Goal: Task Accomplishment & Management: Manage account settings

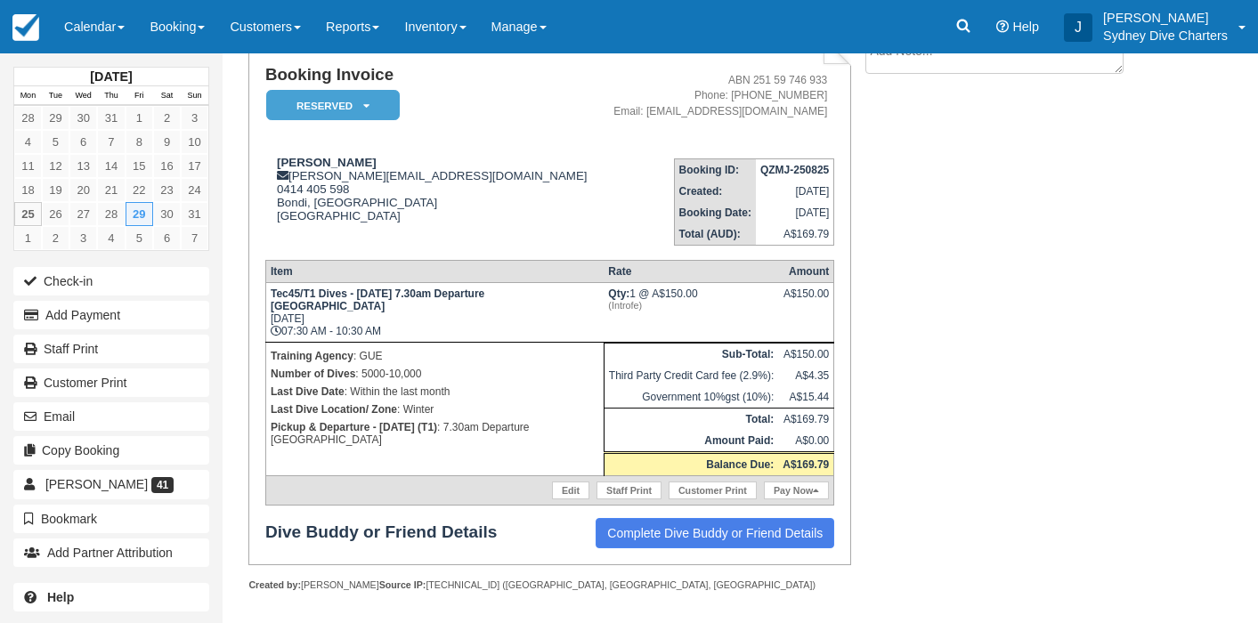
scroll to position [134, 0]
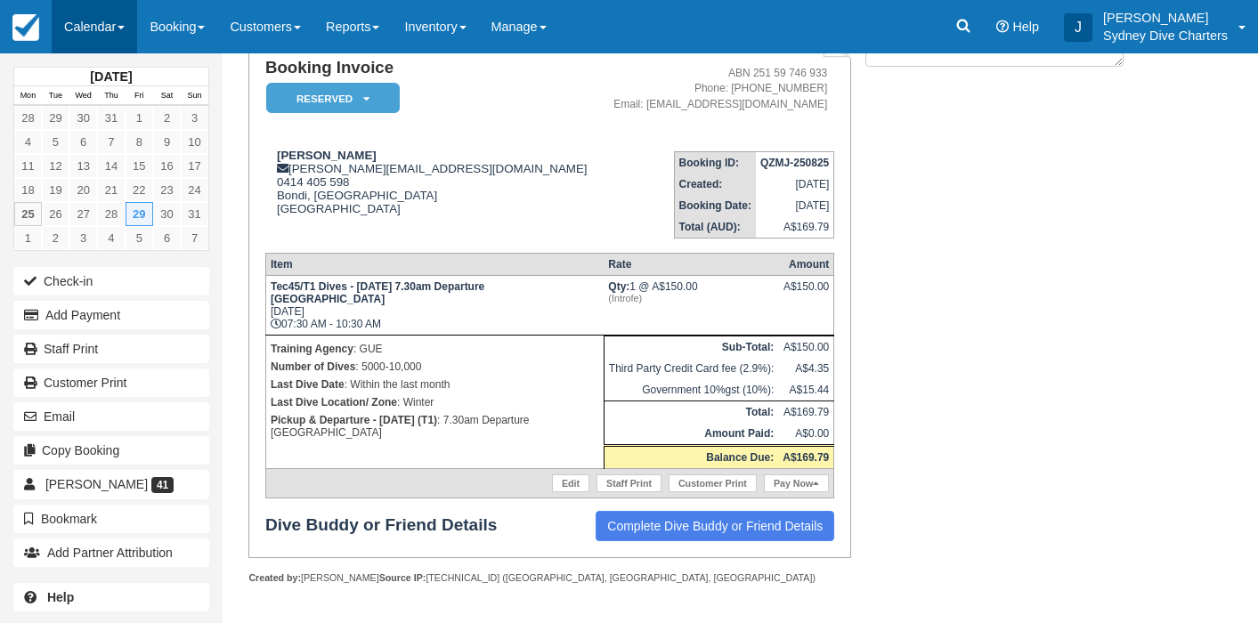
click at [86, 31] on link "Calendar" at bounding box center [94, 26] width 85 height 53
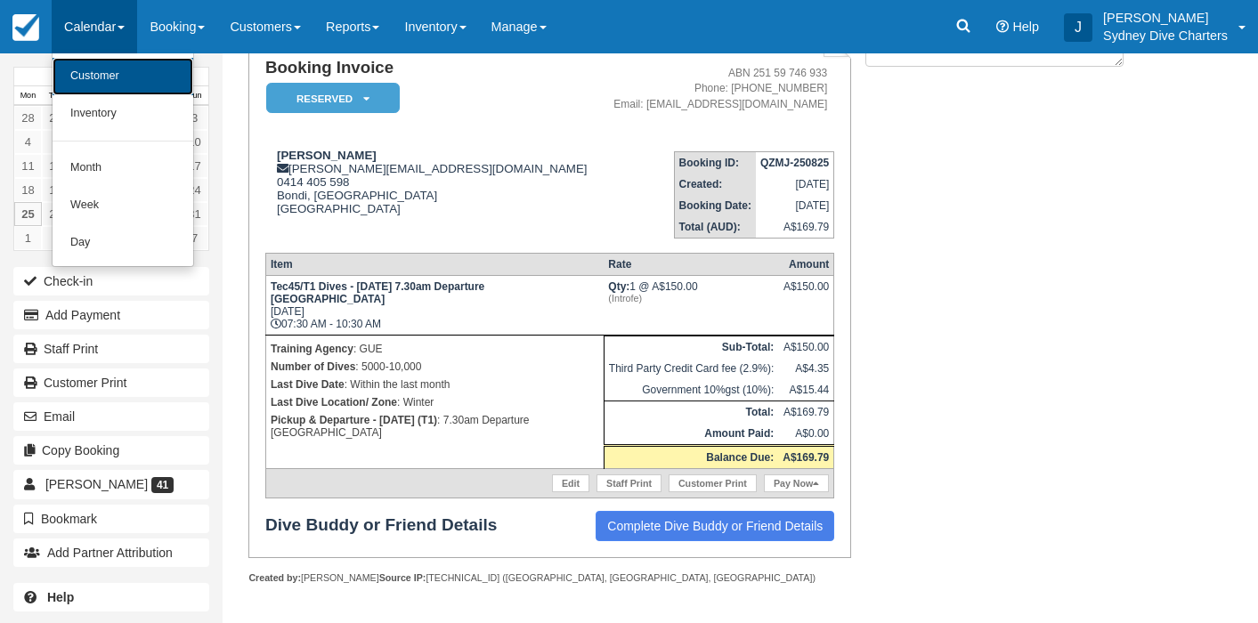
click at [110, 69] on link "Customer" at bounding box center [123, 76] width 141 height 37
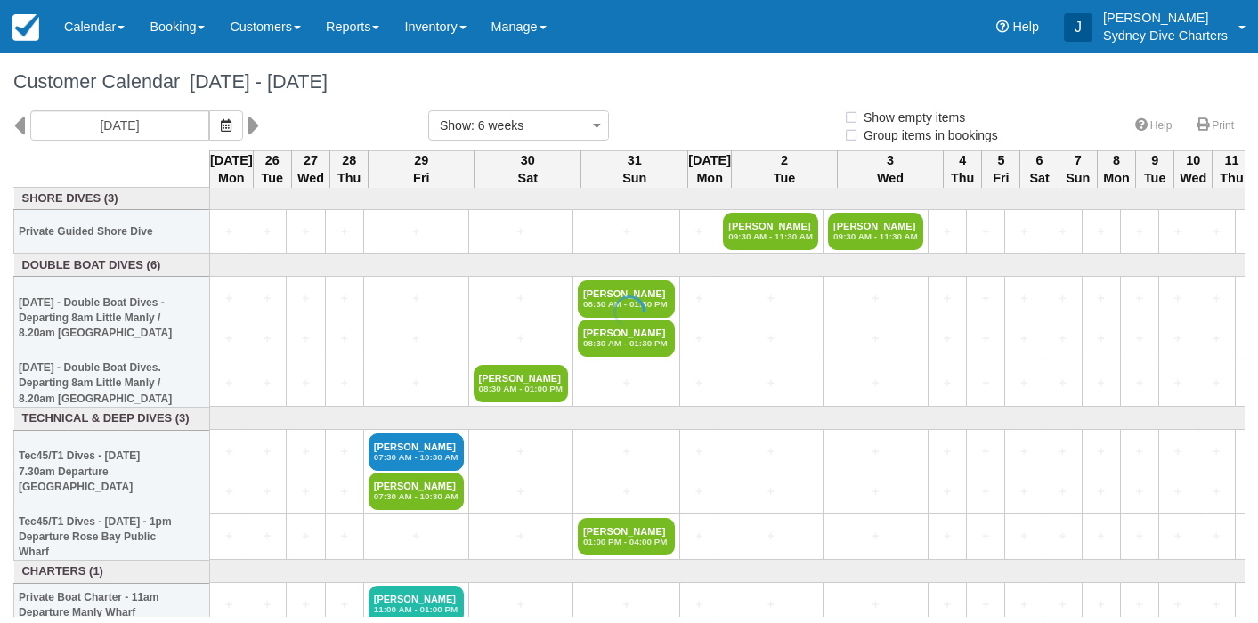
select select
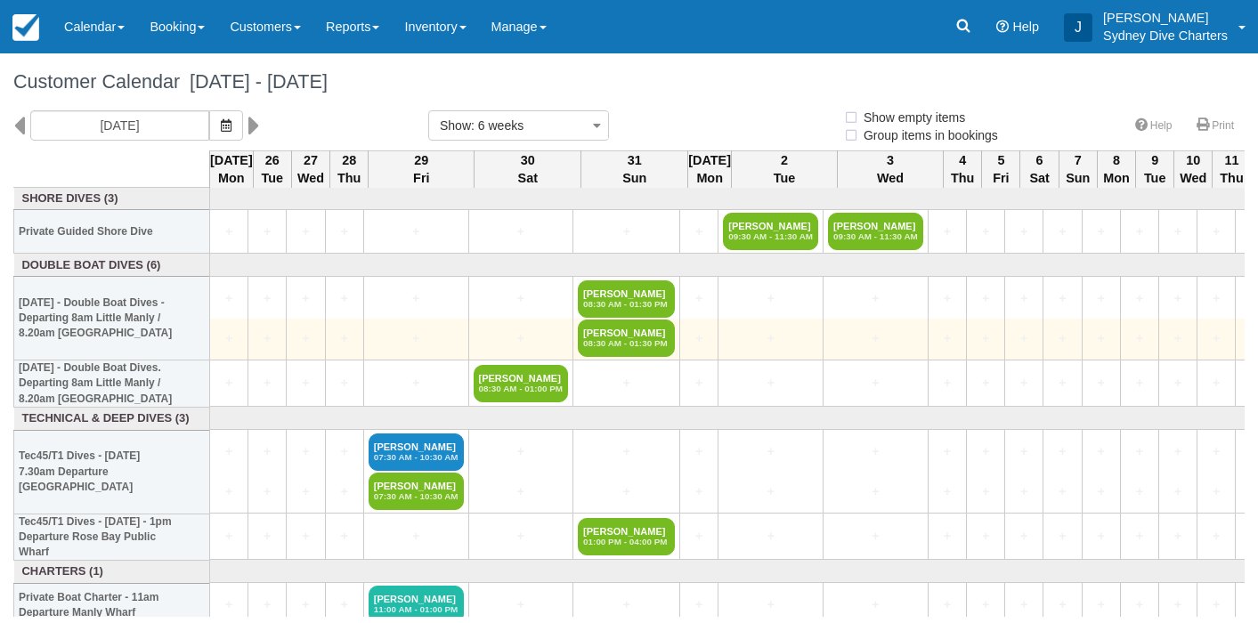
select select
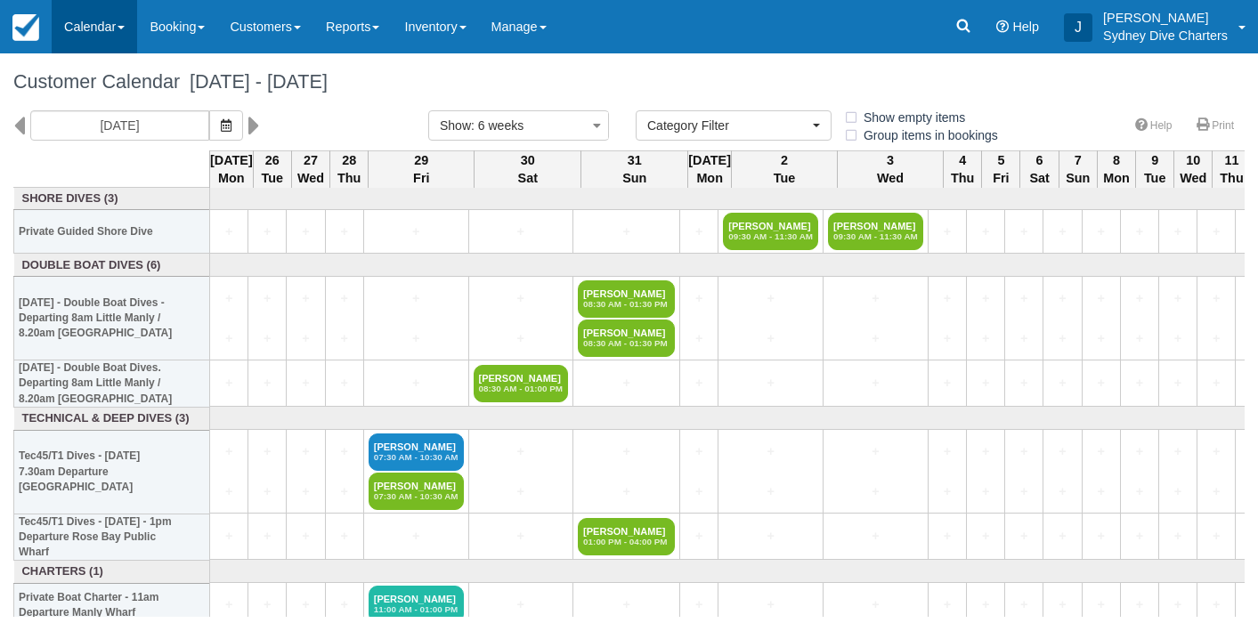
click at [81, 28] on link "Calendar" at bounding box center [94, 26] width 85 height 53
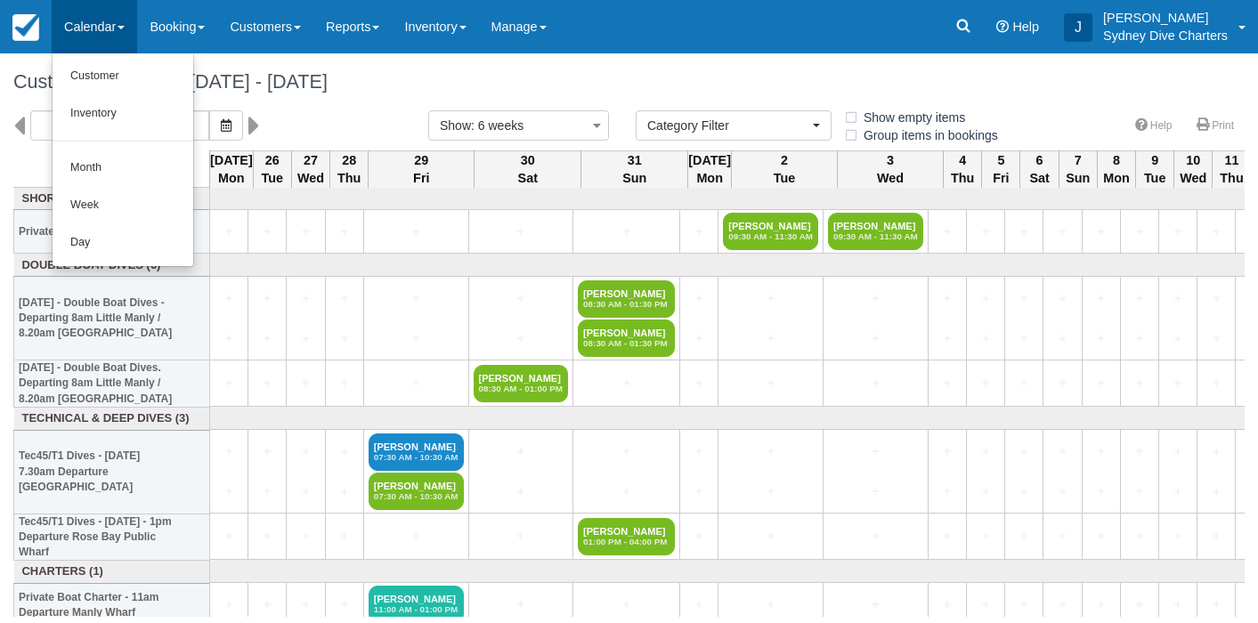
click at [516, 83] on h1 "Customer Calendar August 25 - October 06 2025" at bounding box center [629, 81] width 1232 height 21
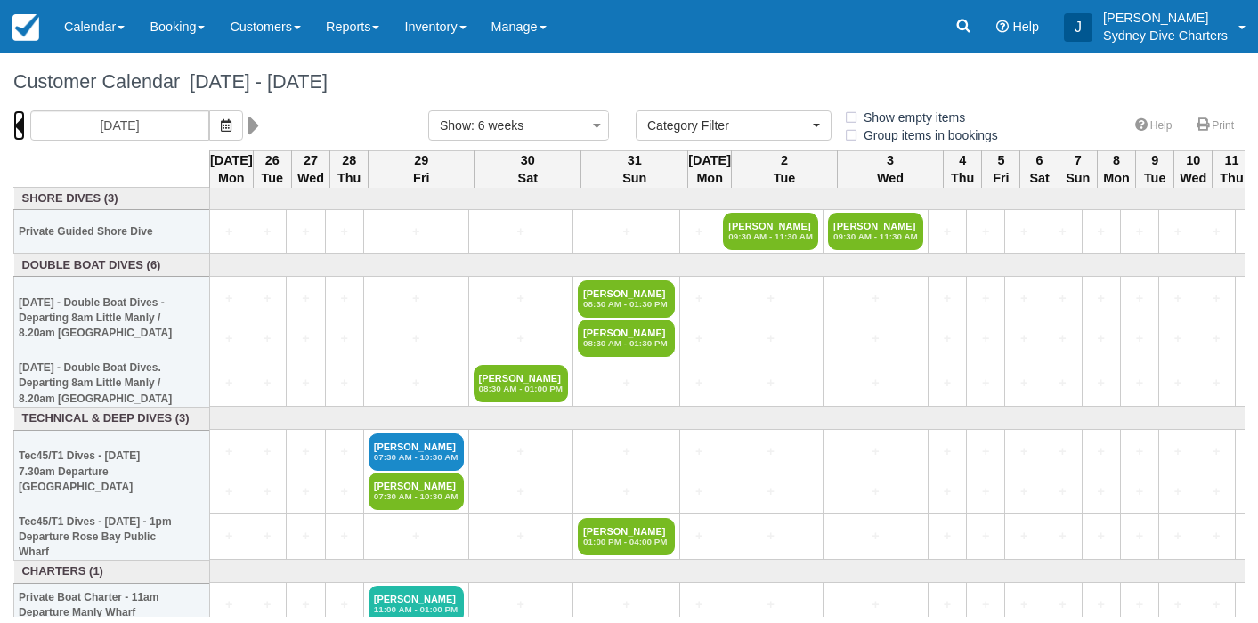
click at [19, 124] on icon at bounding box center [19, 125] width 12 height 30
type input "14/07/2025"
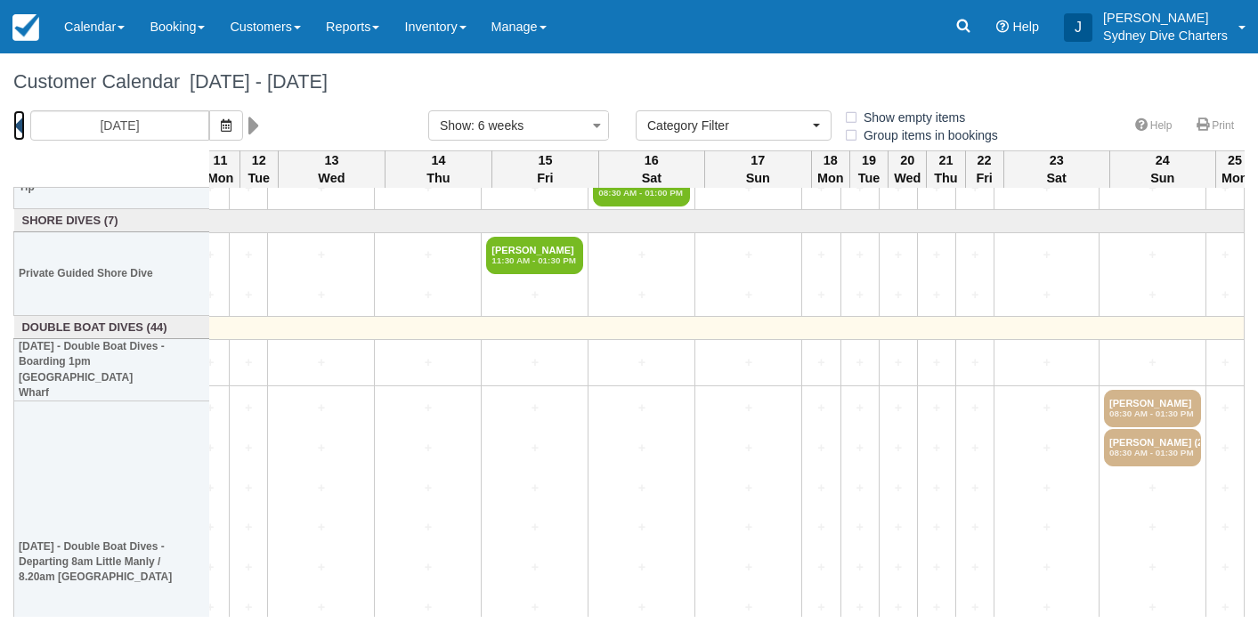
scroll to position [46, 2047]
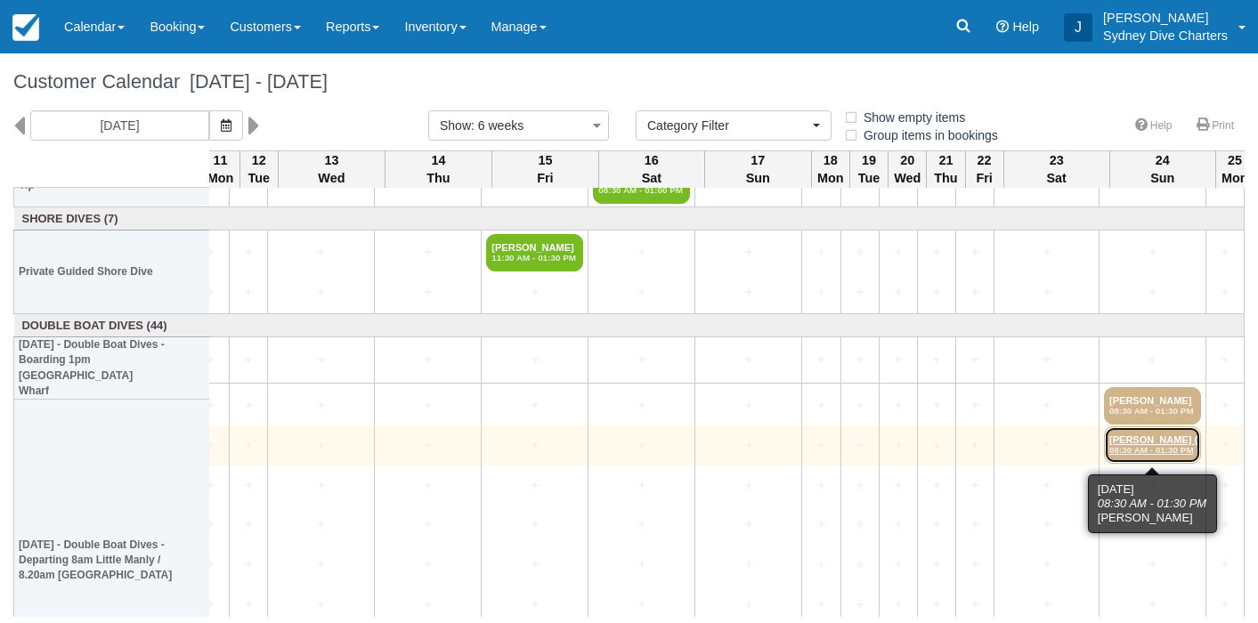
click at [1157, 444] on link "Charis Ashby (2) 08:30 AM - 01:30 PM" at bounding box center [1152, 445] width 97 height 37
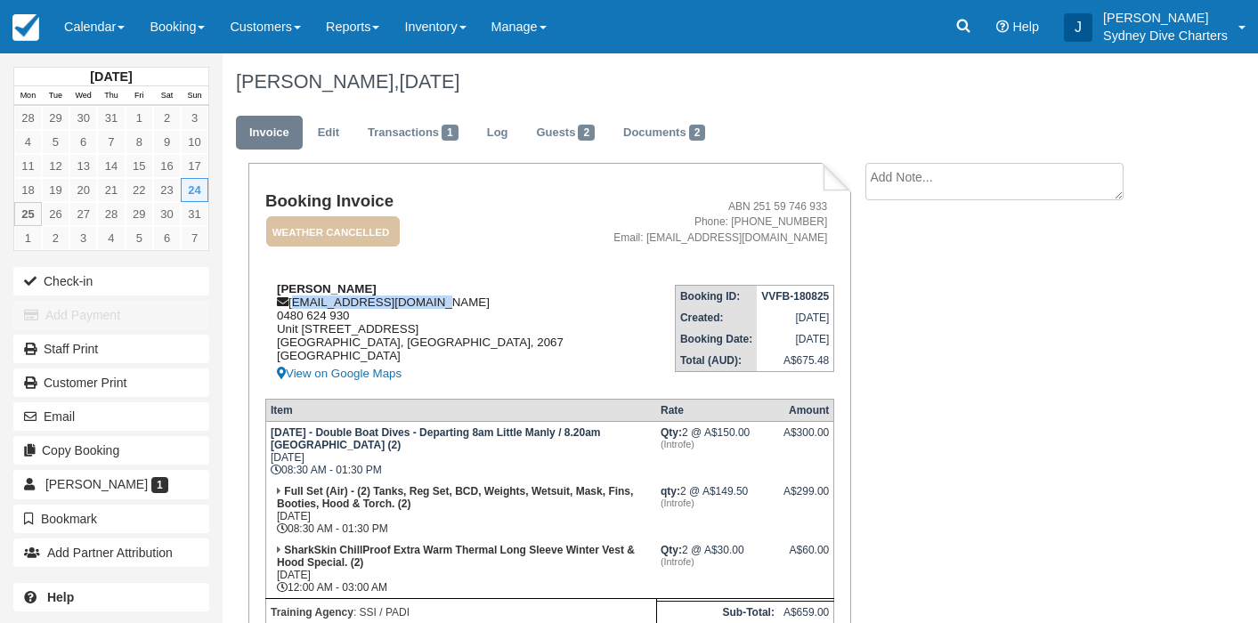
drag, startPoint x: 422, startPoint y: 307, endPoint x: 293, endPoint y: 303, distance: 129.2
click at [293, 303] on div "Charis Ashby char.ash@hotmail.co.uk 0480 624 930 Unit 302 10 Brown Street Chats…" at bounding box center [426, 333] width 322 height 102
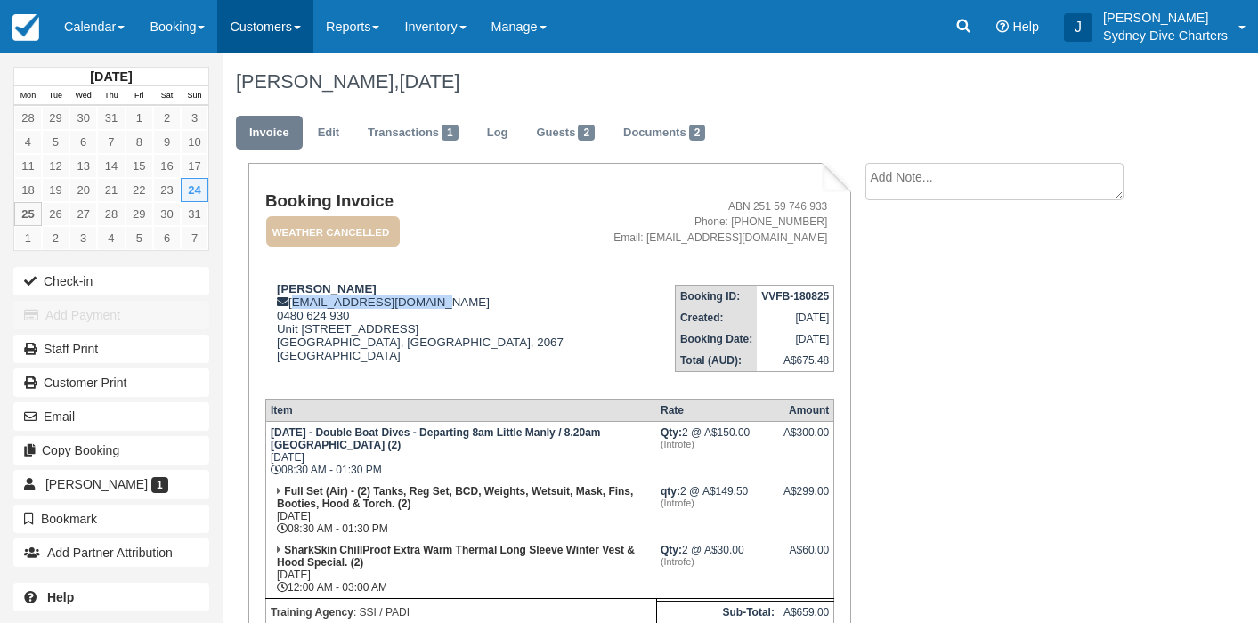
copy div "[EMAIL_ADDRESS][DOMAIN_NAME]"
click at [334, 134] on link "Edit" at bounding box center [329, 133] width 48 height 35
click at [329, 133] on link "Edit" at bounding box center [329, 133] width 48 height 35
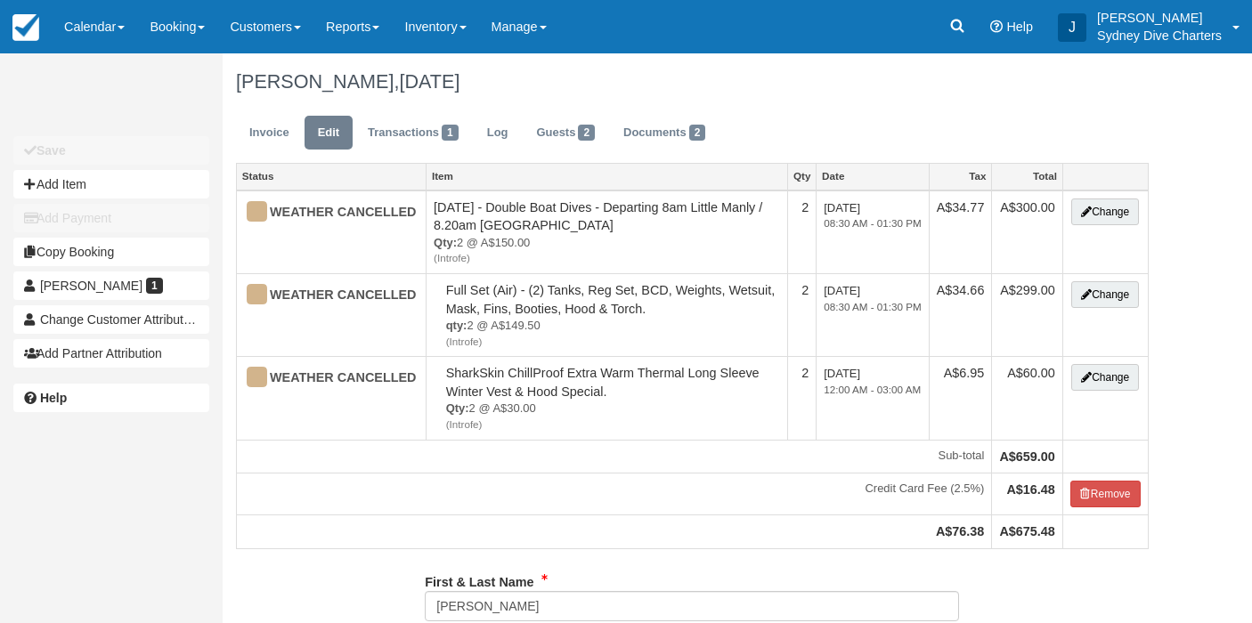
select select "Tropical"
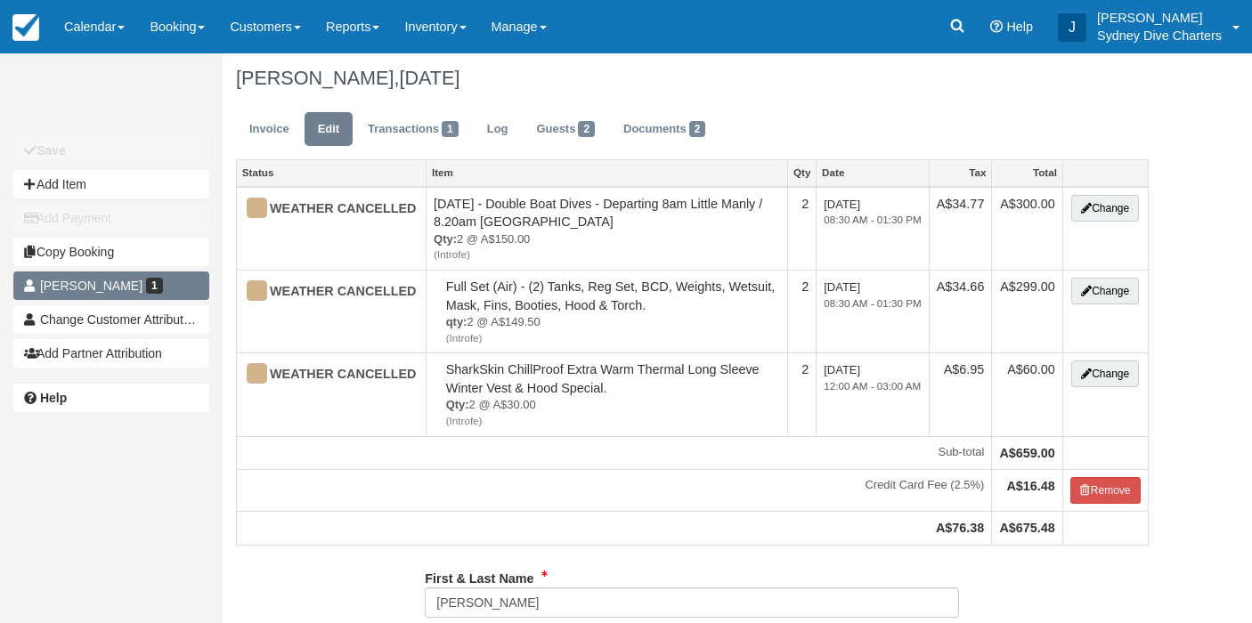
click at [103, 285] on span "[PERSON_NAME]" at bounding box center [91, 286] width 102 height 14
type input "[PHONE_NUMBER]"
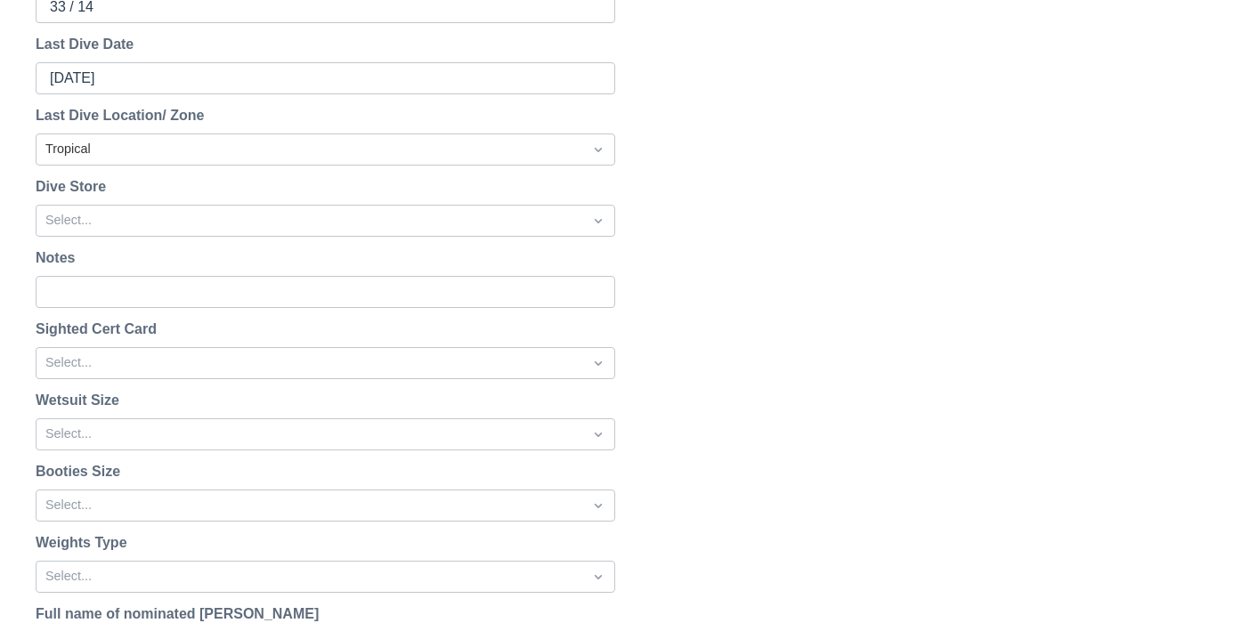
scroll to position [1206, 0]
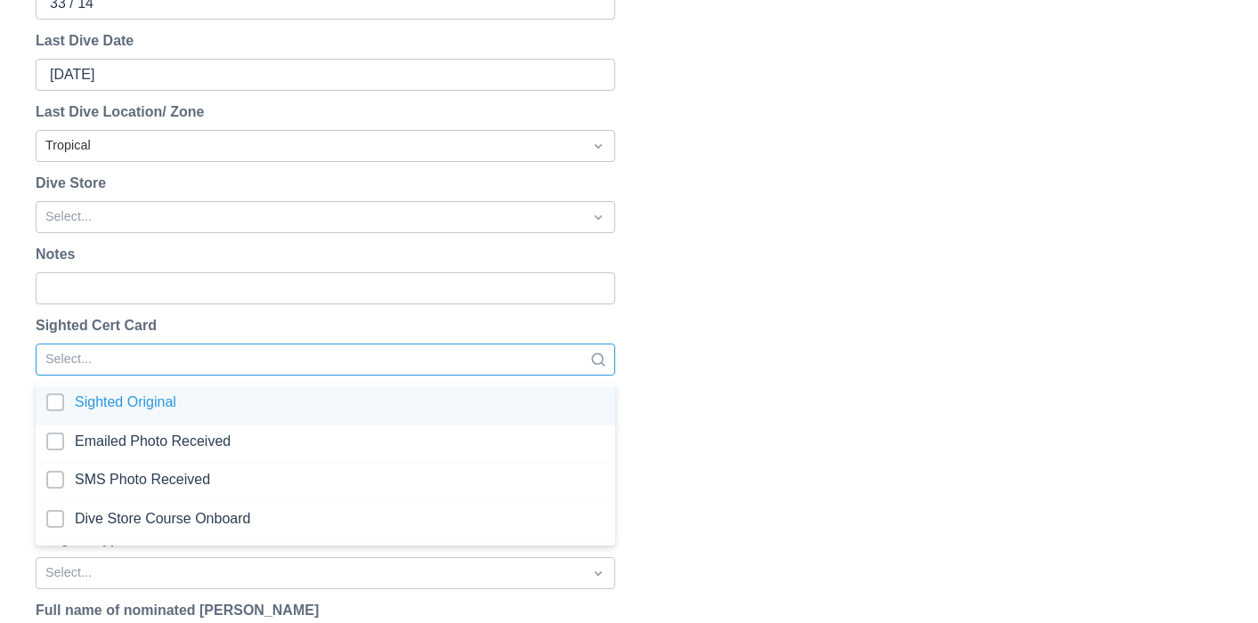
click at [426, 360] on div at bounding box center [309, 359] width 528 height 23
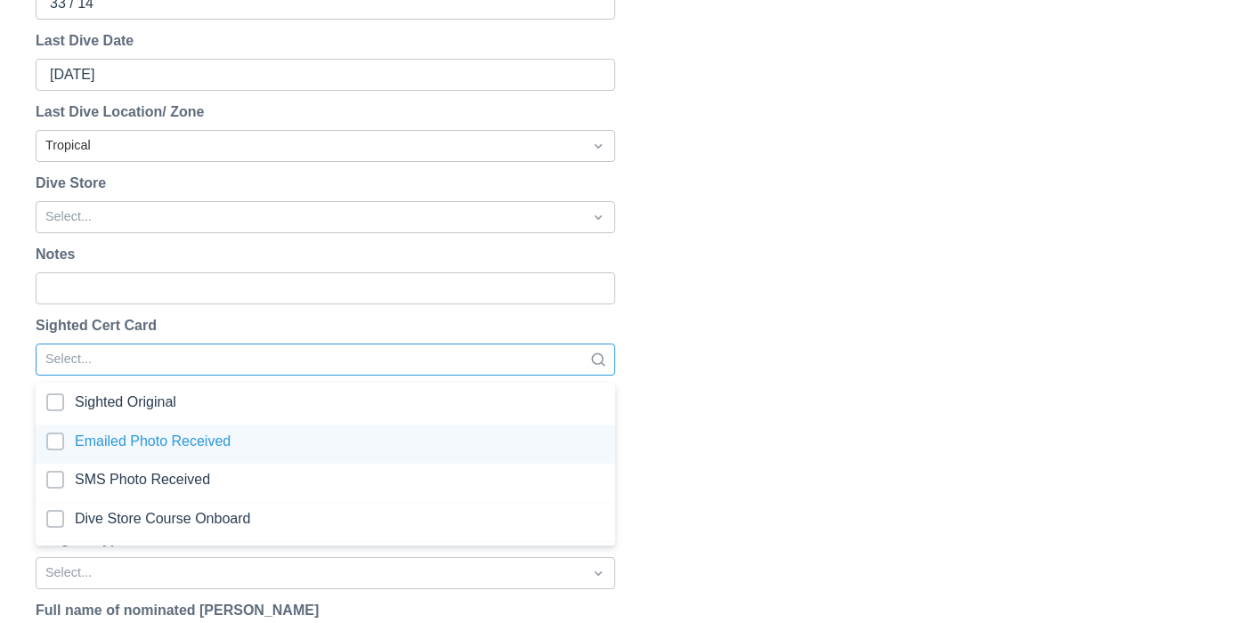
click at [52, 440] on div at bounding box center [325, 445] width 558 height 24
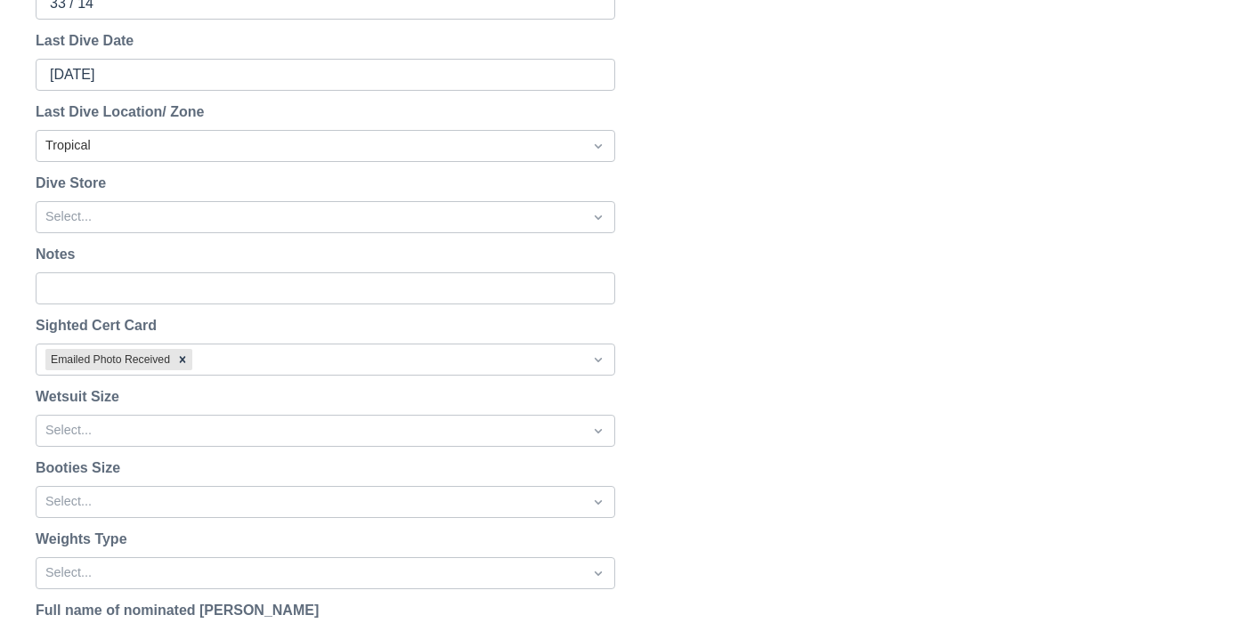
click at [785, 462] on div "Reset Password Send password reset email to char.ash@hotmail.co.uk ? Cancel Sen…" at bounding box center [629, 222] width 1258 height 2429
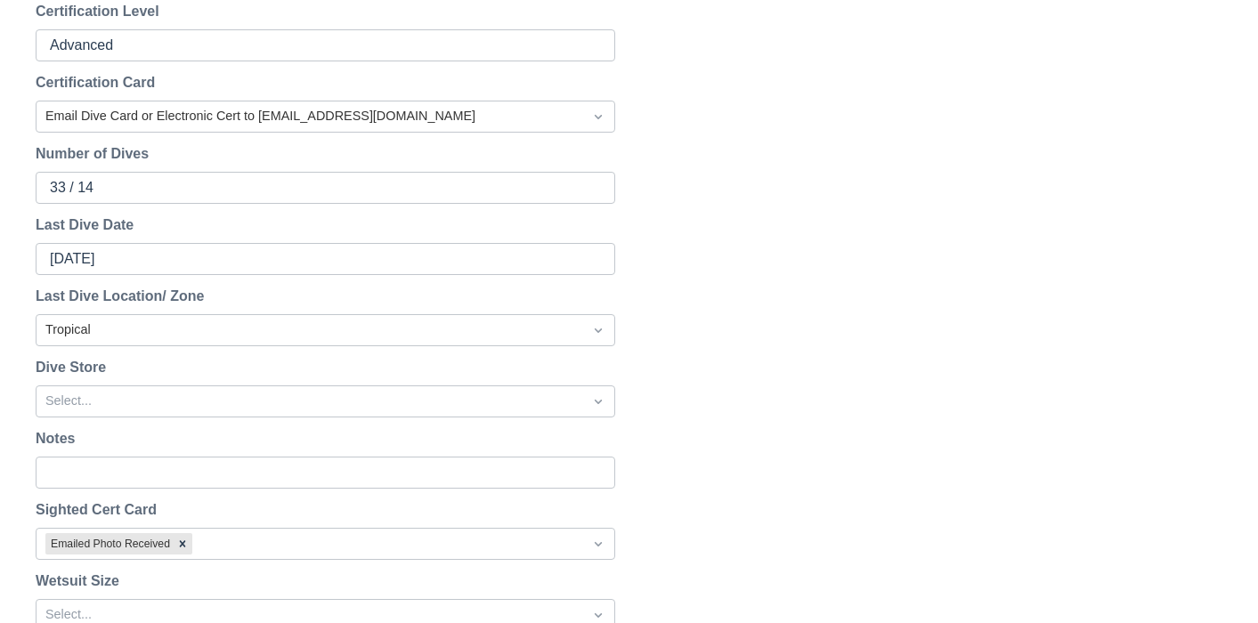
scroll to position [1012, 0]
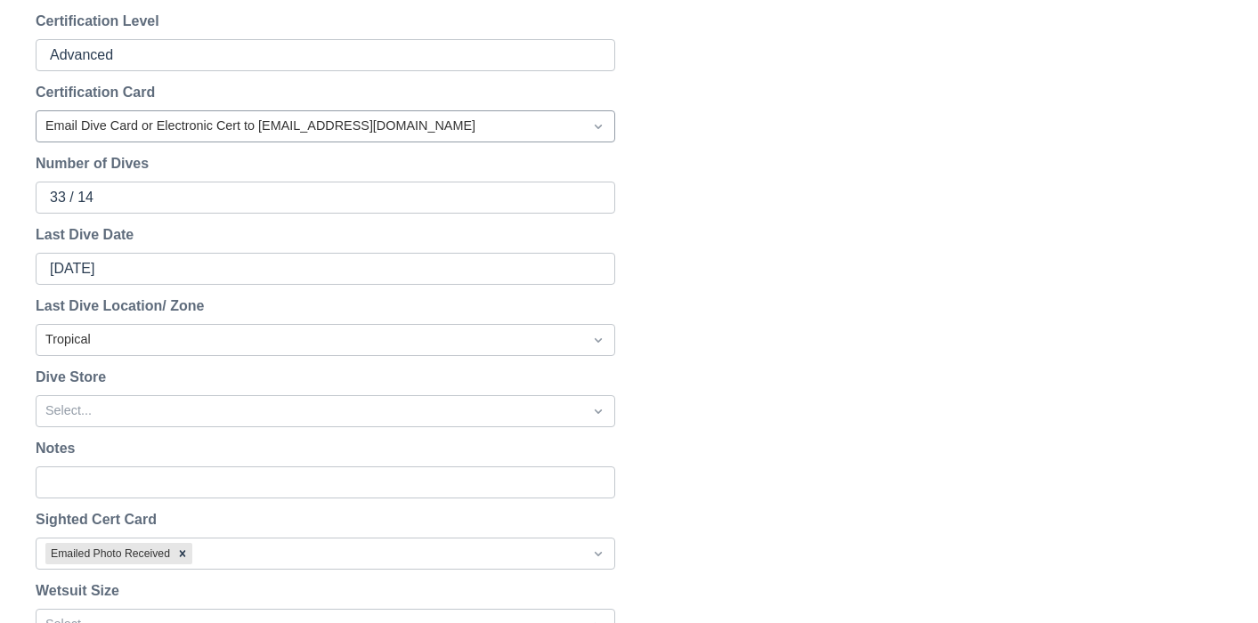
click at [466, 127] on div at bounding box center [309, 126] width 528 height 23
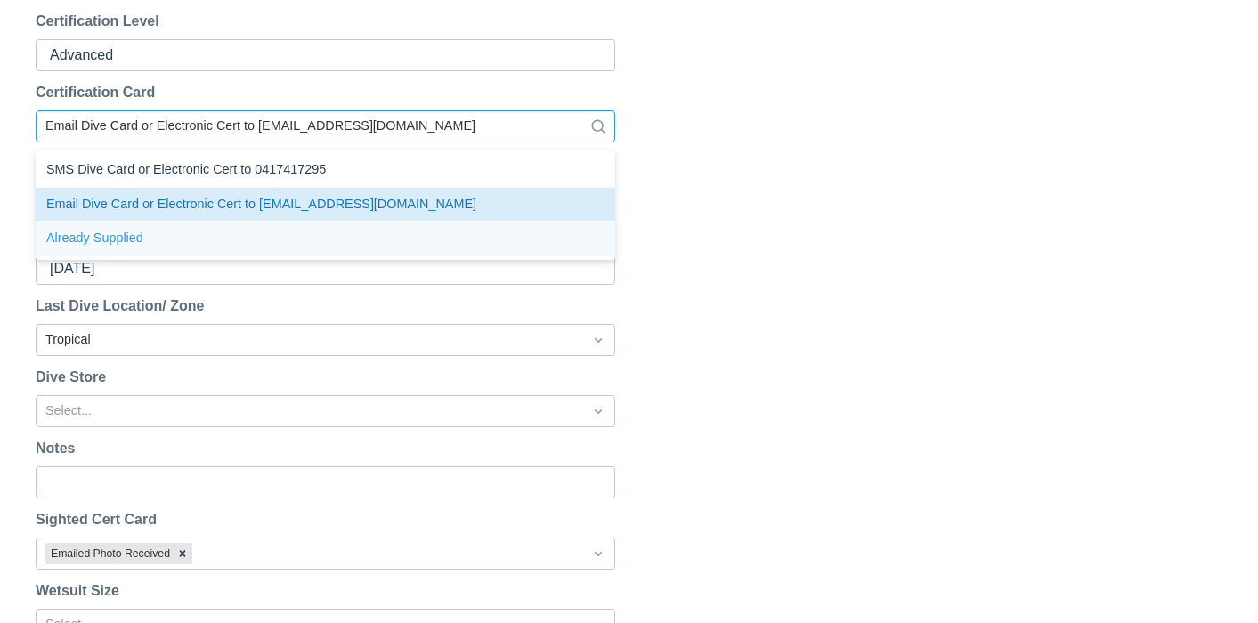
click at [139, 235] on div "Already Supplied" at bounding box center [326, 239] width 580 height 35
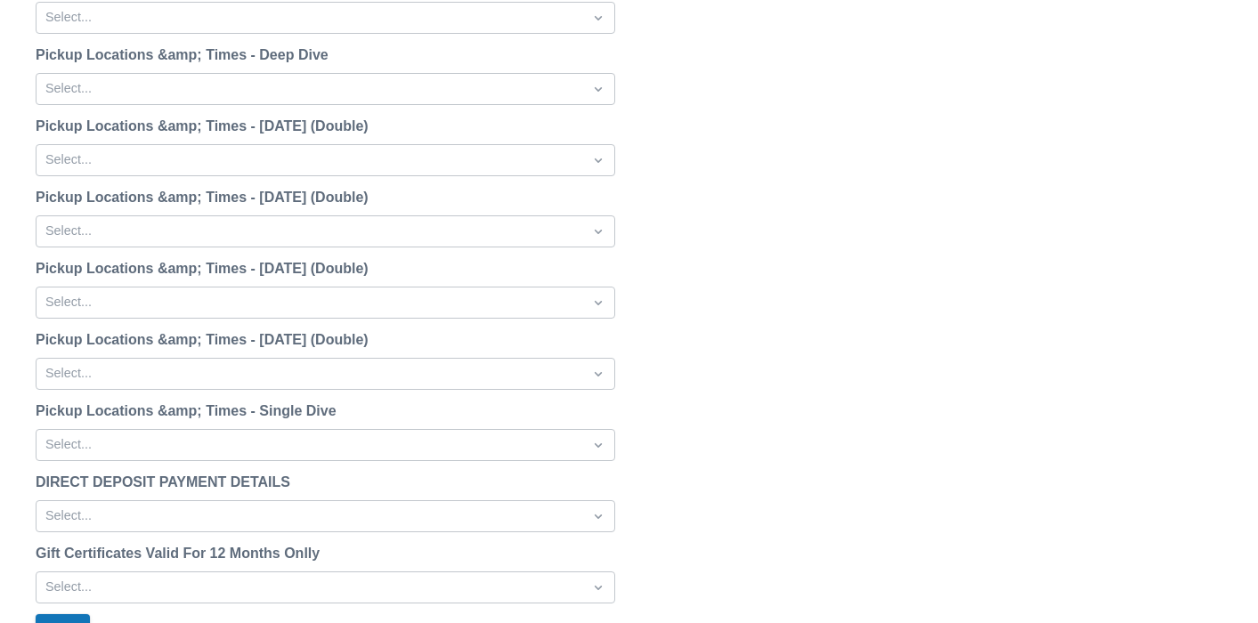
scroll to position [2257, 0]
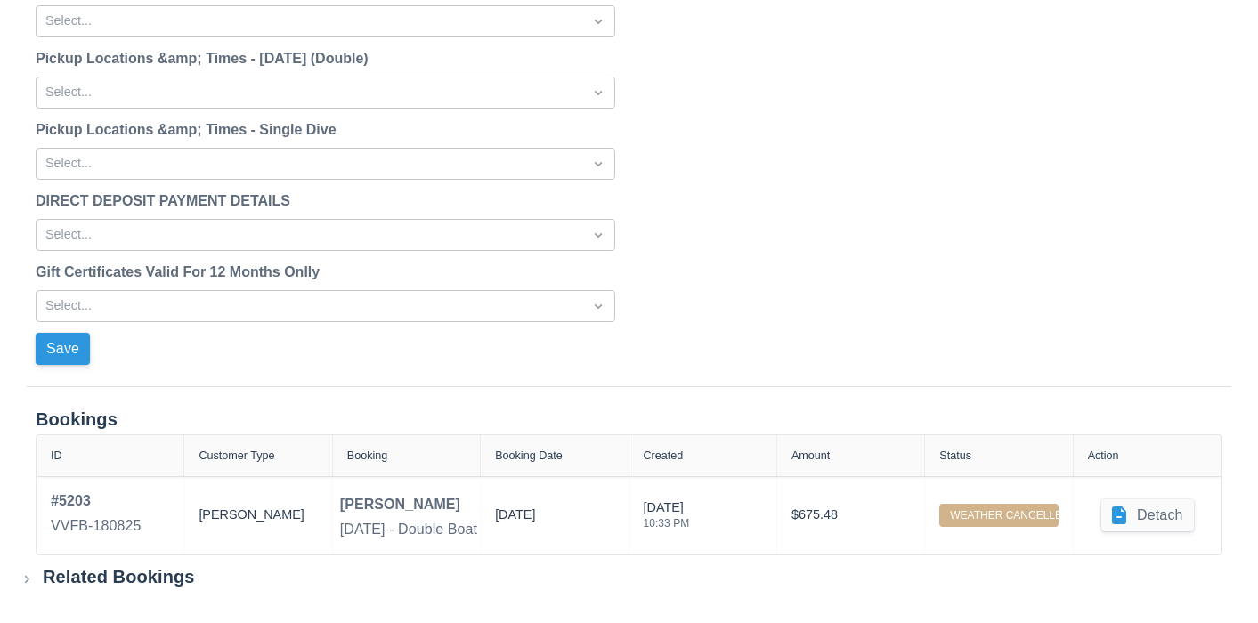
click at [73, 358] on button "Save" at bounding box center [63, 349] width 54 height 32
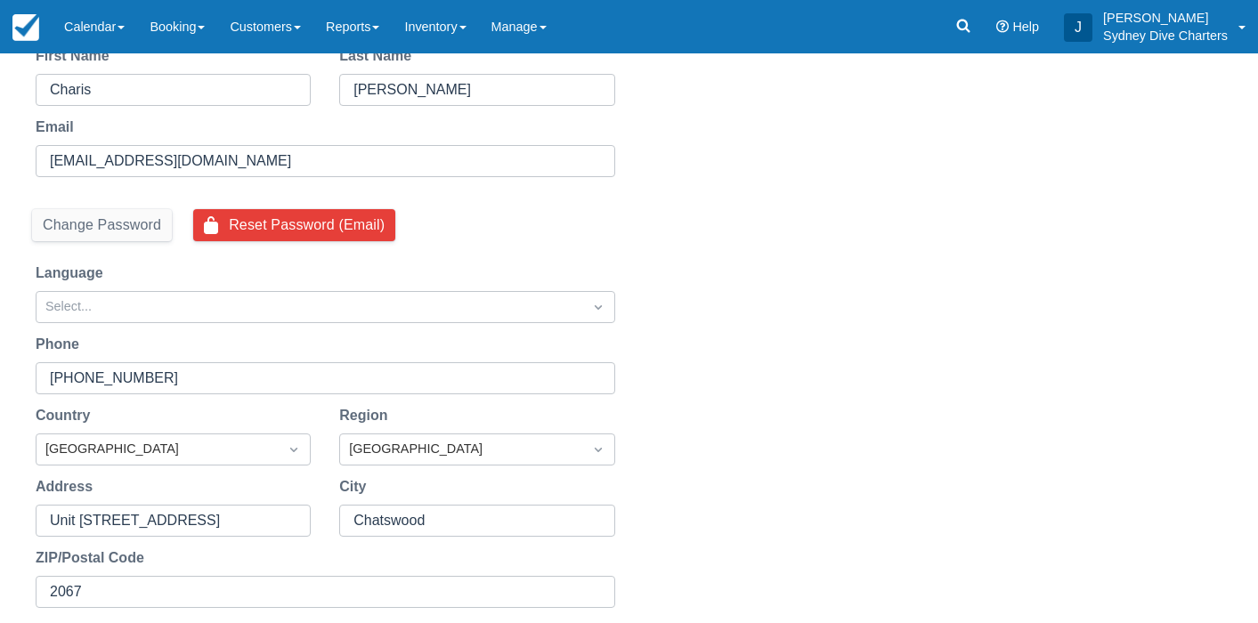
scroll to position [0, 0]
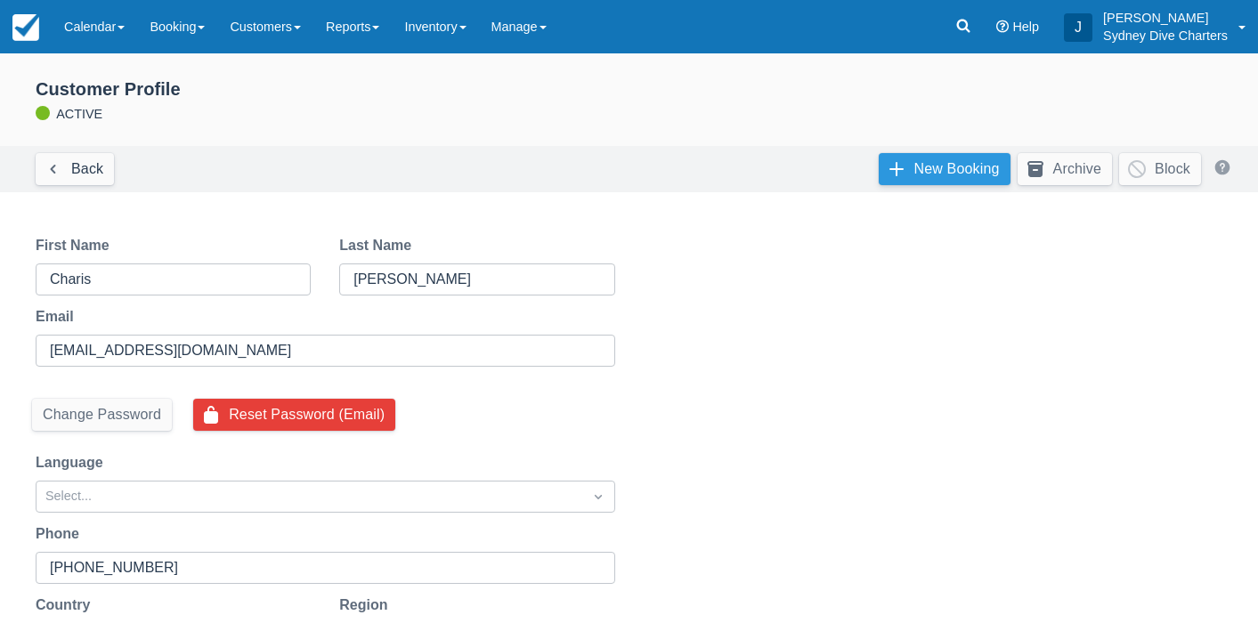
click at [961, 164] on link "New Booking" at bounding box center [945, 169] width 132 height 32
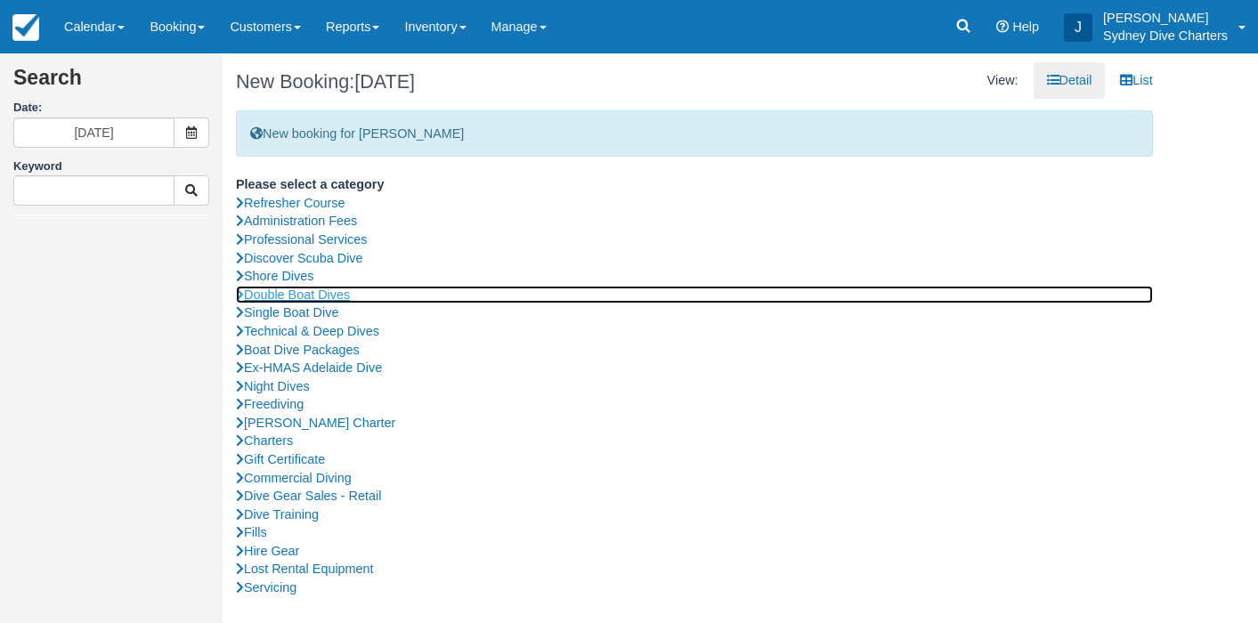
click at [329, 293] on link "Double Boat Dives" at bounding box center [694, 295] width 917 height 19
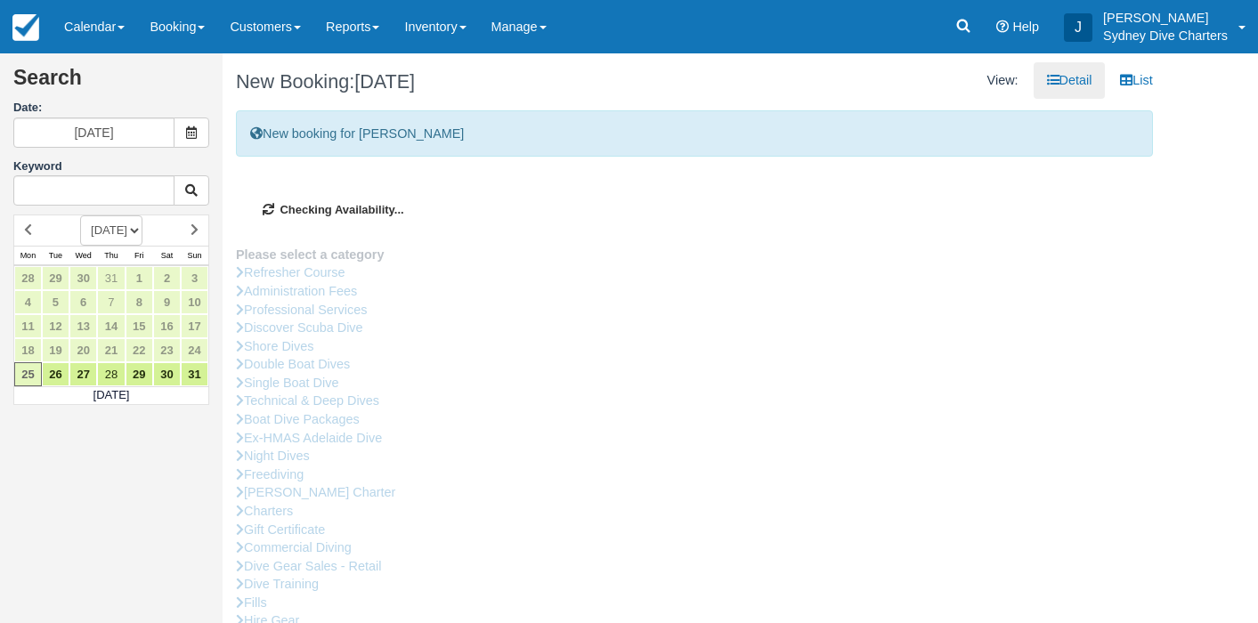
type input "[DATE]"
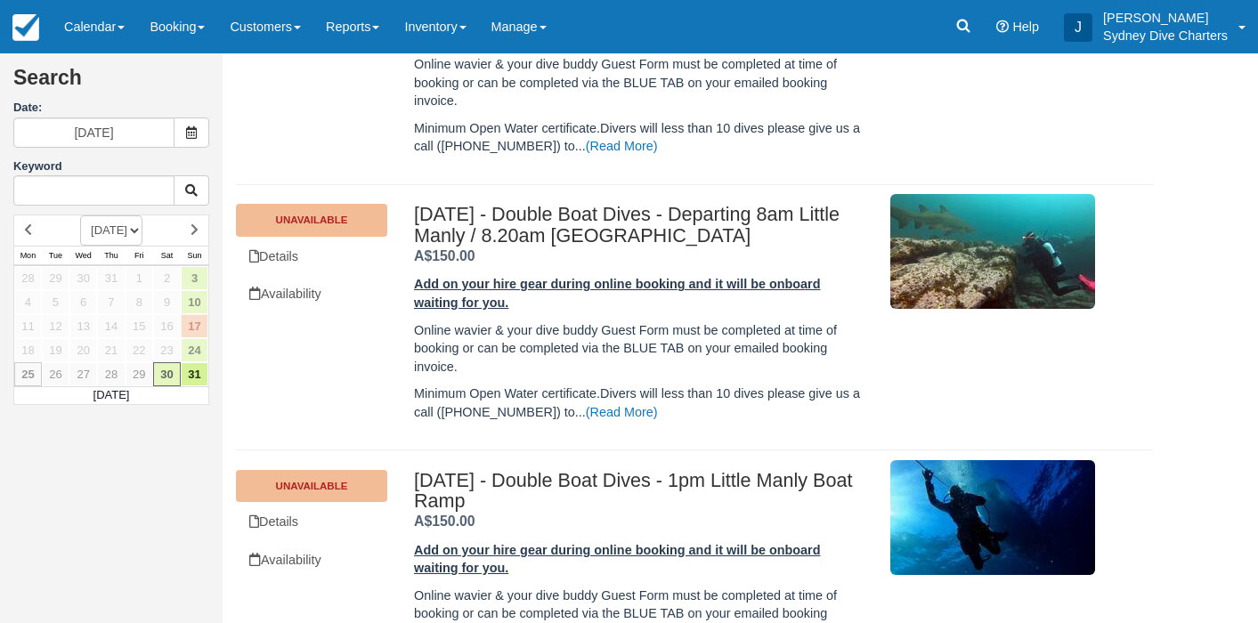
scroll to position [590, 0]
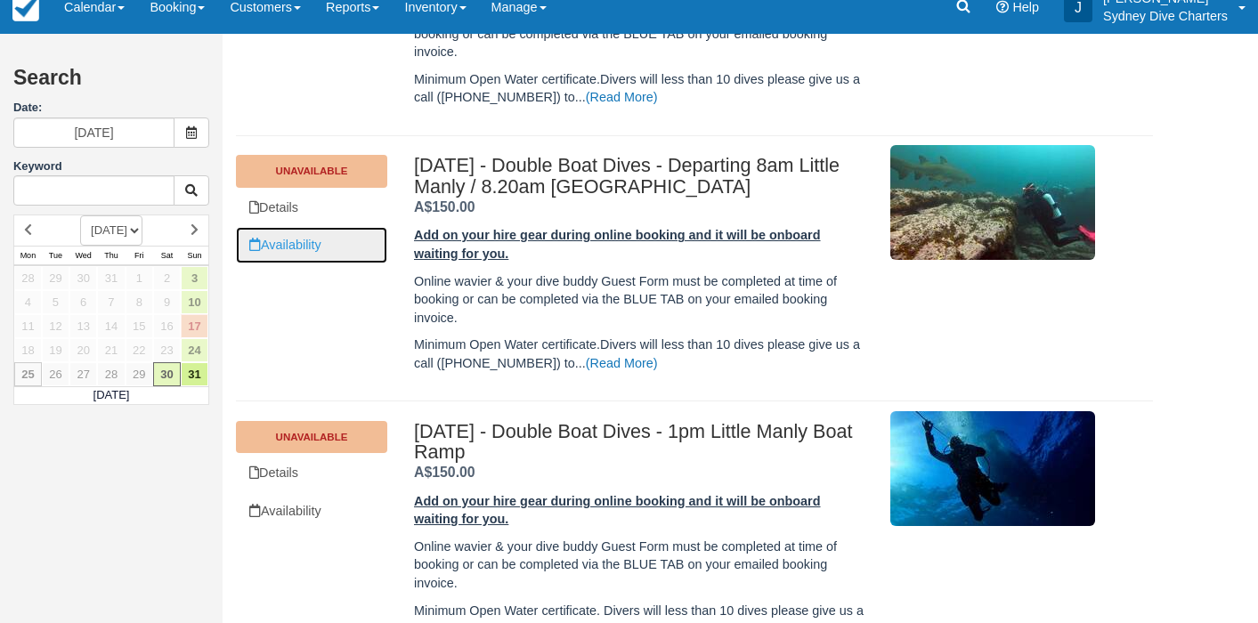
click at [311, 244] on link "Availability" at bounding box center [311, 245] width 151 height 37
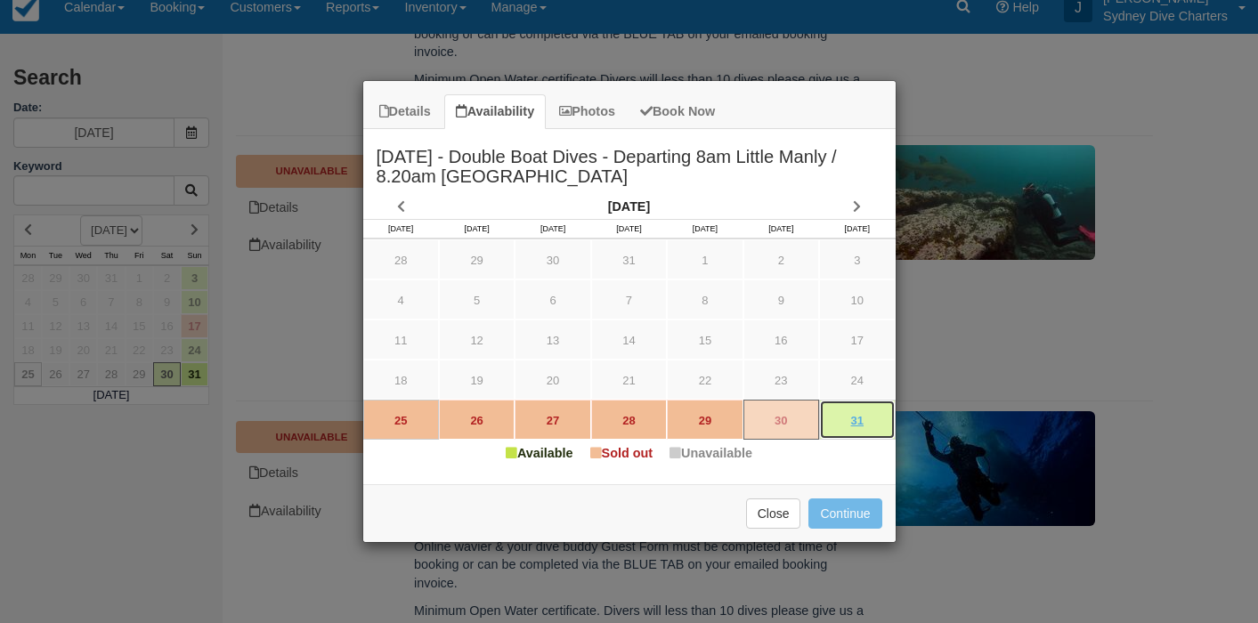
click at [858, 413] on link "31" at bounding box center [857, 420] width 76 height 40
type input "31/08/2025"
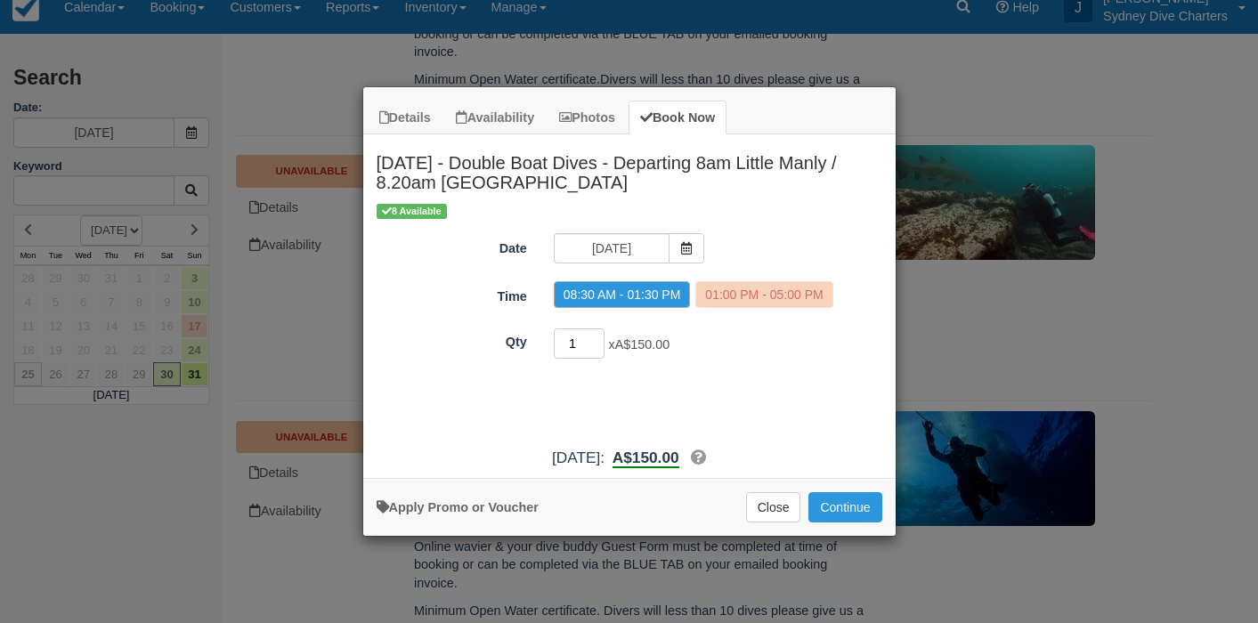
click at [598, 335] on input "1" at bounding box center [580, 344] width 52 height 30
type input "2"
click at [598, 336] on input "2" at bounding box center [580, 344] width 52 height 30
click at [842, 505] on button "Continue" at bounding box center [845, 507] width 73 height 30
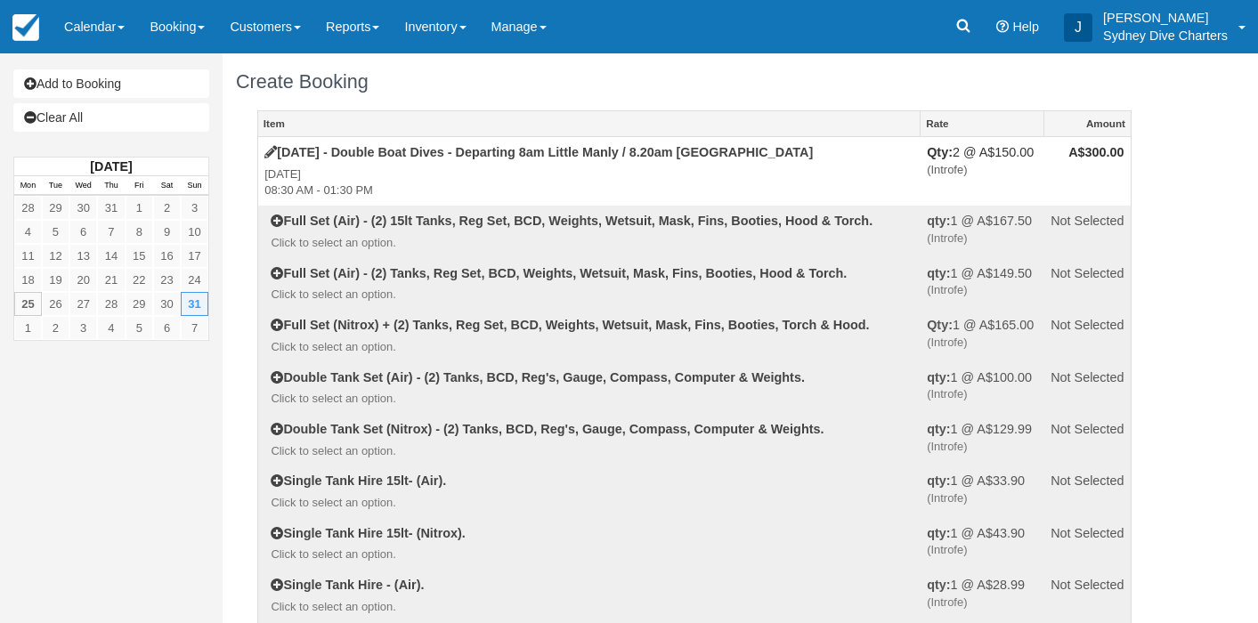
select select "Tropical"
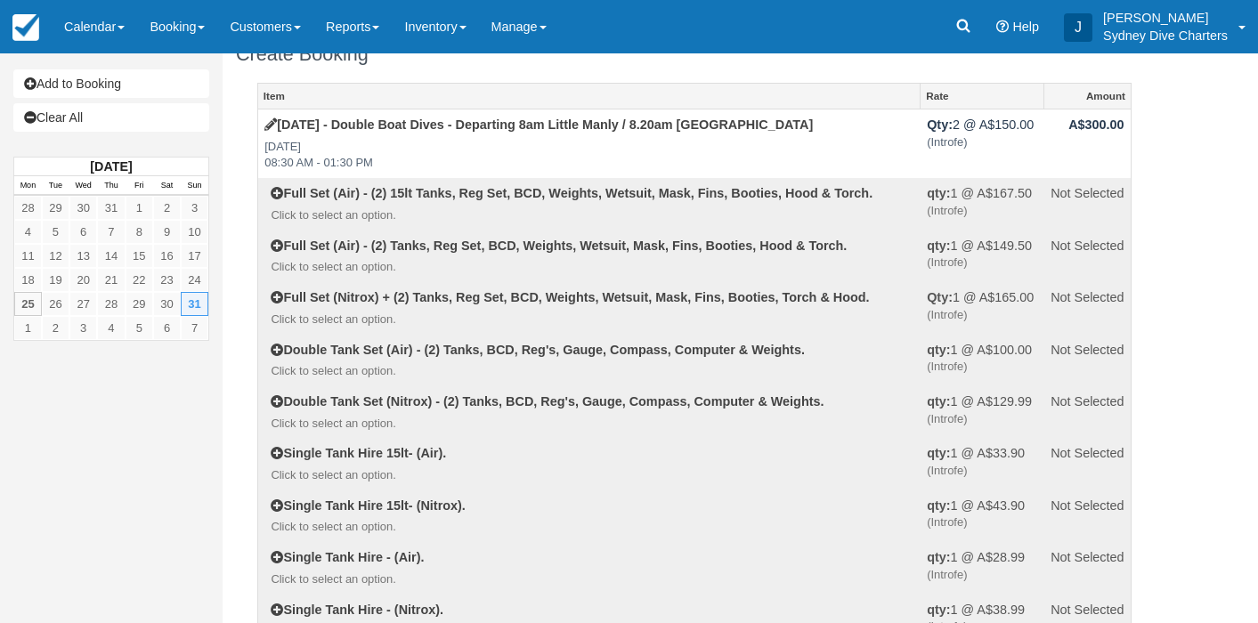
scroll to position [28, 0]
click at [394, 252] on label "Full Set (Air) - (2) Tanks, Reg Set, BCD, Weights, Wetsuit, Mask, Fins, Booties…" at bounding box center [559, 245] width 576 height 19
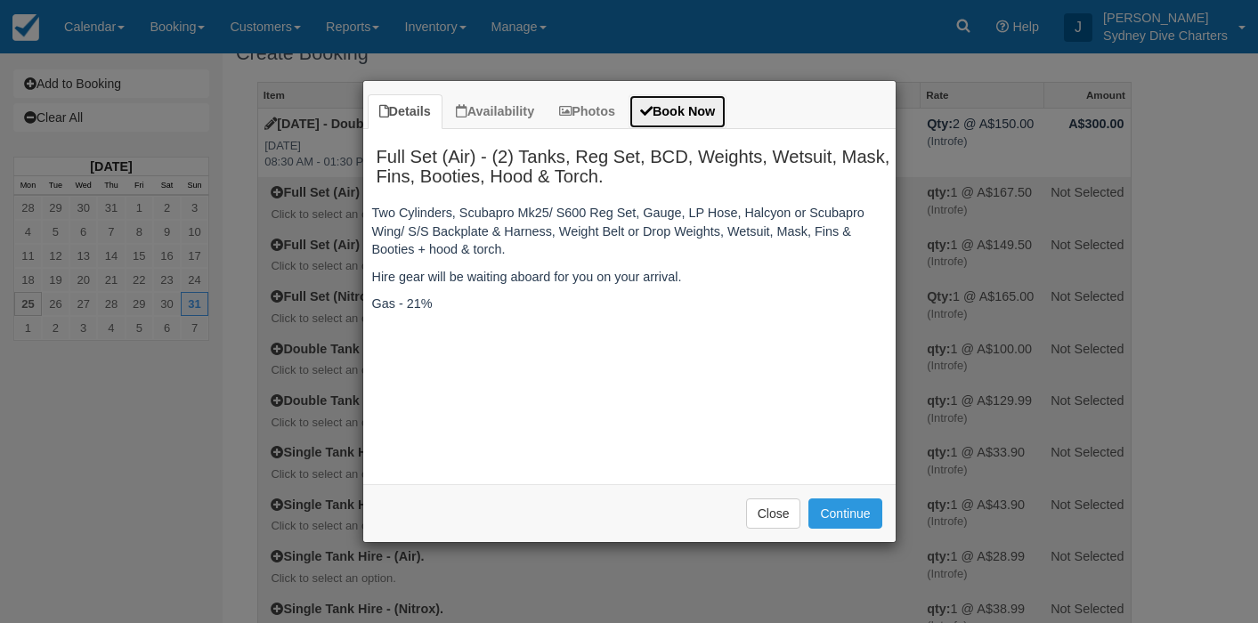
click at [699, 116] on link "Book Now" at bounding box center [678, 111] width 98 height 35
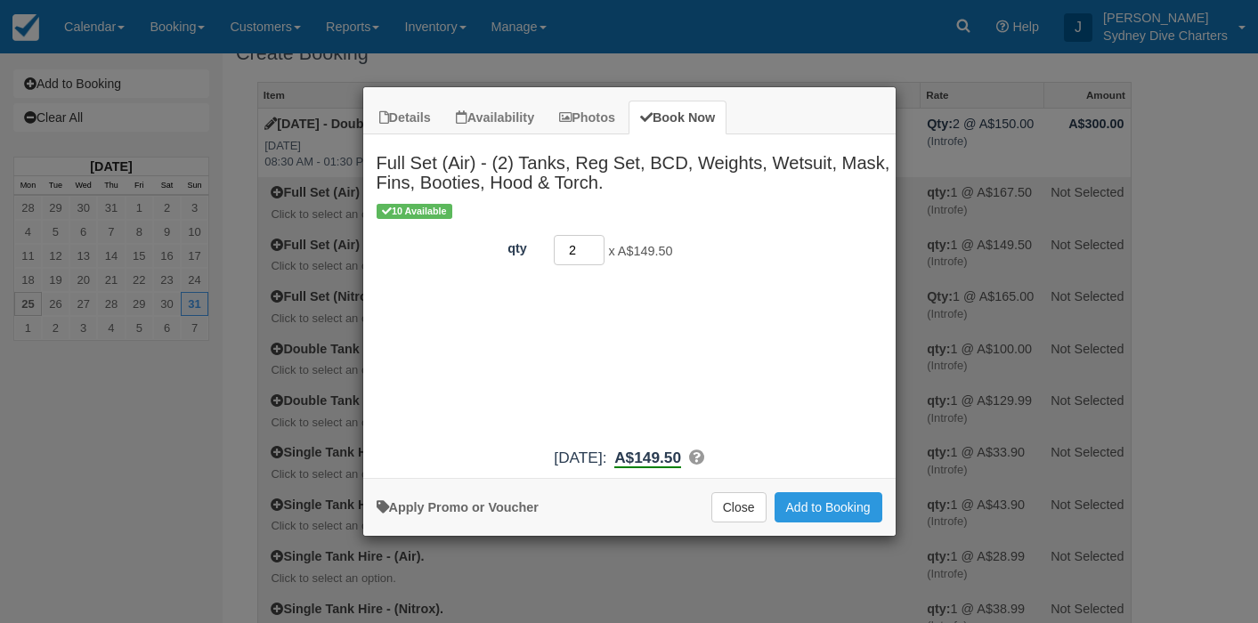
type input "2"
click at [597, 243] on input "2" at bounding box center [580, 250] width 52 height 30
click at [814, 492] on button "Add to Booking" at bounding box center [829, 507] width 108 height 30
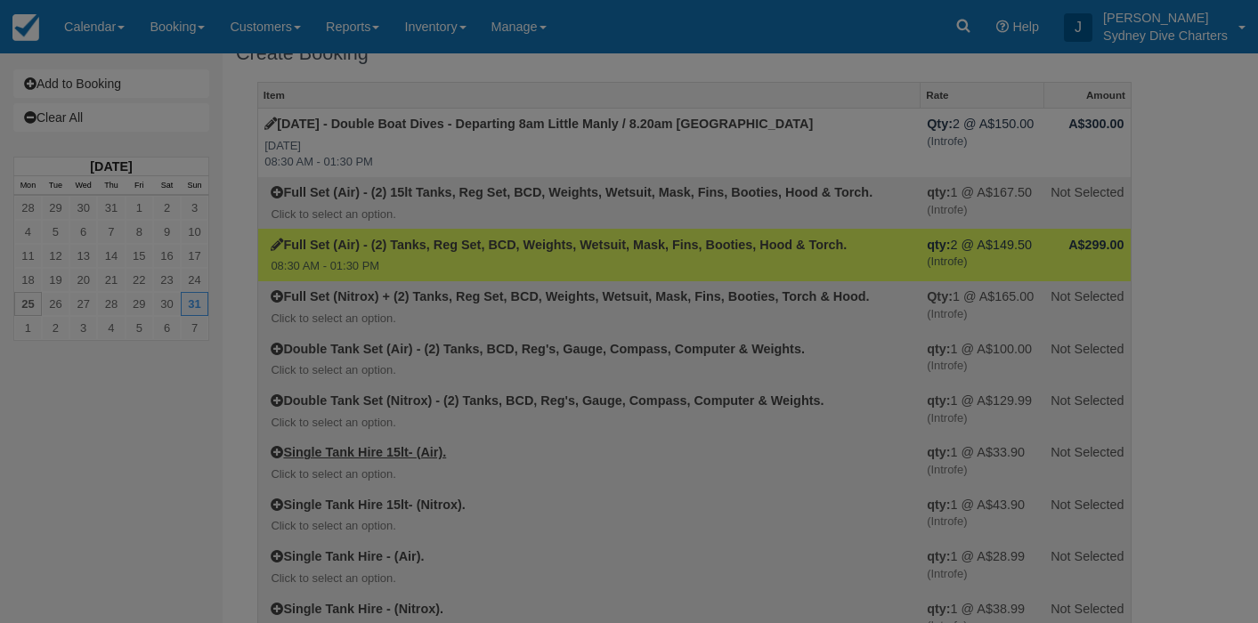
select select "Tropical"
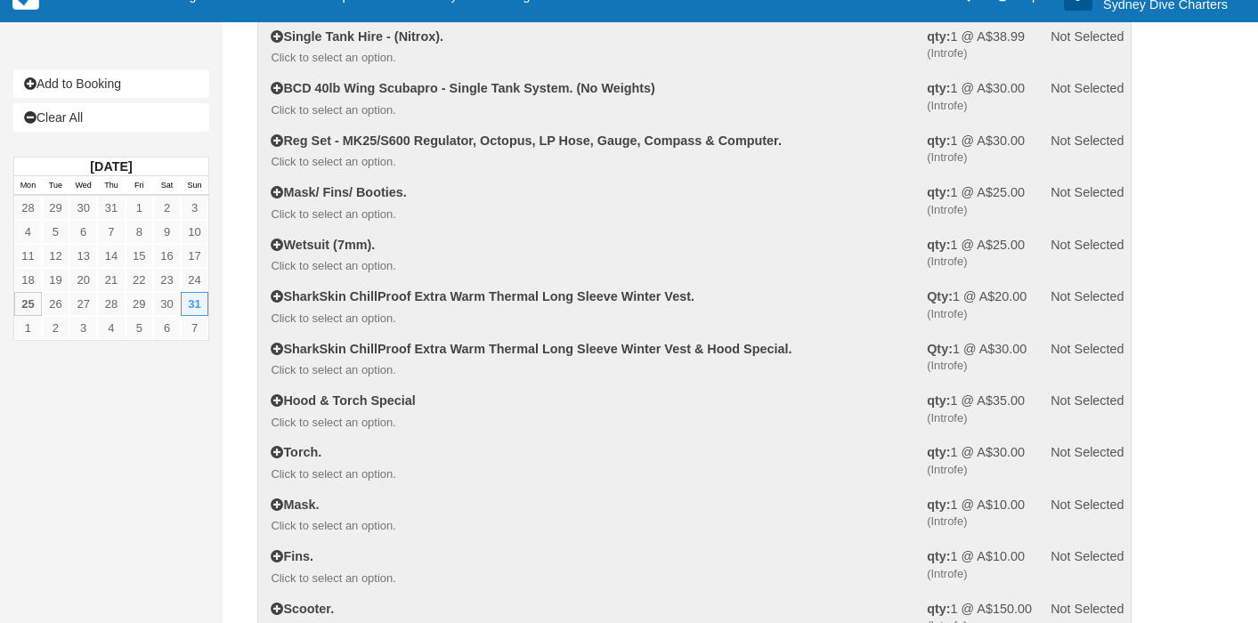
scroll to position [605, 0]
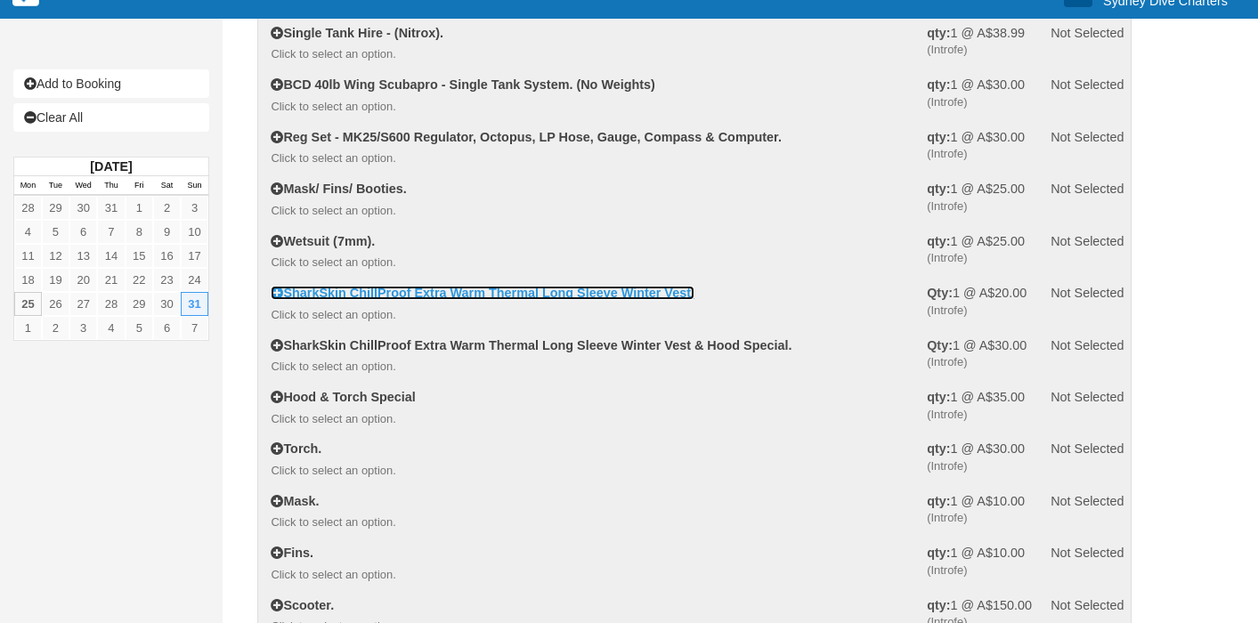
click at [522, 296] on link "SharkSkin ChillProof Extra Warm Thermal Long Sleeve Winter Vest." at bounding box center [483, 293] width 424 height 14
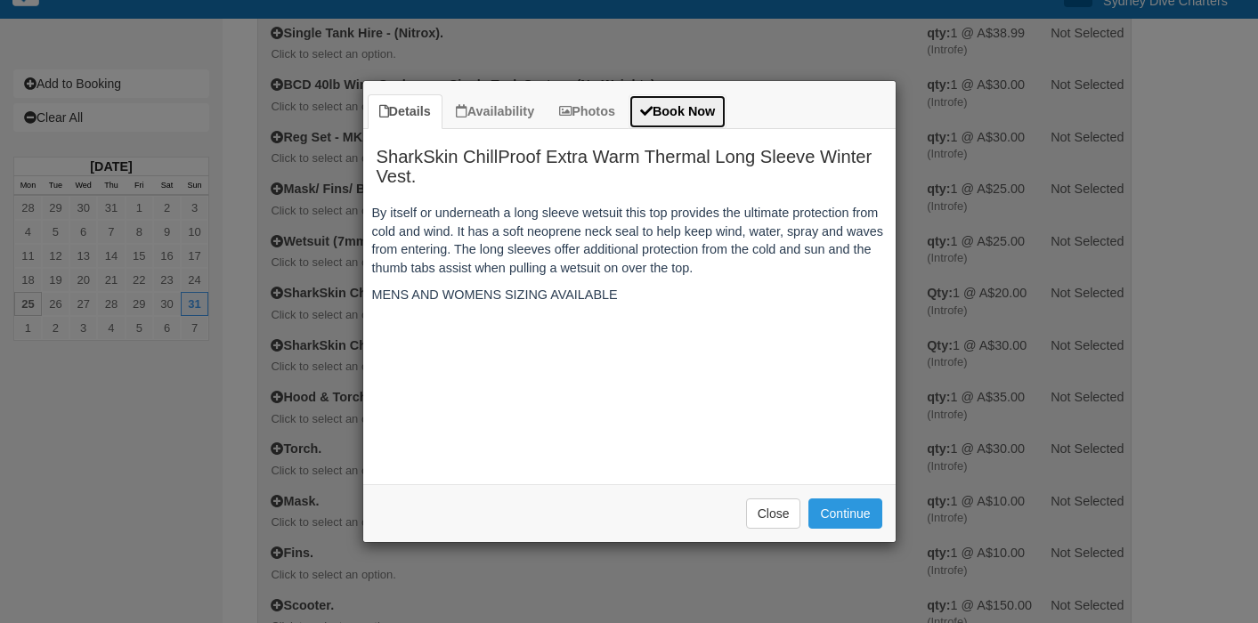
click at [676, 107] on link "Book Now" at bounding box center [678, 111] width 98 height 35
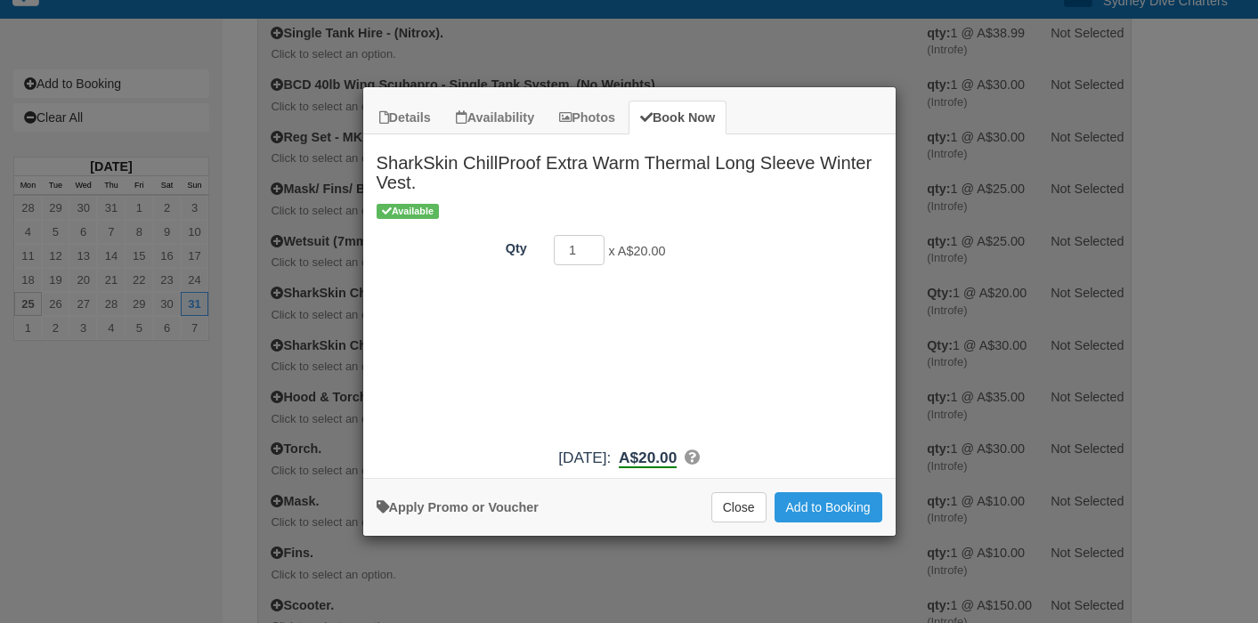
type input "2"
click at [596, 244] on input "2" at bounding box center [580, 250] width 52 height 30
click at [824, 500] on button "Add to Booking" at bounding box center [829, 507] width 108 height 30
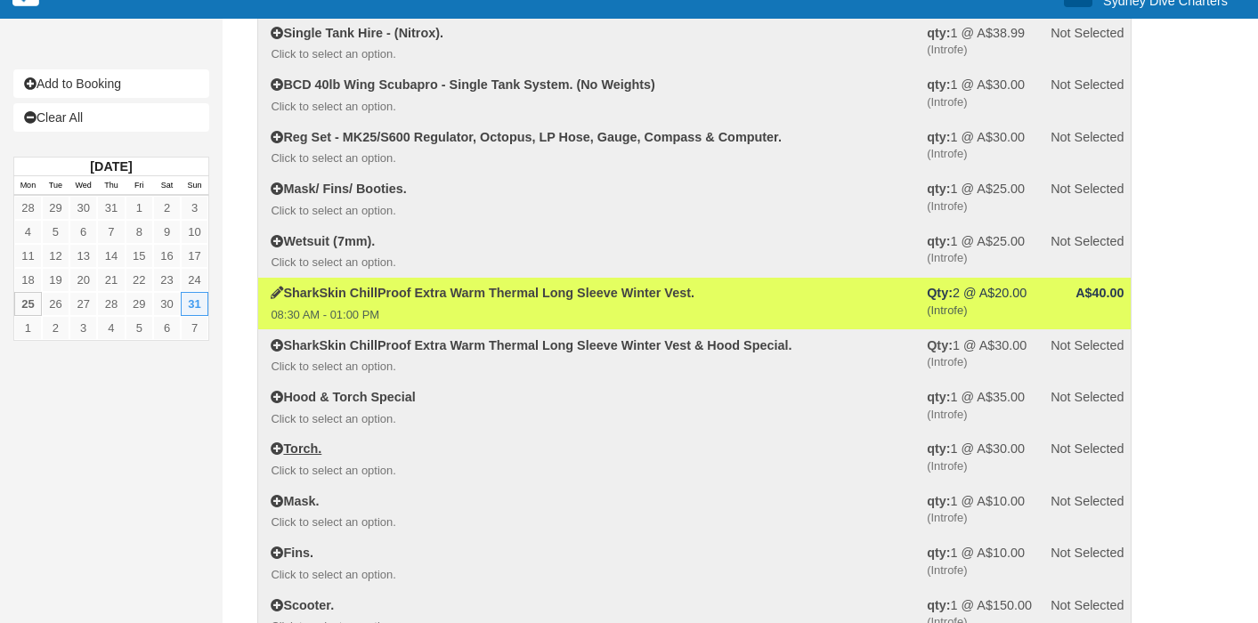
select select "Tropical"
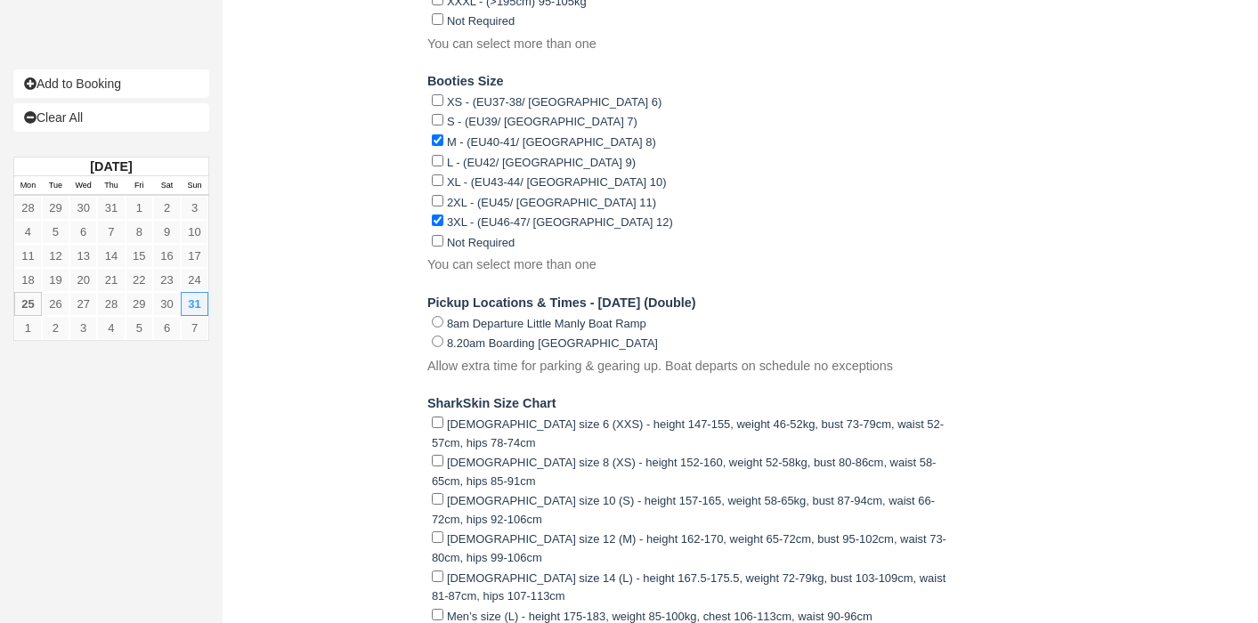
scroll to position [3611, 0]
click at [440, 334] on input "8.20am Boarding Rose Bay Public Wharf" at bounding box center [438, 340] width 12 height 12
radio input "true"
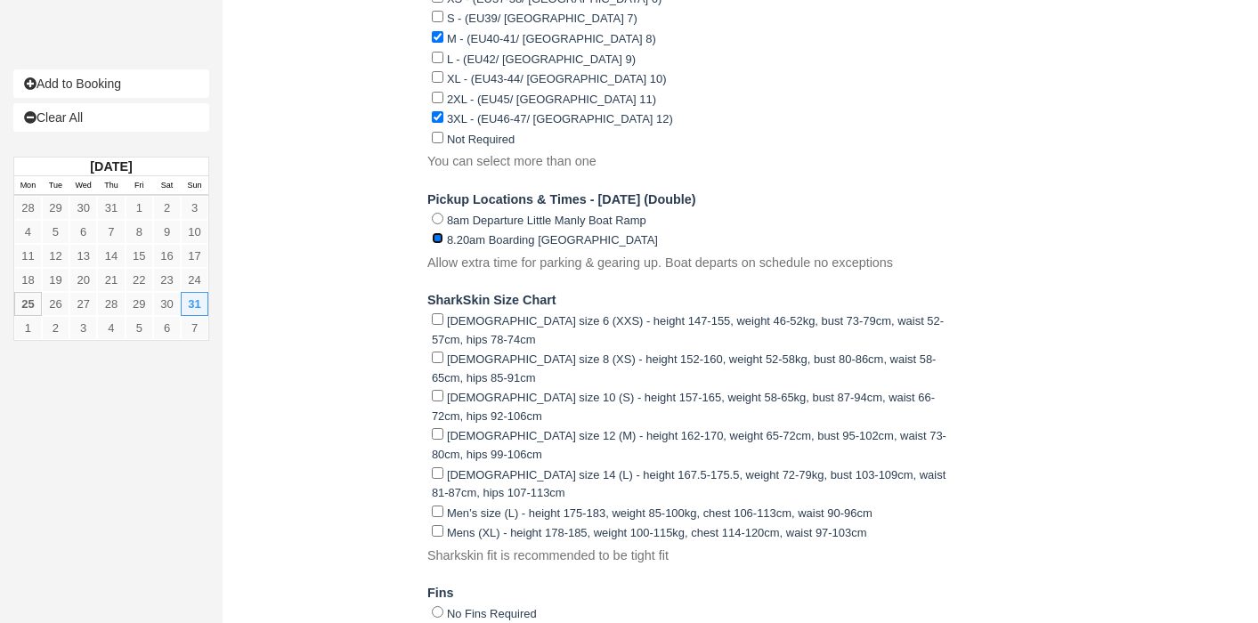
scroll to position [3793, 0]
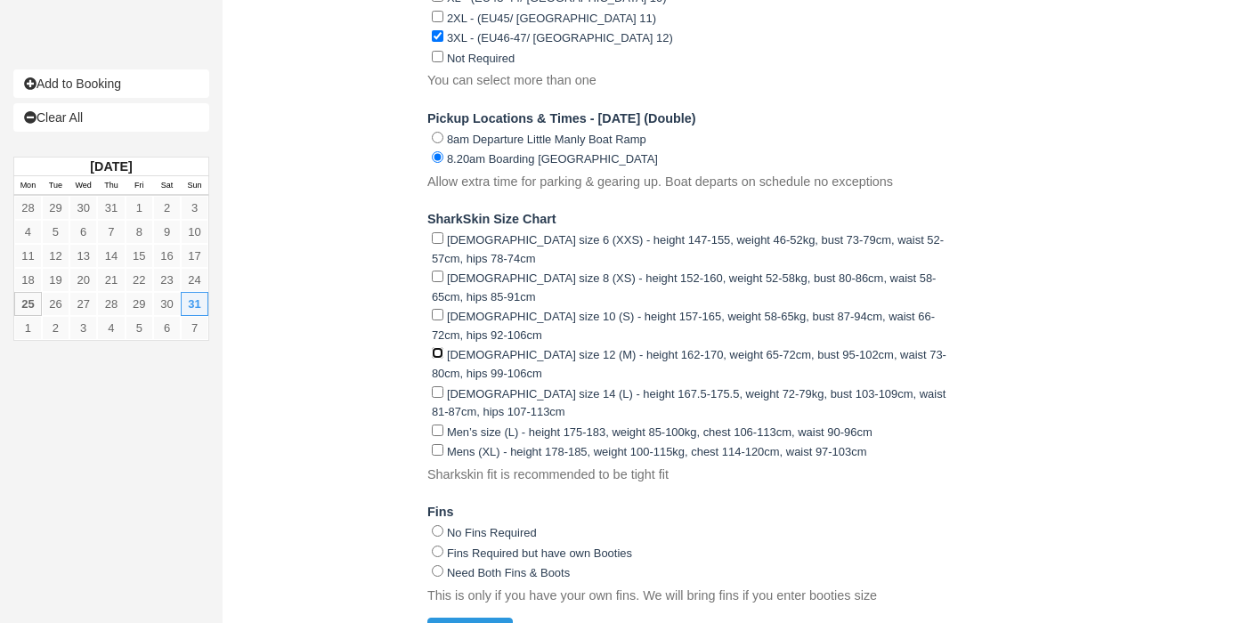
click at [439, 347] on input "Ladies size 12 (M) - height 162-170, weight 65-72cm, bust 95-102cm, waist 73-80…" at bounding box center [438, 353] width 12 height 12
checkbox input "true"
click at [435, 386] on input "Ladies size 14 (L) - height 167.5-175.5, weight 72-79kg, bust 103-109cm, waist …" at bounding box center [438, 392] width 12 height 12
checkbox input "true"
click at [436, 425] on input "Men’s size (L) - height 175-183, weight 85-100kg, chest 106-113cm, waist 90-96cm" at bounding box center [438, 431] width 12 height 12
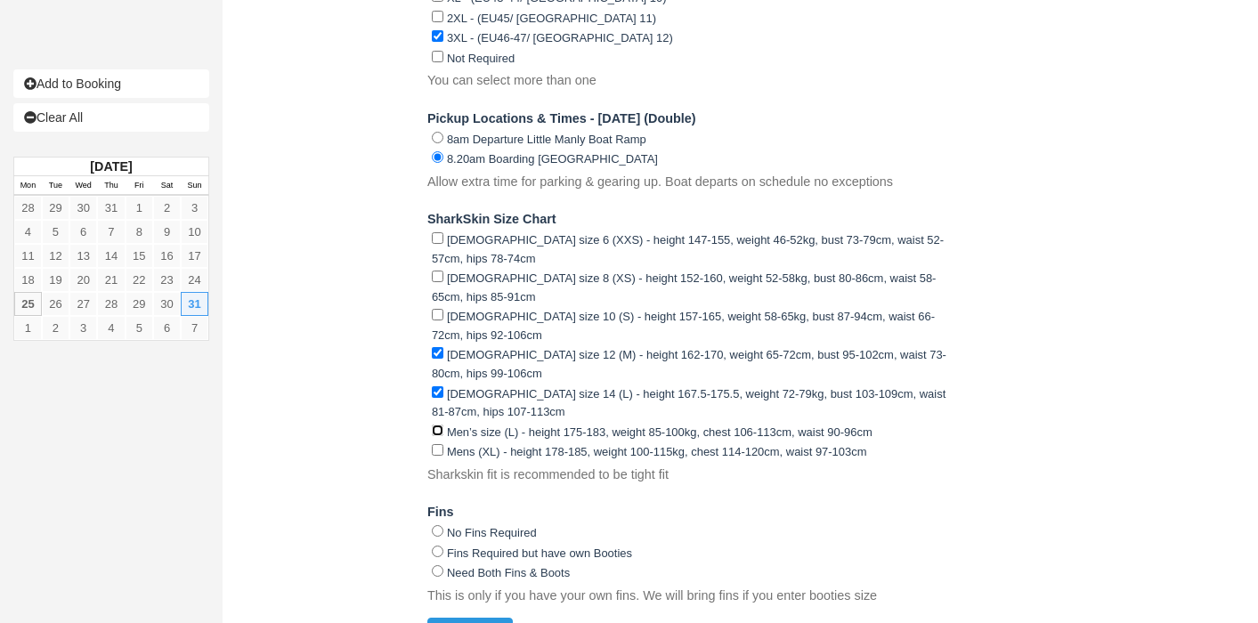
checkbox input "true"
click at [439, 565] on input "Need Both Fins & Boots" at bounding box center [438, 571] width 12 height 12
radio input "true"
click at [484, 618] on button "Continue" at bounding box center [469, 633] width 85 height 30
type input "+61480624930"
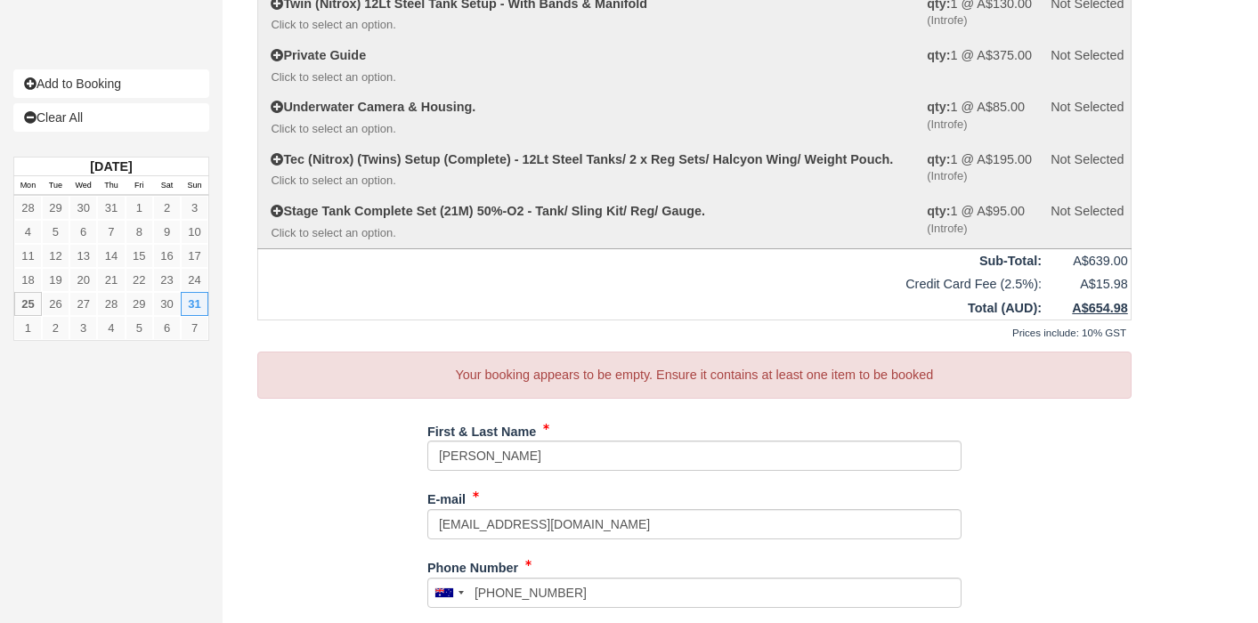
scroll to position [1638, 0]
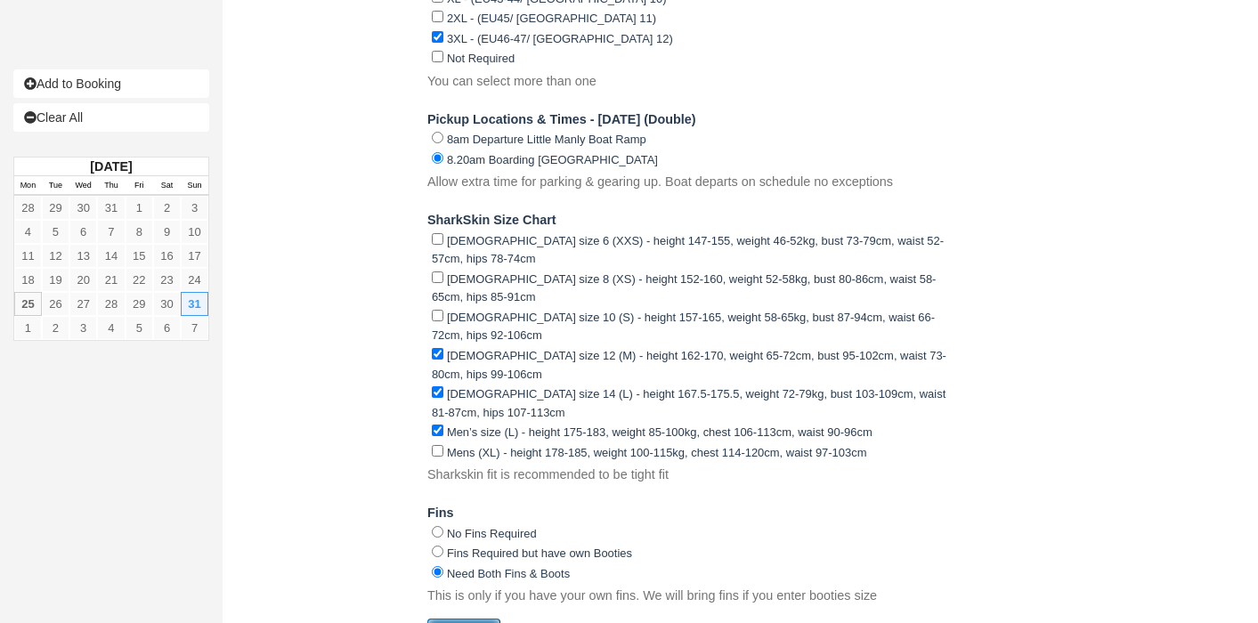
click at [451, 619] on button "Continue" at bounding box center [463, 634] width 73 height 30
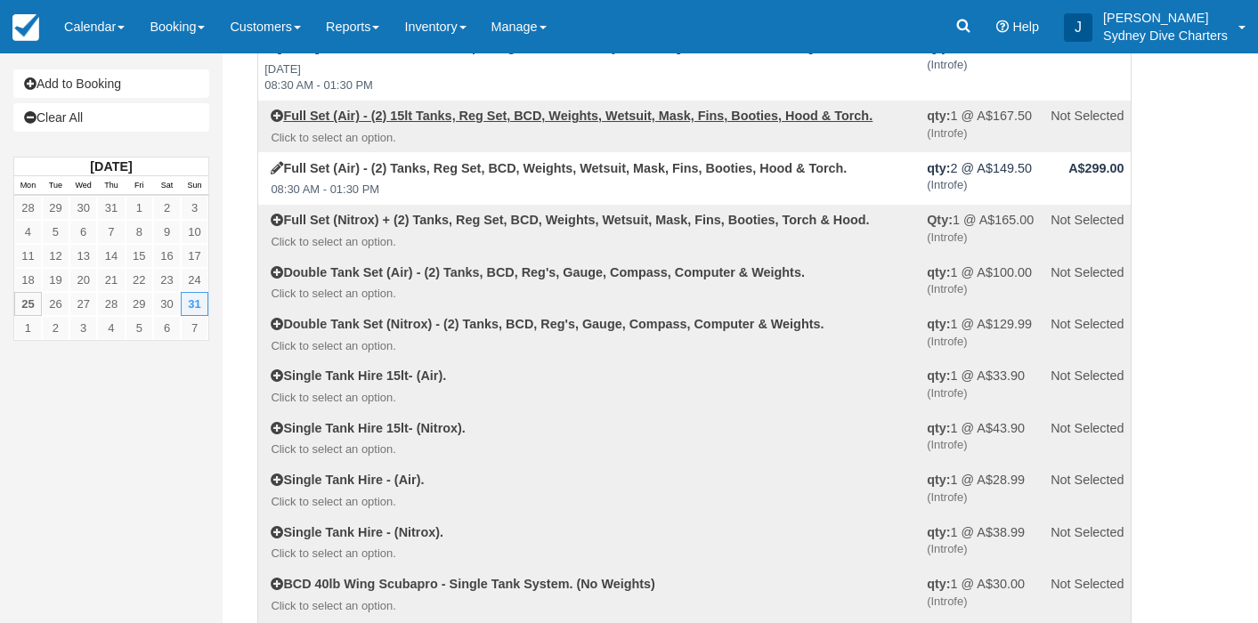
scroll to position [103, 0]
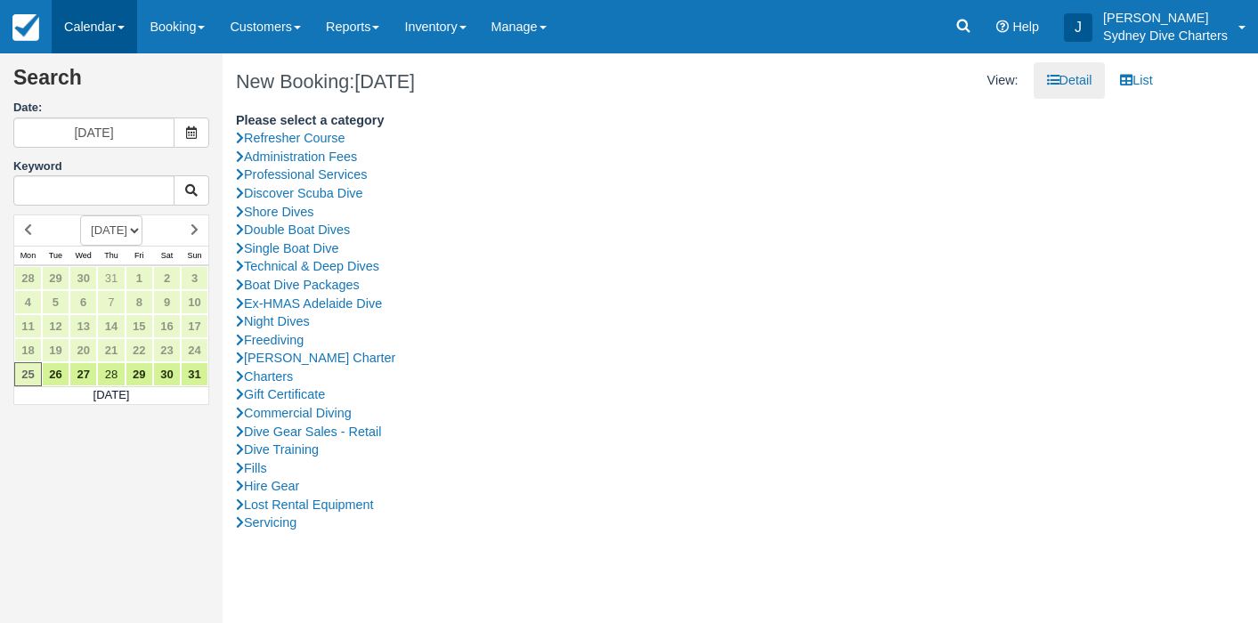
click at [116, 27] on link "Calendar" at bounding box center [94, 26] width 85 height 53
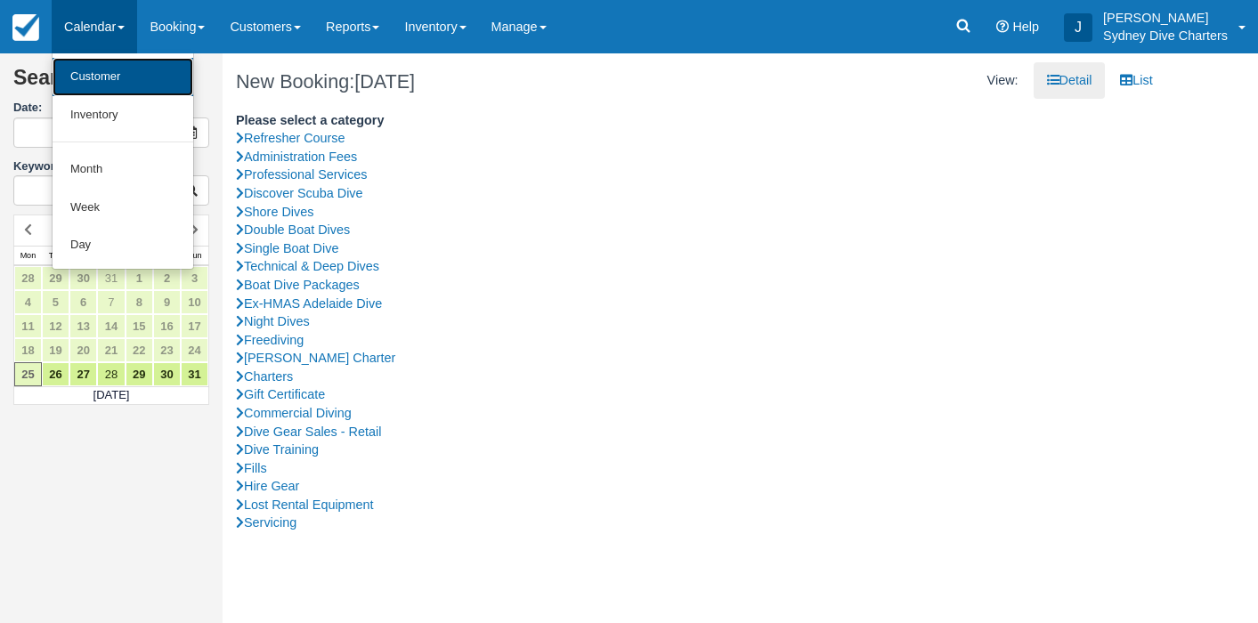
click at [106, 69] on link "Customer" at bounding box center [123, 77] width 141 height 38
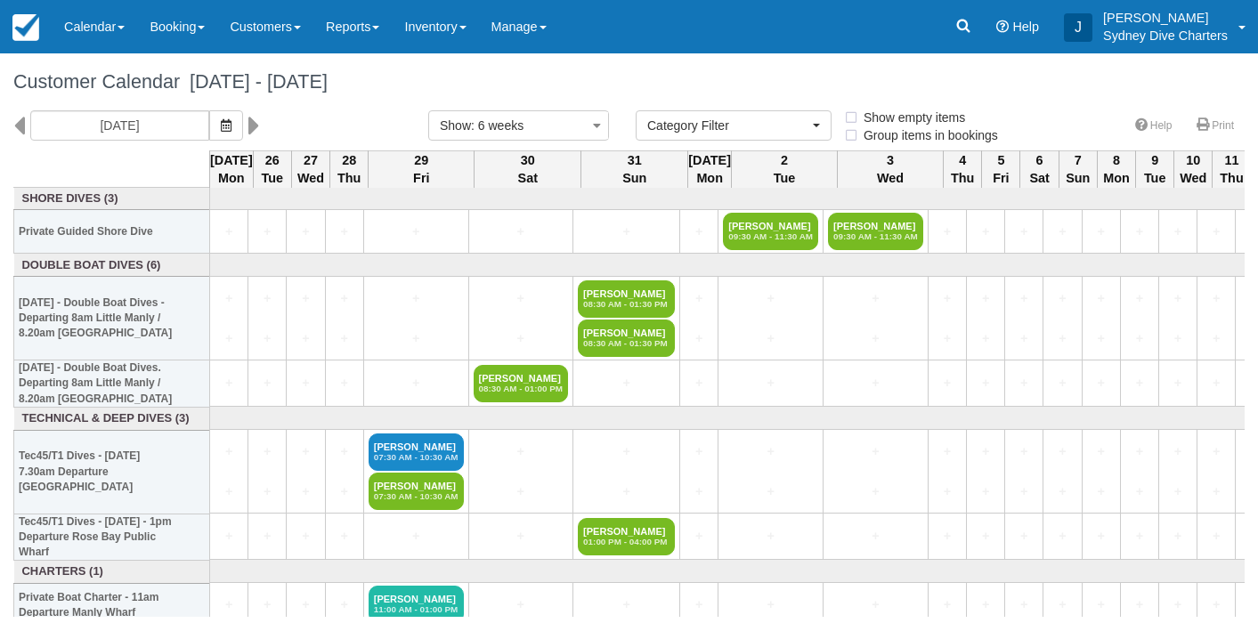
select select
click at [22, 121] on icon at bounding box center [19, 125] width 12 height 30
type input "[DATE]"
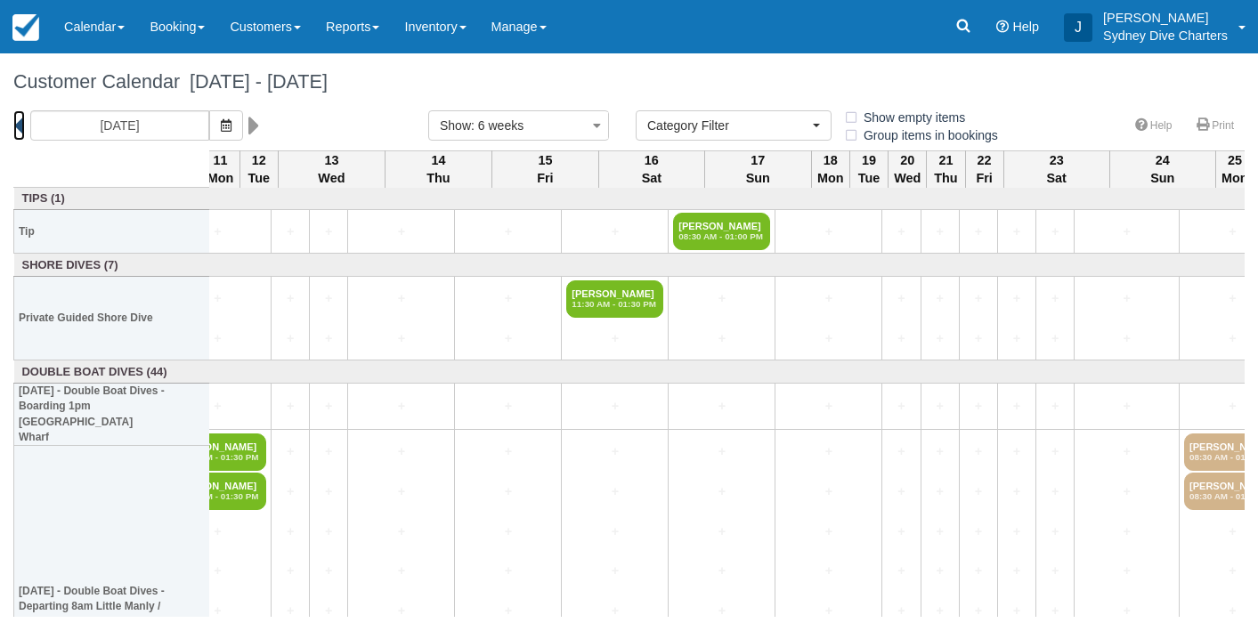
scroll to position [0, 2047]
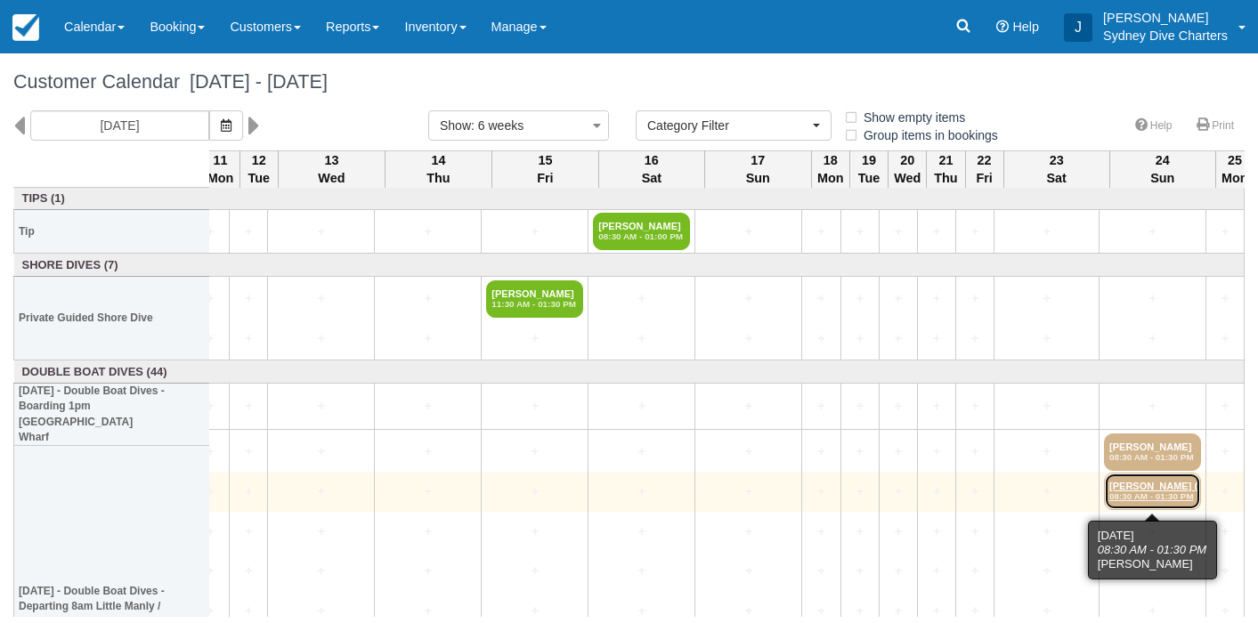
click at [1148, 480] on link "[PERSON_NAME] (2) 08:30 AM - 01:30 PM" at bounding box center [1152, 491] width 97 height 37
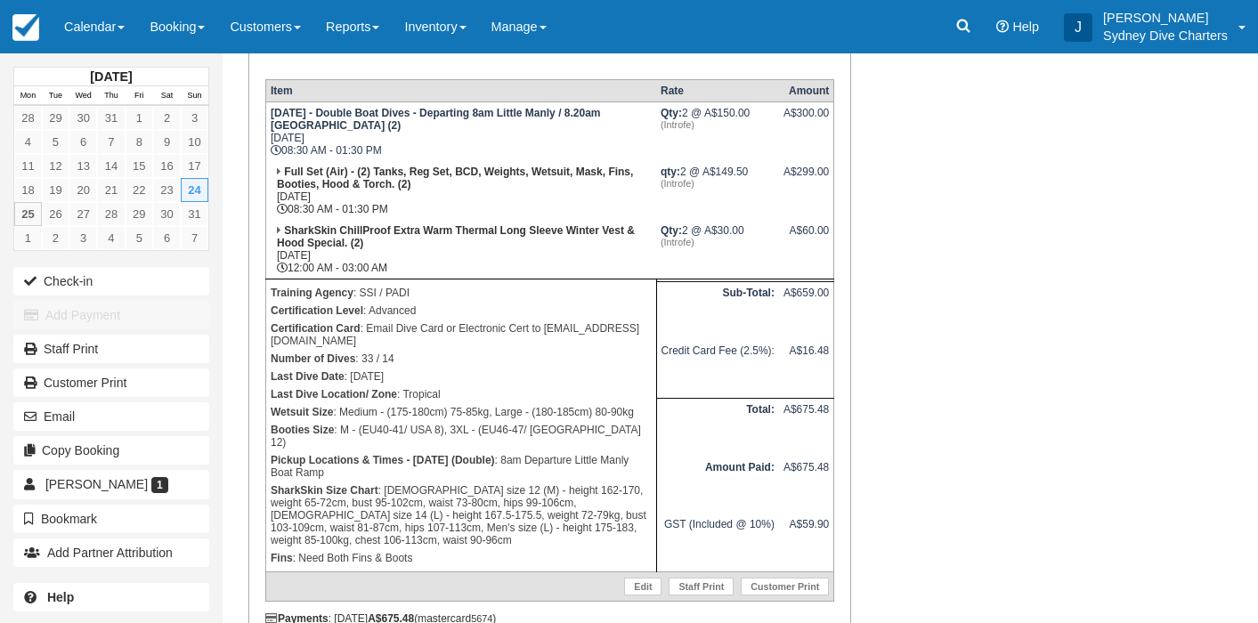
scroll to position [326, 0]
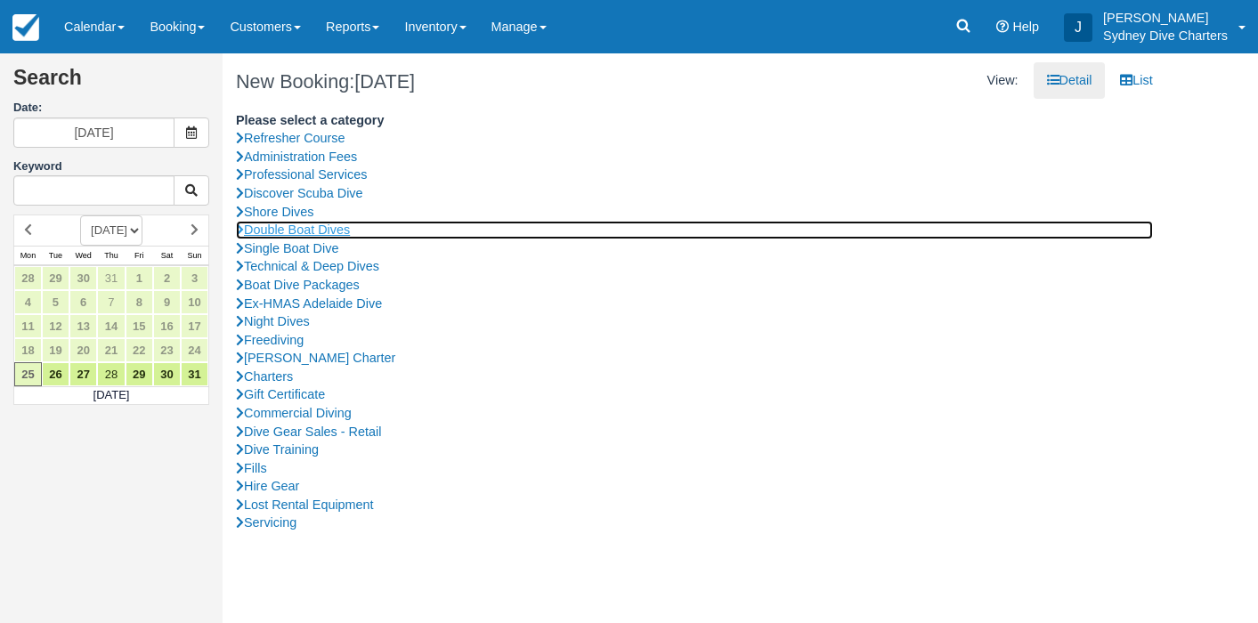
click at [342, 227] on link "Double Boat Dives" at bounding box center [694, 230] width 917 height 19
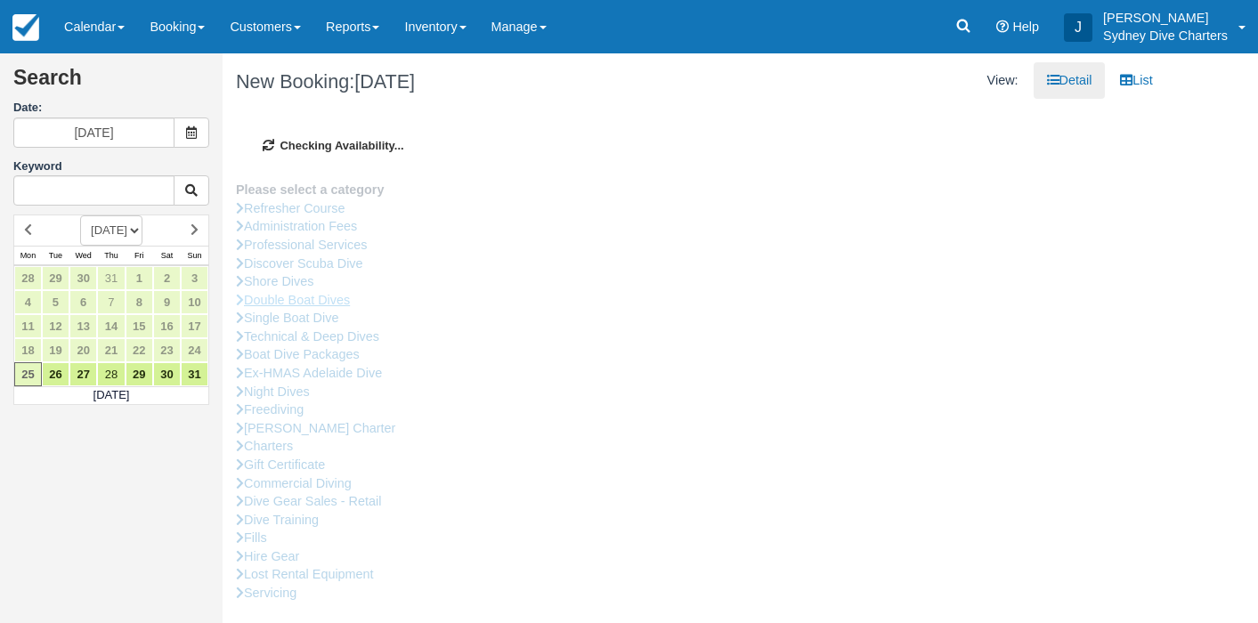
type input "[DATE]"
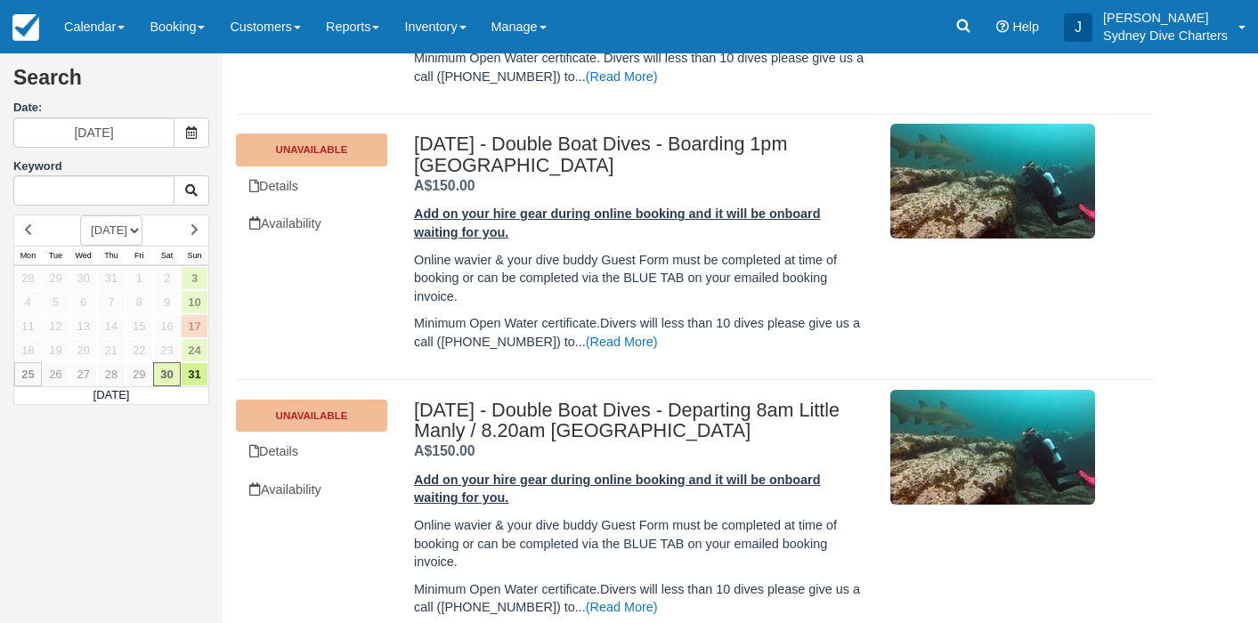
scroll to position [503, 0]
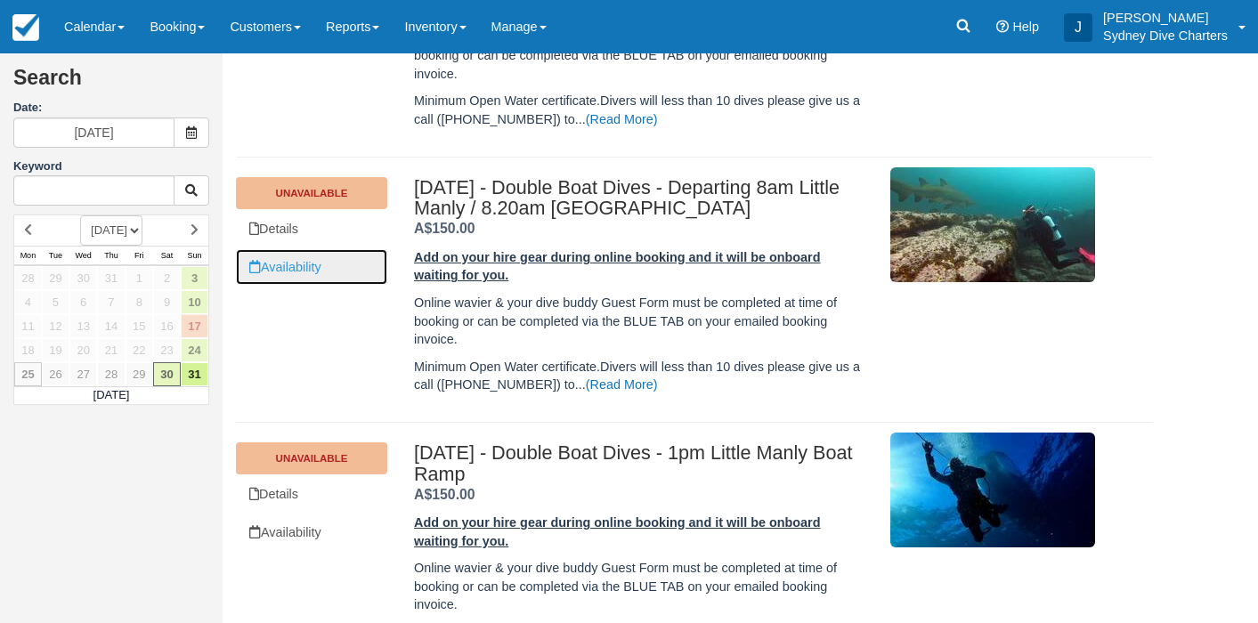
click at [313, 265] on link "Availability" at bounding box center [311, 267] width 151 height 37
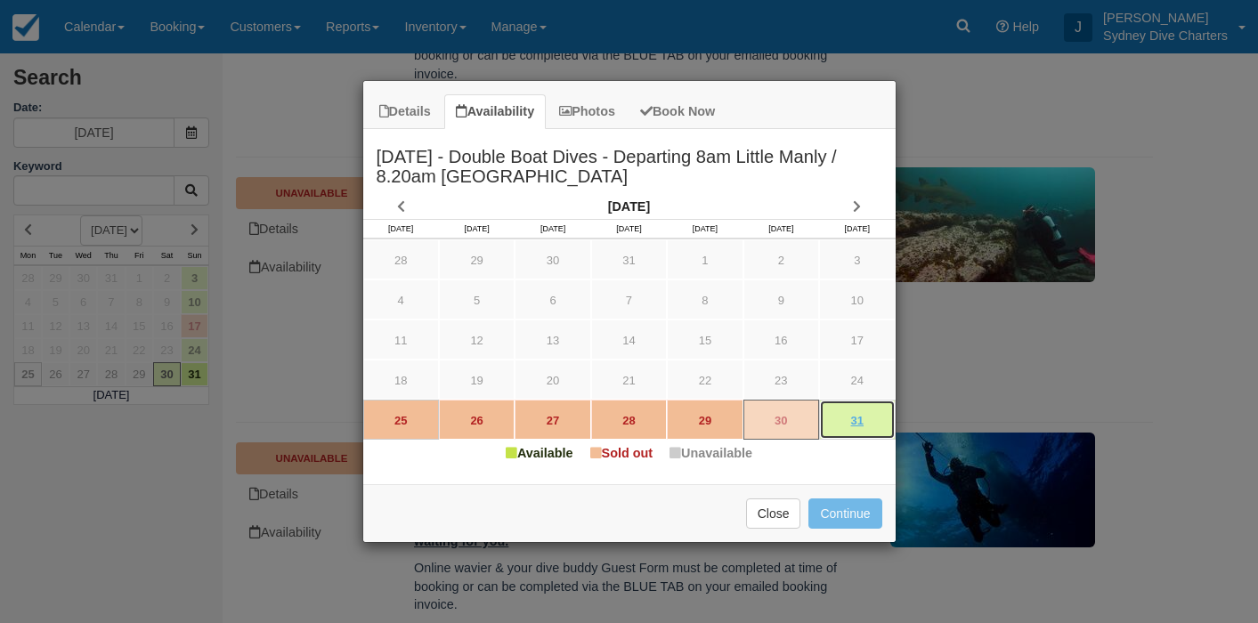
click at [848, 417] on link "31" at bounding box center [857, 420] width 76 height 40
type input "[DATE]"
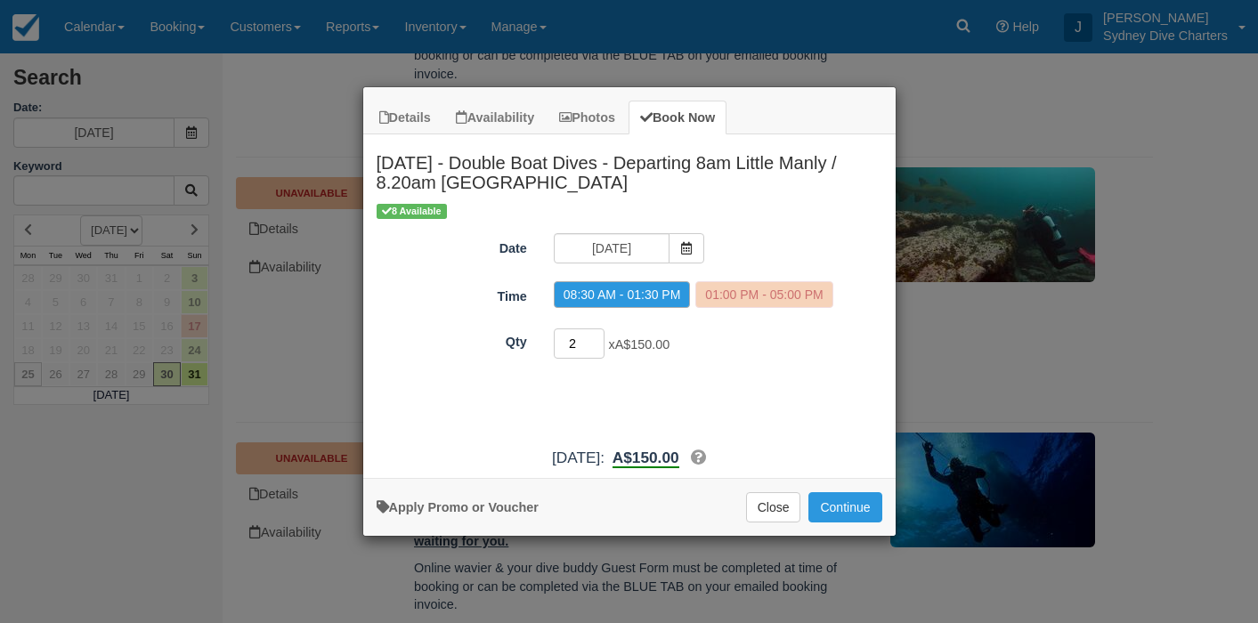
type input "2"
click at [592, 339] on input "2" at bounding box center [580, 344] width 52 height 30
click at [856, 494] on button "Continue" at bounding box center [845, 507] width 73 height 30
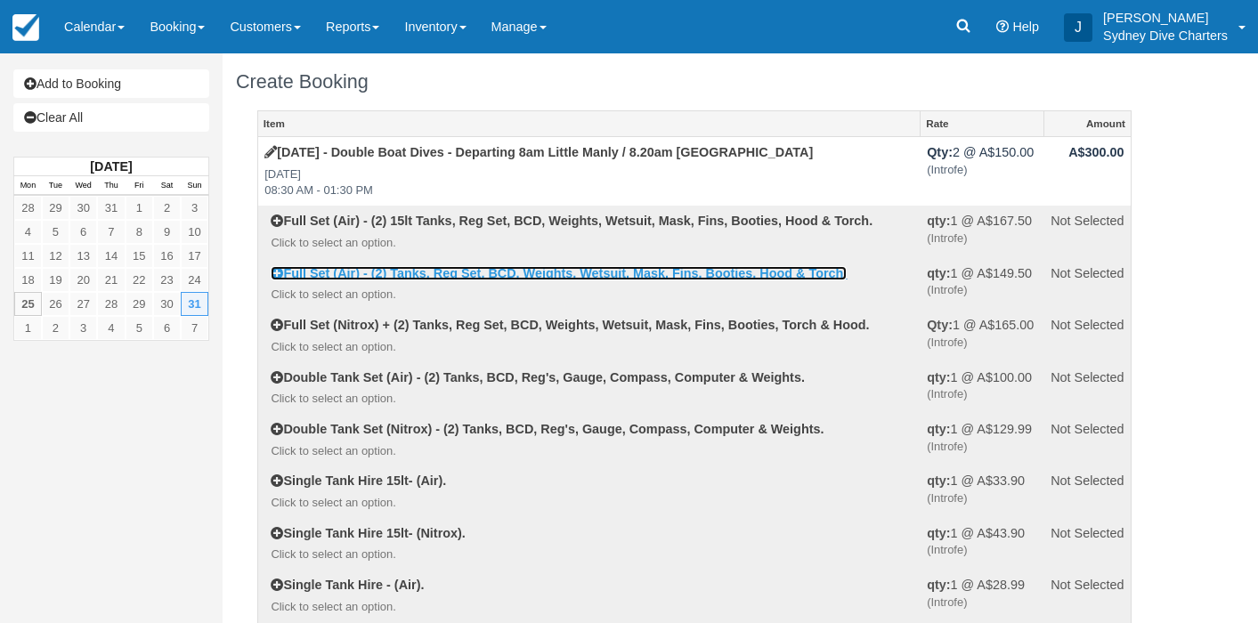
click at [378, 275] on link "Full Set (Air) - (2) Tanks, Reg Set, BCD, Weights, Wetsuit, Mask, Fins, Booties…" at bounding box center [559, 273] width 576 height 14
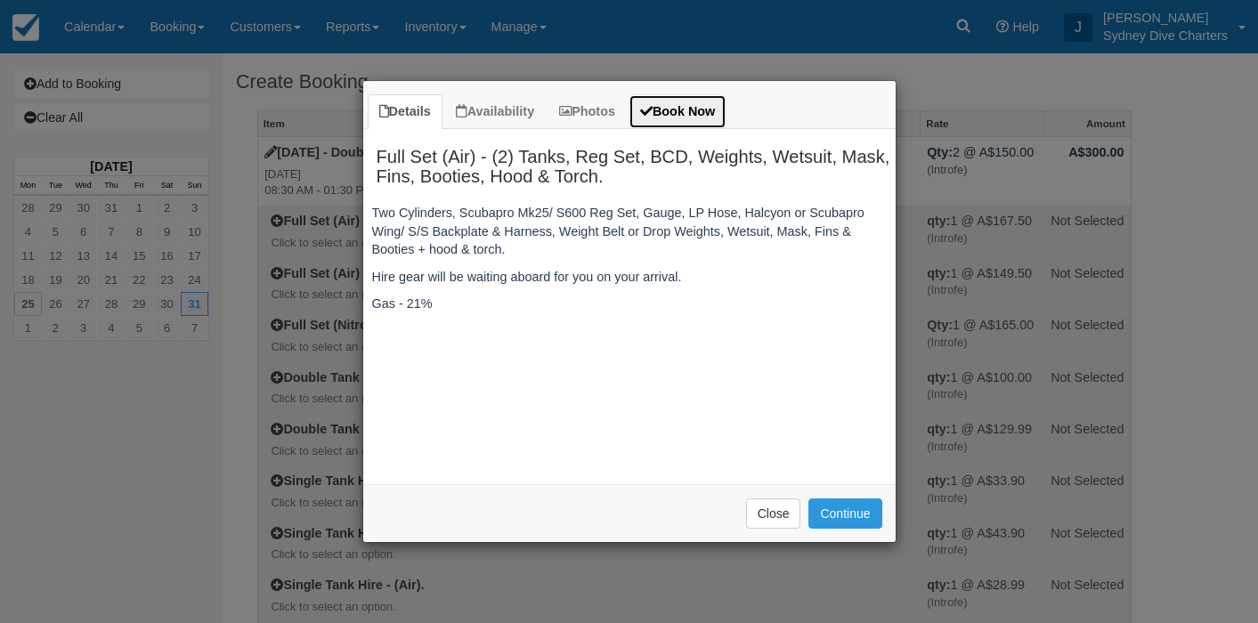
click at [686, 108] on link "Book Now" at bounding box center [678, 111] width 98 height 35
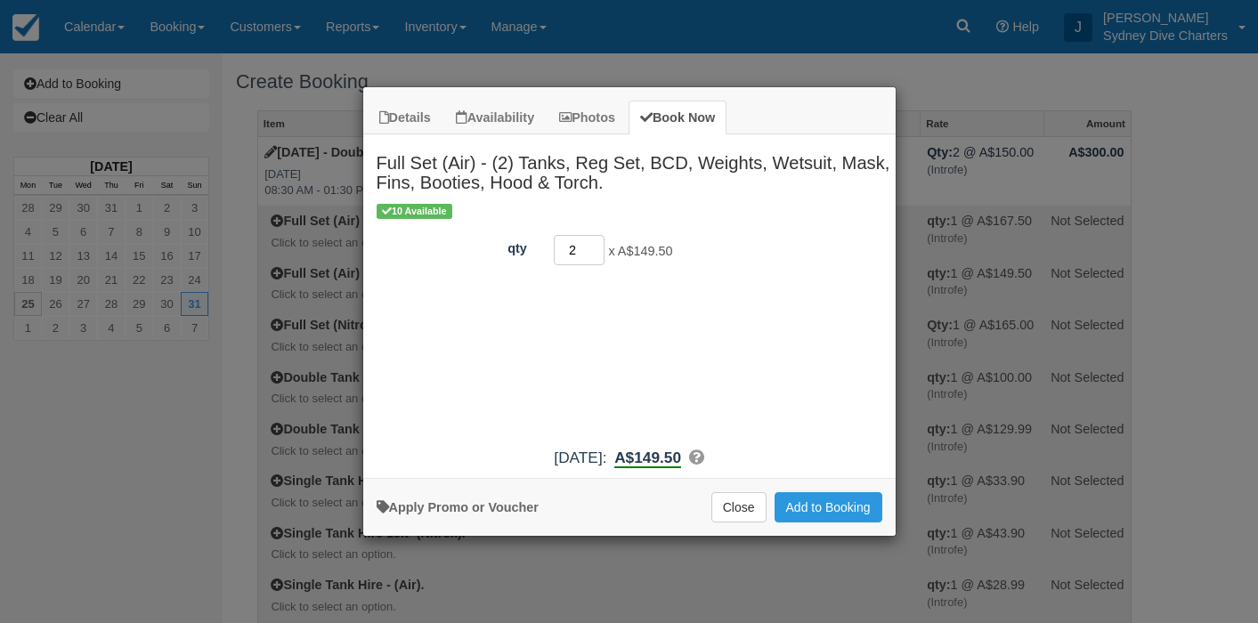
type input "2"
click at [599, 244] on input "2" at bounding box center [580, 250] width 52 height 30
click at [834, 511] on button "Add to Booking" at bounding box center [829, 507] width 108 height 30
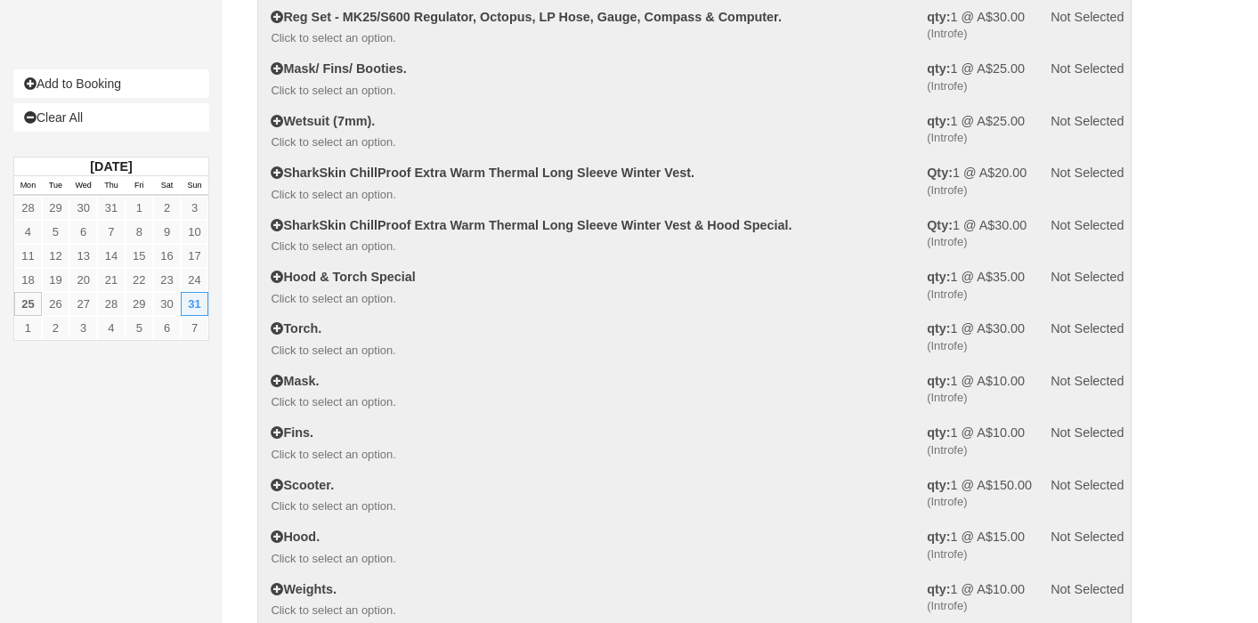
scroll to position [730, 0]
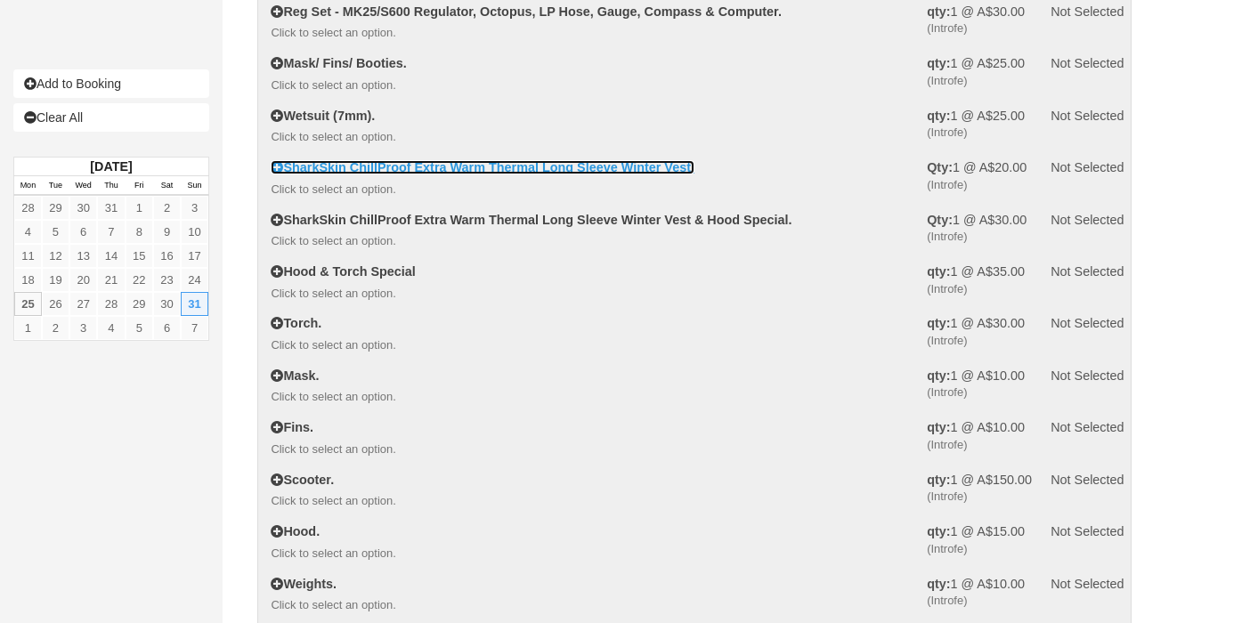
click at [283, 167] on icon at bounding box center [277, 167] width 12 height 12
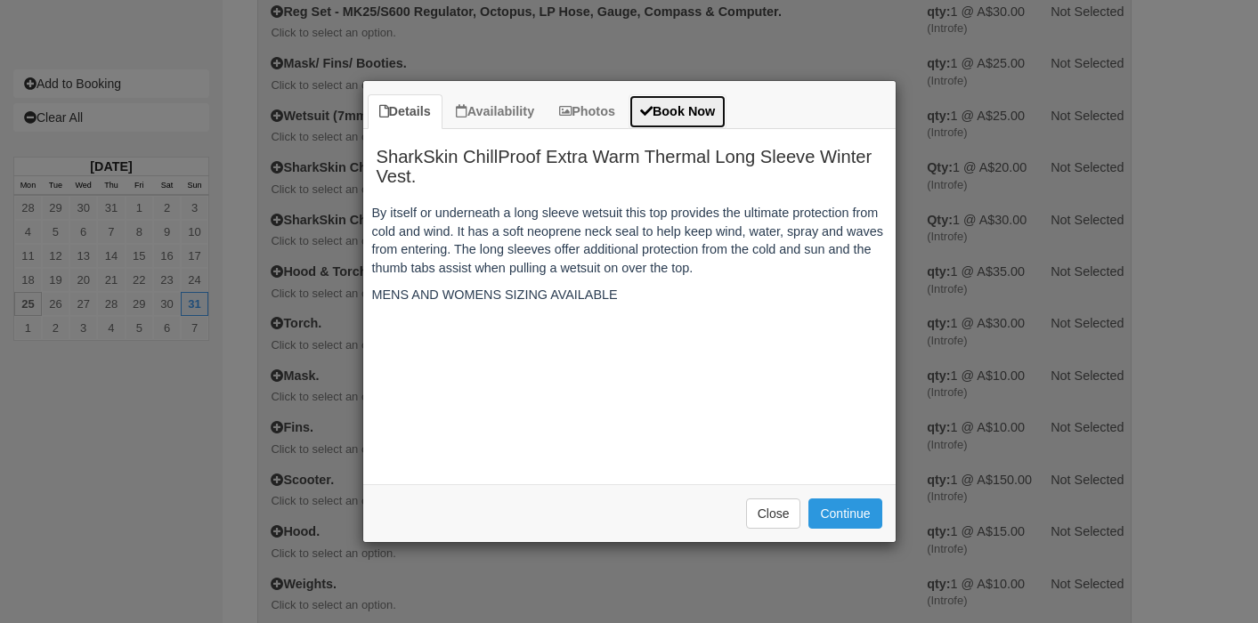
click at [703, 118] on link "Book Now" at bounding box center [678, 111] width 98 height 35
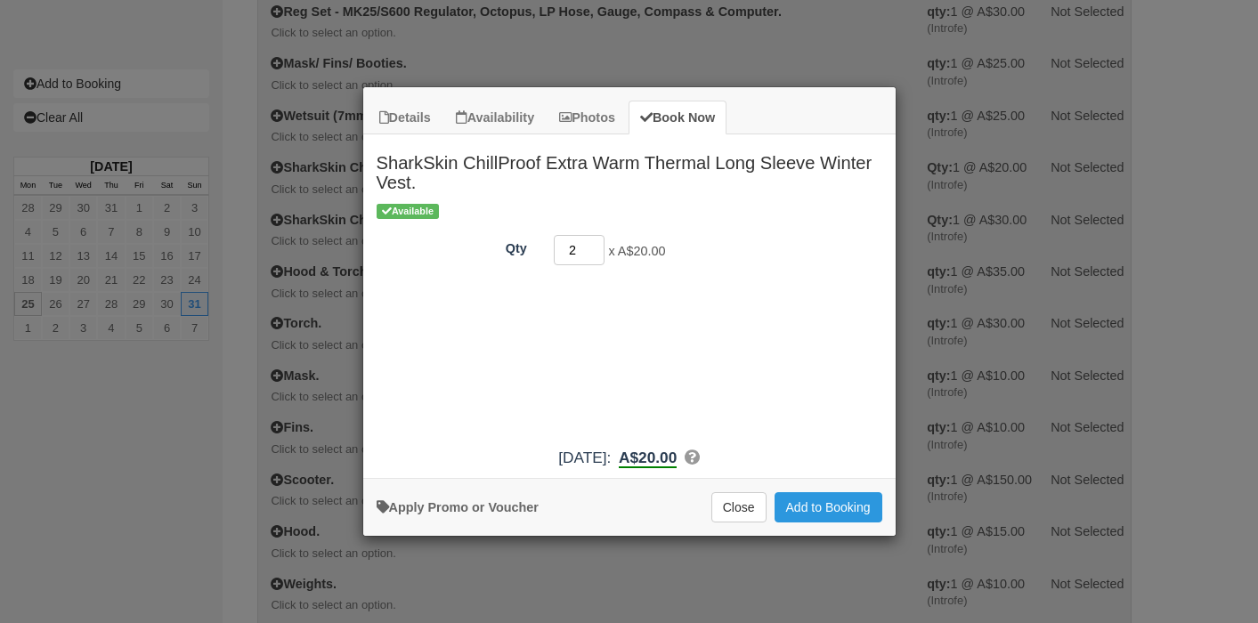
type input "2"
click at [596, 244] on input "2" at bounding box center [580, 250] width 52 height 30
click at [847, 511] on button "Add to Booking" at bounding box center [829, 507] width 108 height 30
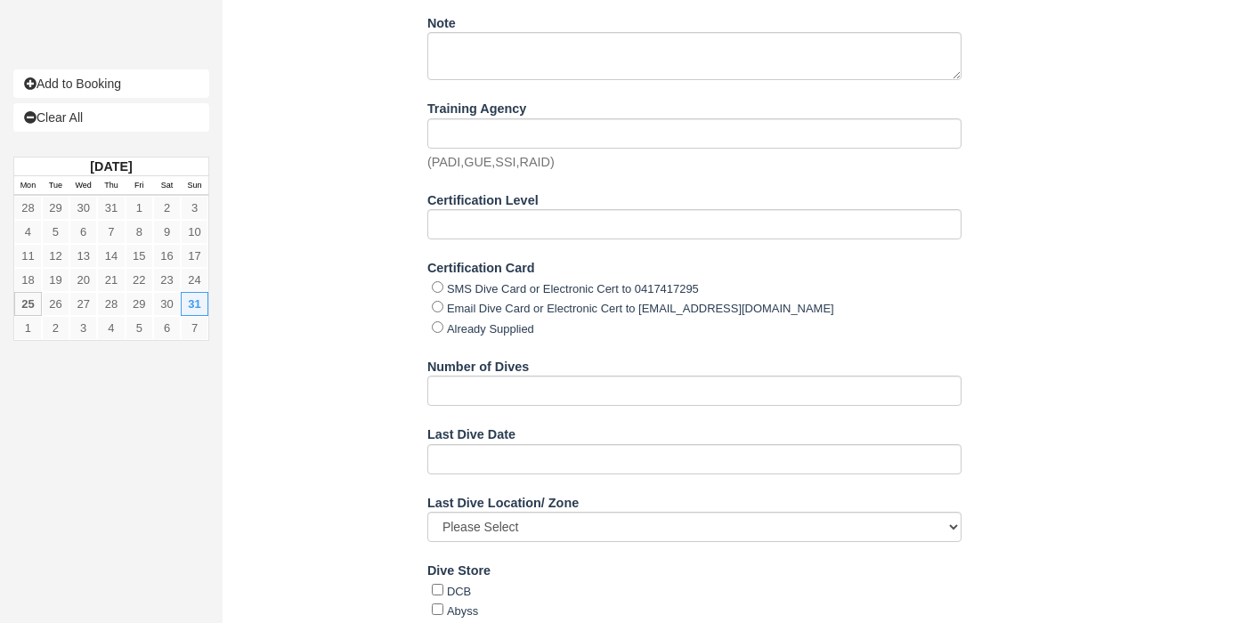
scroll to position [2499, 0]
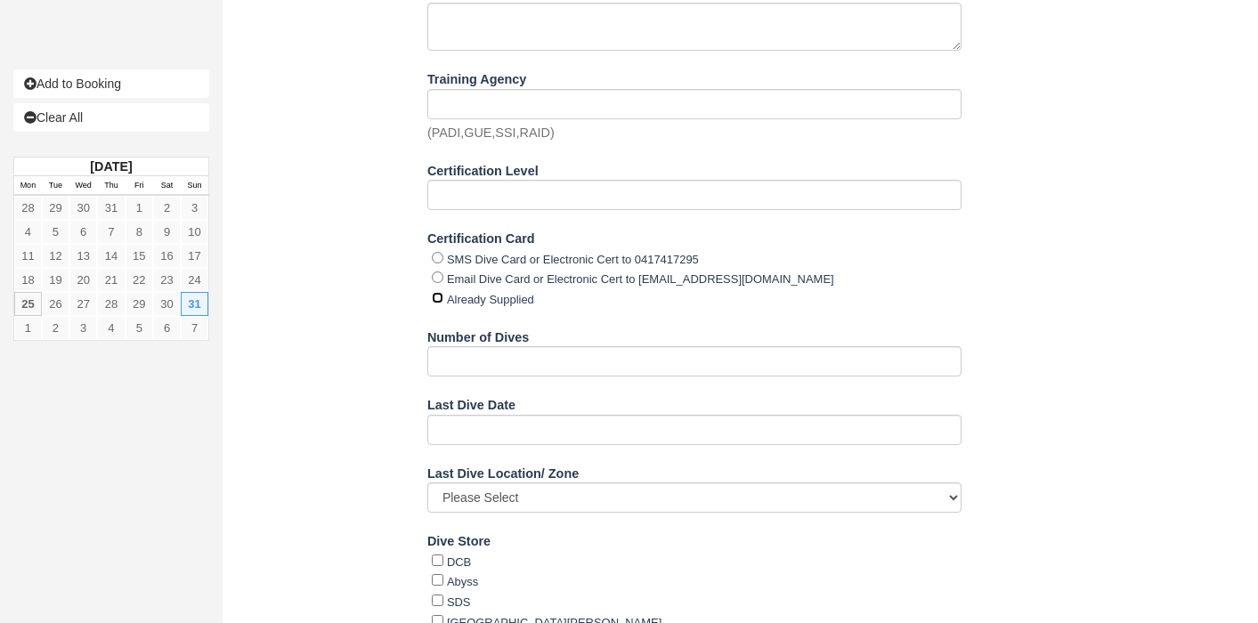
click at [438, 296] on input "Already Supplied" at bounding box center [438, 298] width 12 height 12
radio input "true"
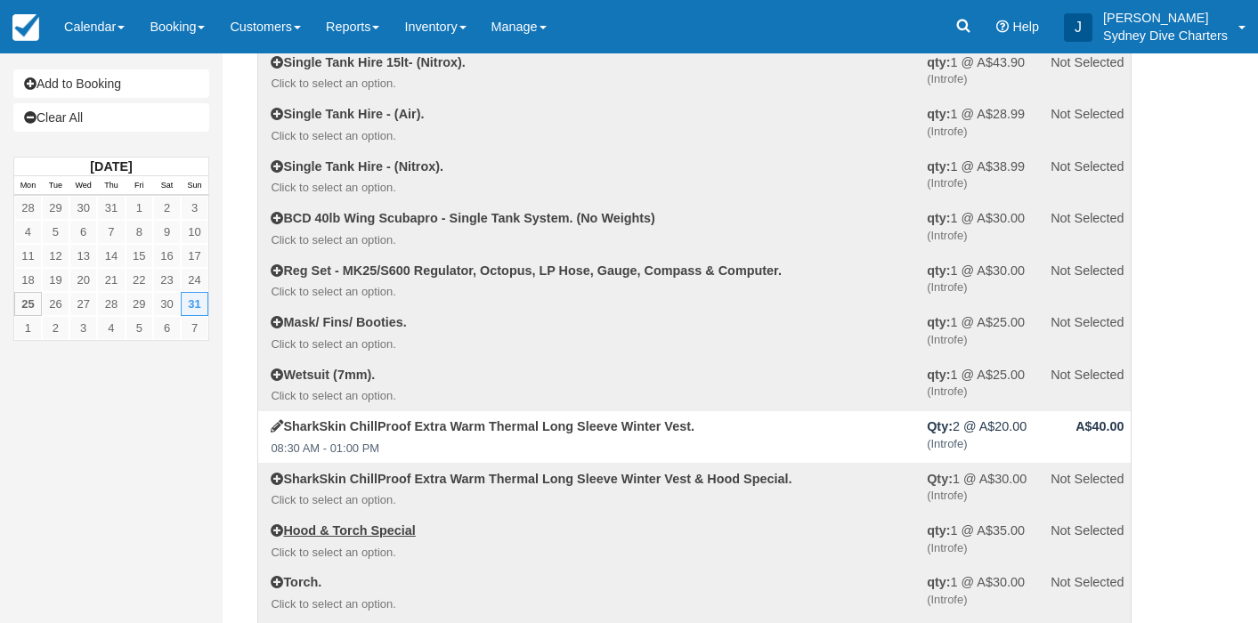
scroll to position [0, 0]
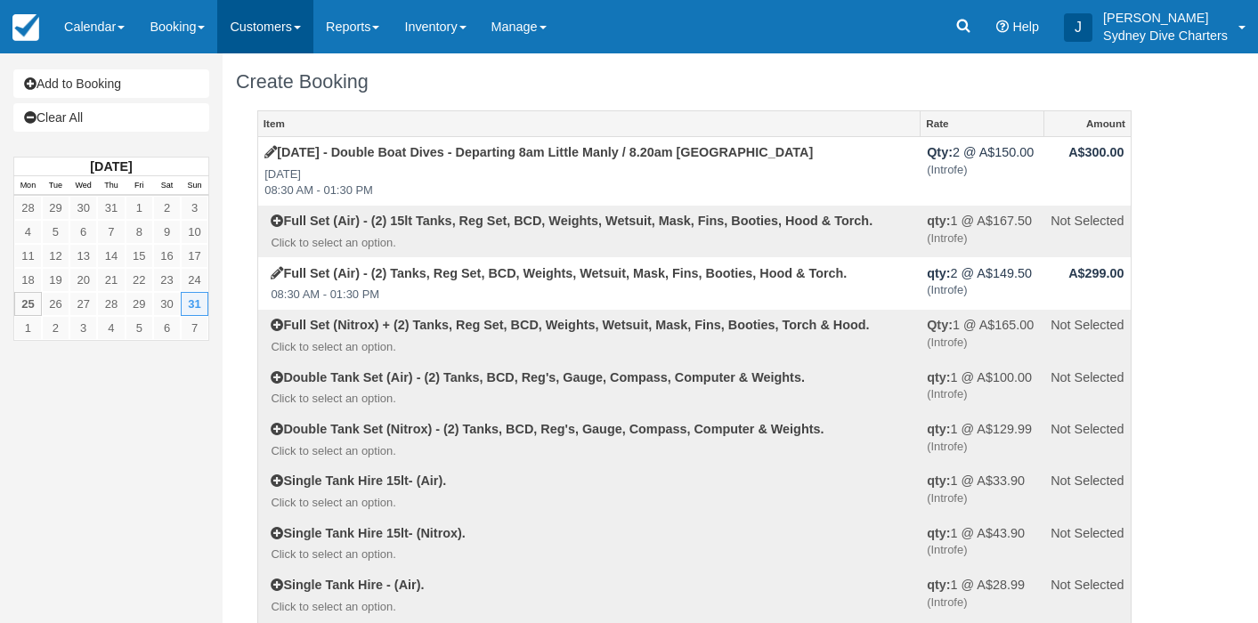
click at [271, 23] on link "Customers" at bounding box center [265, 26] width 96 height 53
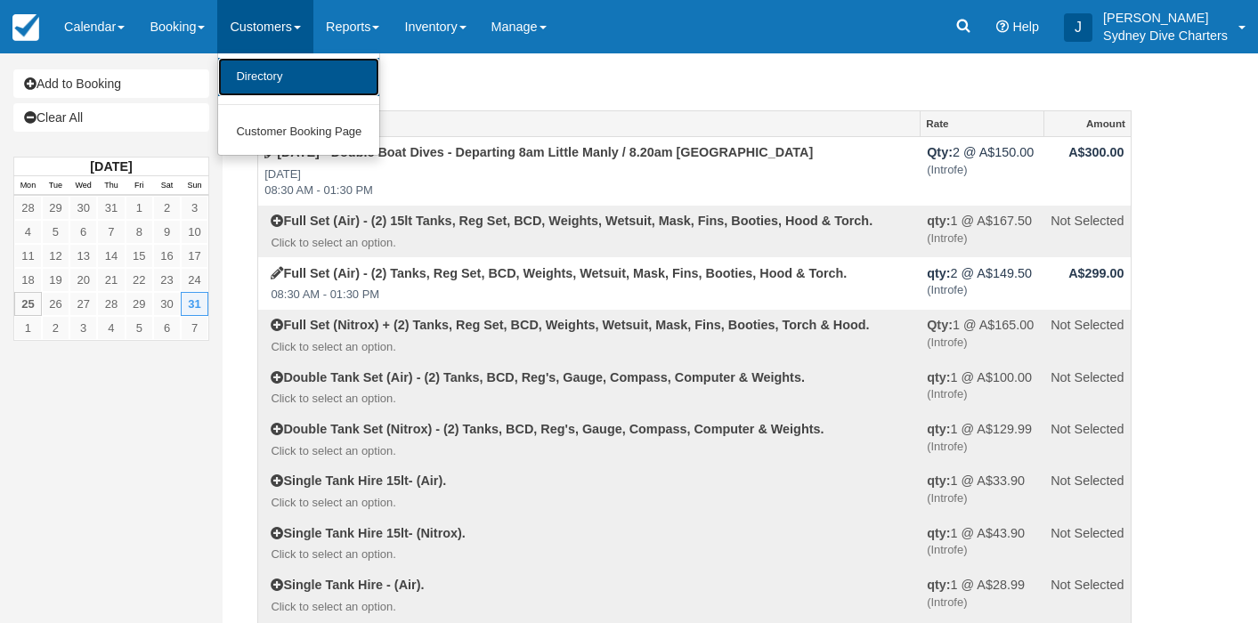
click at [284, 74] on link "Directory" at bounding box center [298, 77] width 161 height 38
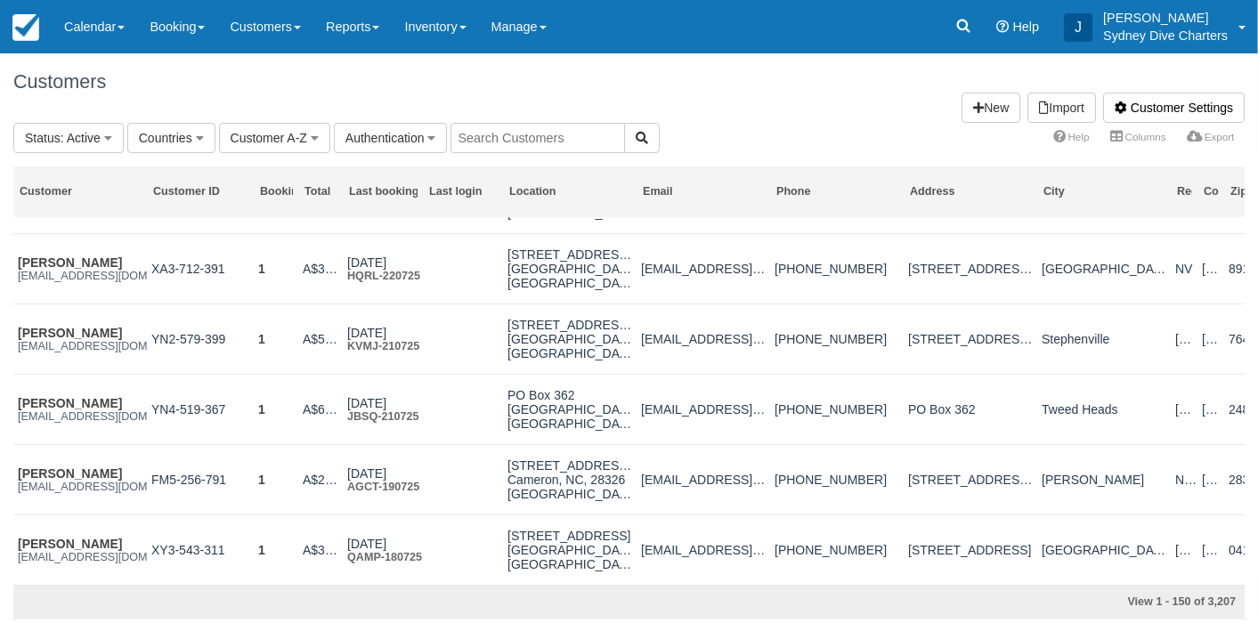
scroll to position [2583, 0]
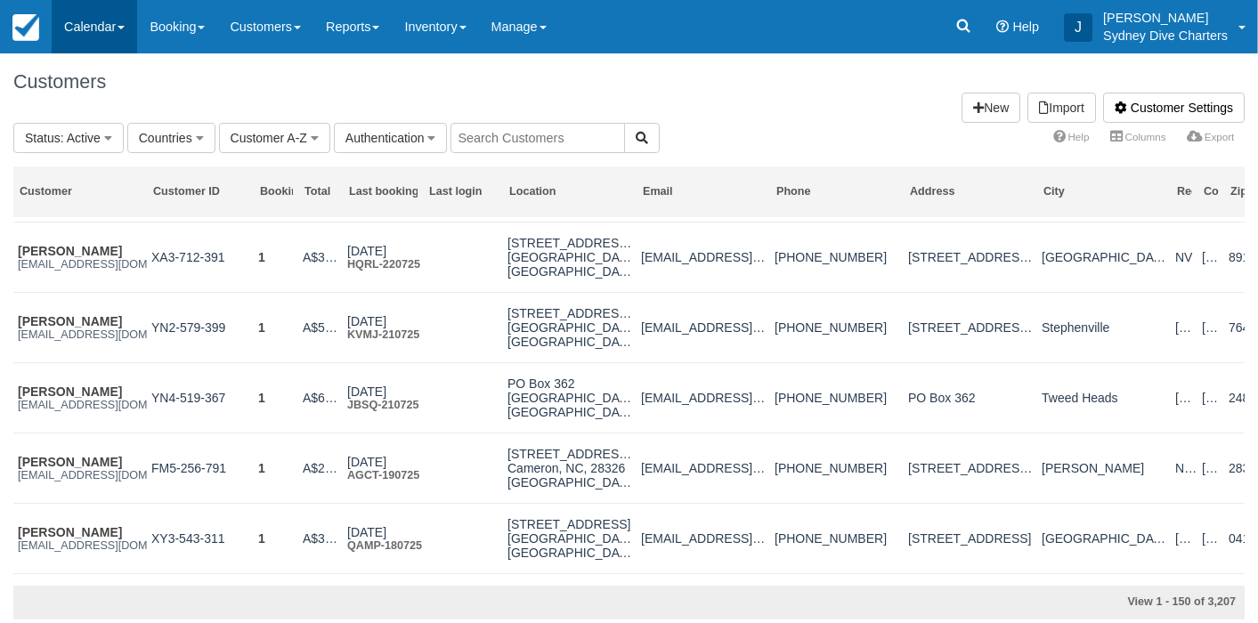
click at [85, 27] on link "Calendar" at bounding box center [94, 26] width 85 height 53
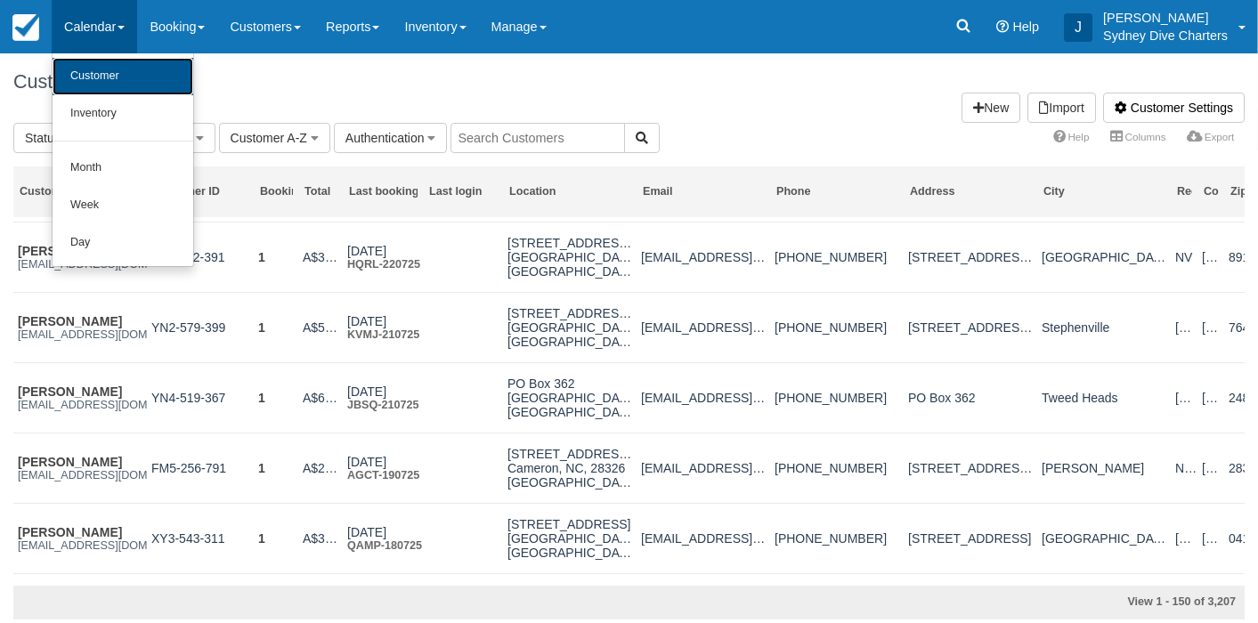
click at [96, 76] on link "Customer" at bounding box center [123, 76] width 141 height 37
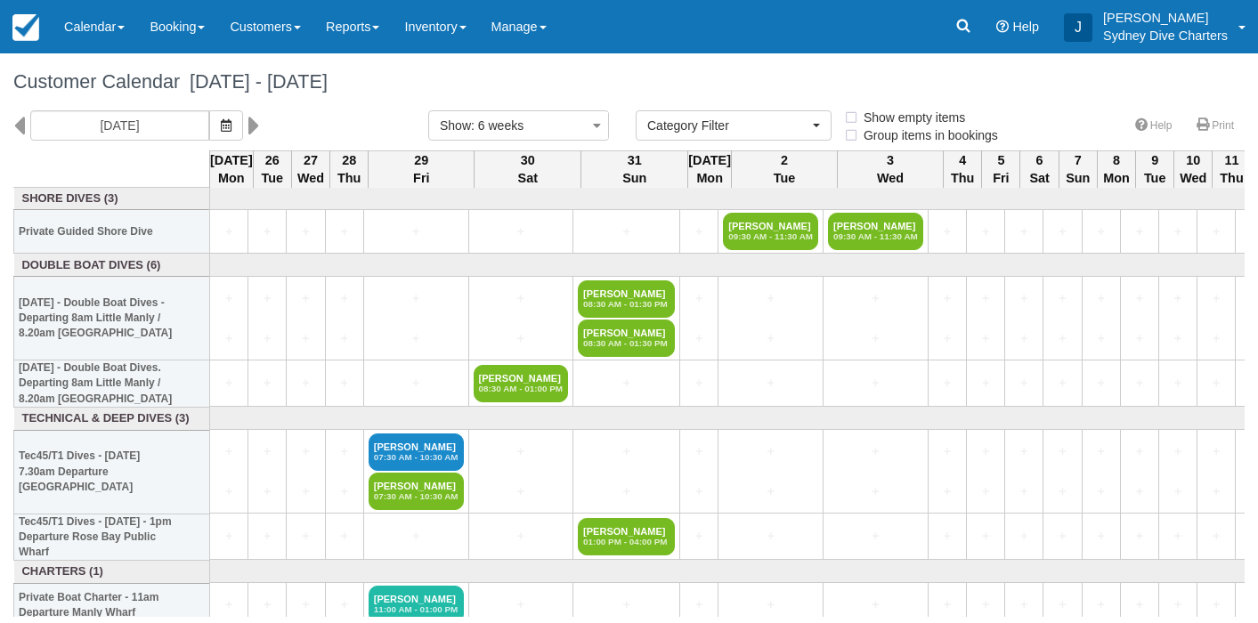
select select
click at [18, 124] on icon at bounding box center [19, 125] width 12 height 30
type input "[DATE]"
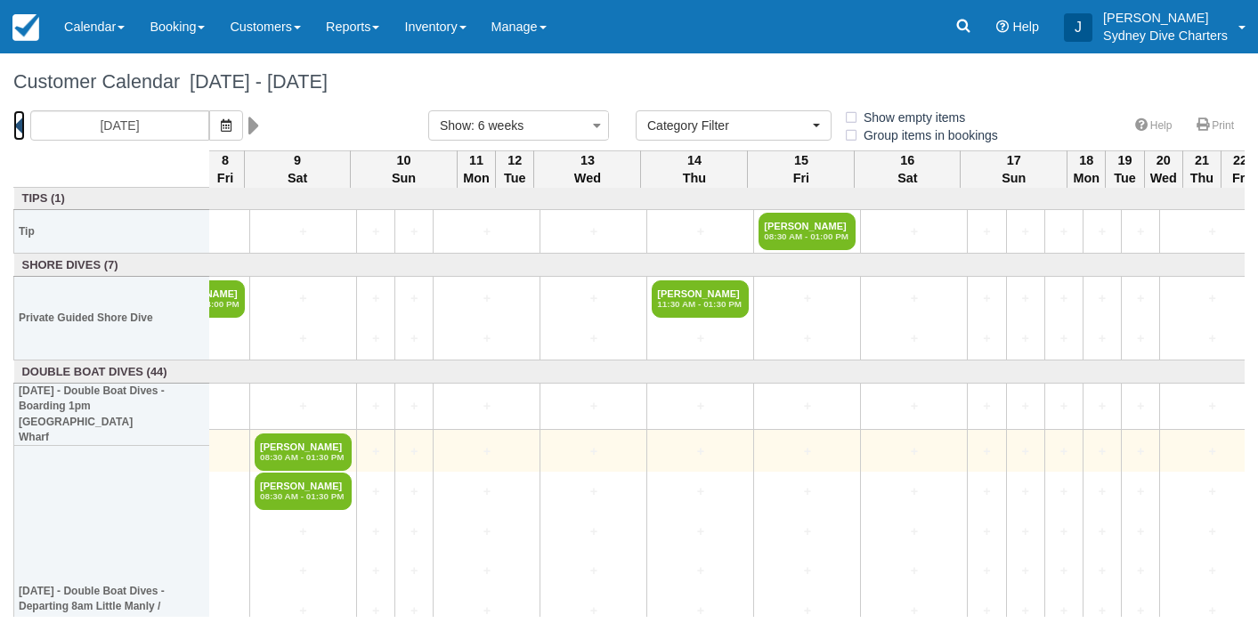
scroll to position [0, 2047]
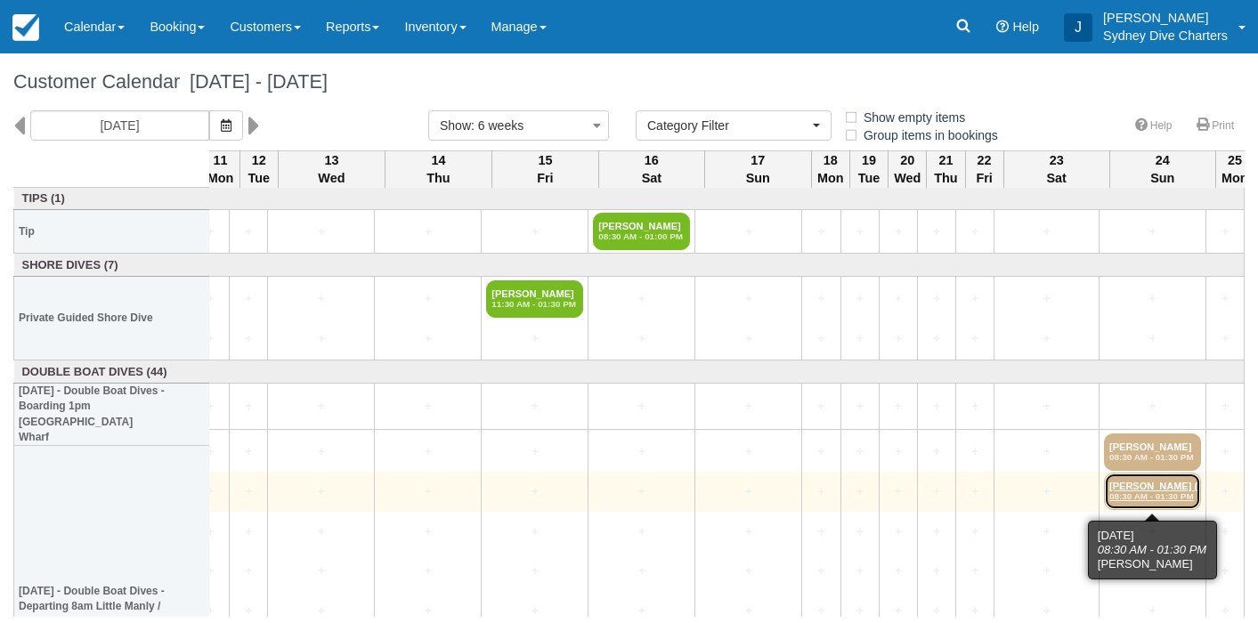
click at [1166, 491] on link "[PERSON_NAME] (2) 08:30 AM - 01:30 PM" at bounding box center [1152, 491] width 97 height 37
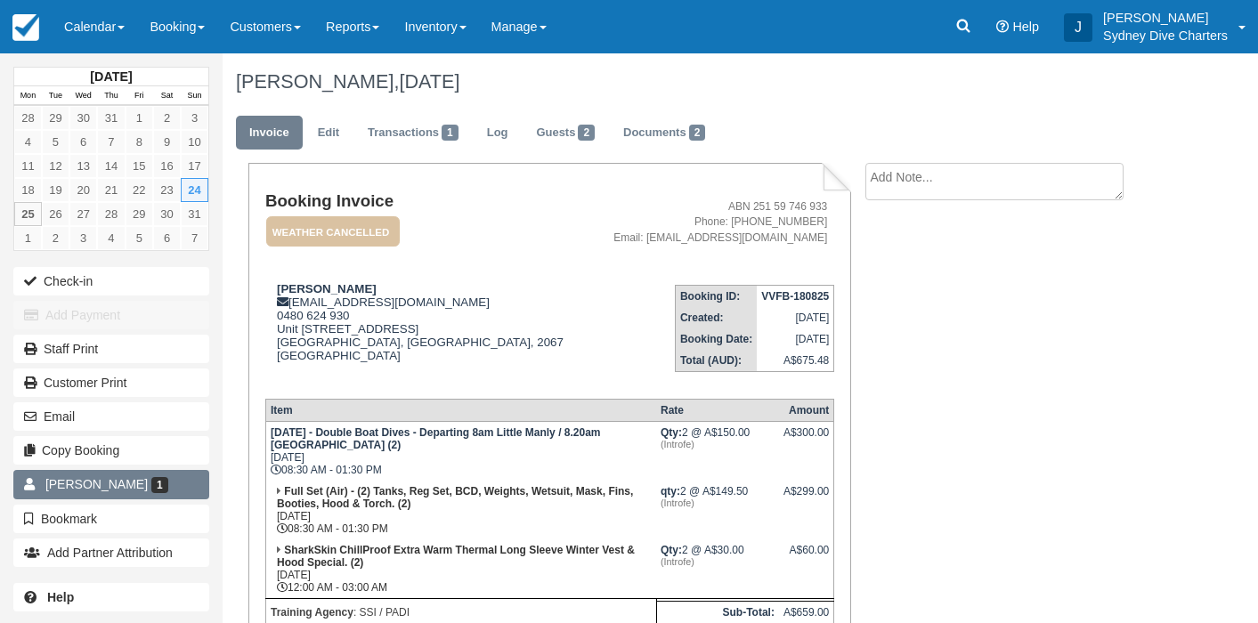
click at [140, 484] on link "Charis Ashby 1" at bounding box center [111, 484] width 196 height 28
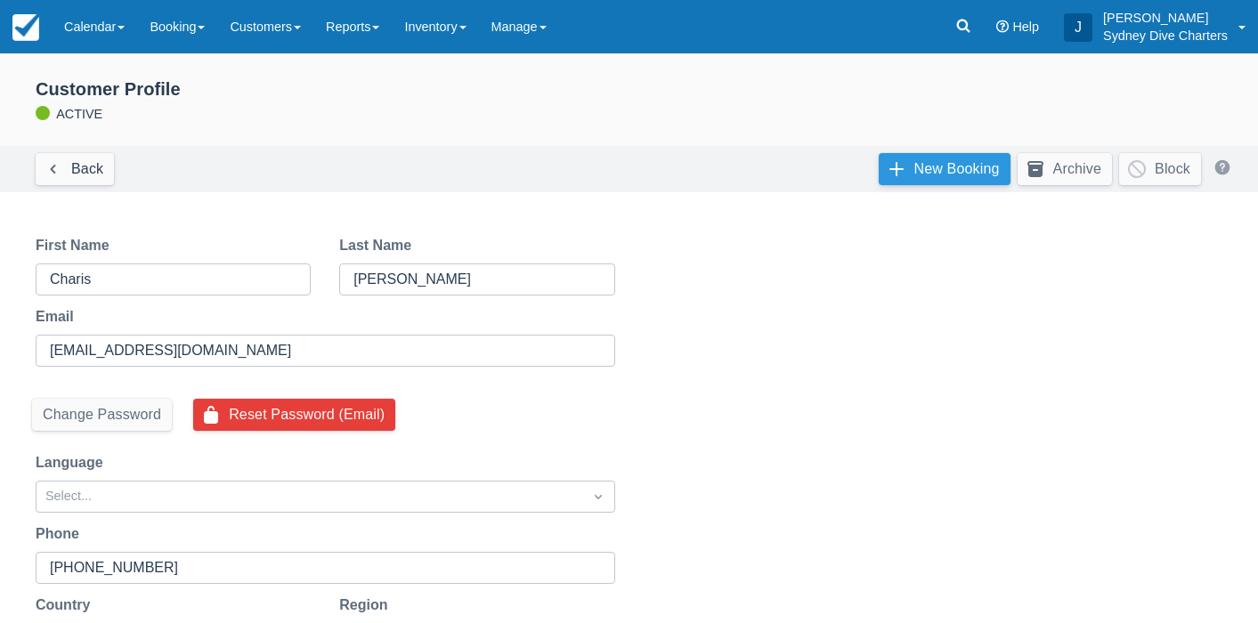
click at [950, 169] on link "New Booking" at bounding box center [945, 169] width 132 height 32
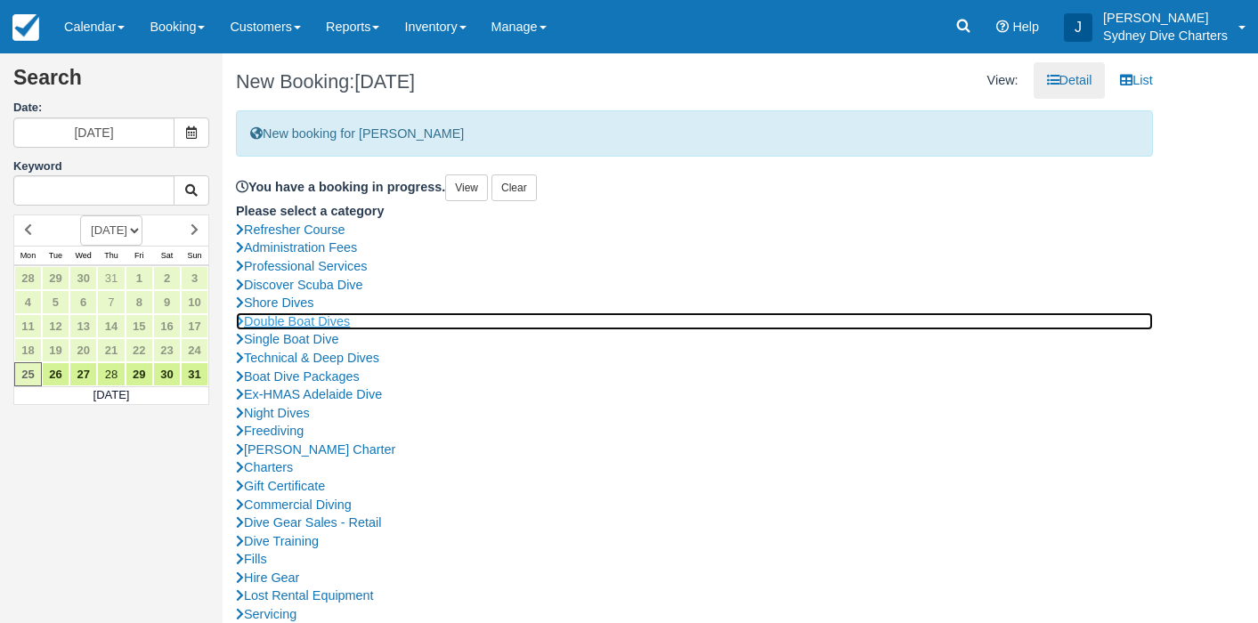
click at [331, 317] on link "Double Boat Dives" at bounding box center [694, 322] width 917 height 19
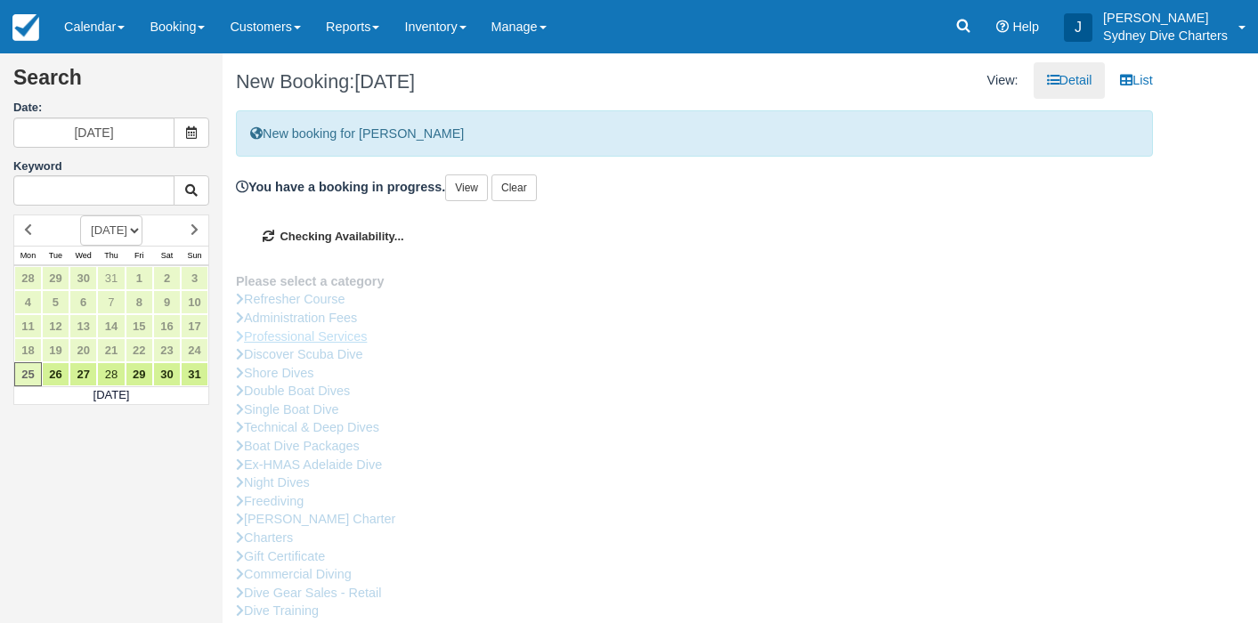
type input "30/08/2025"
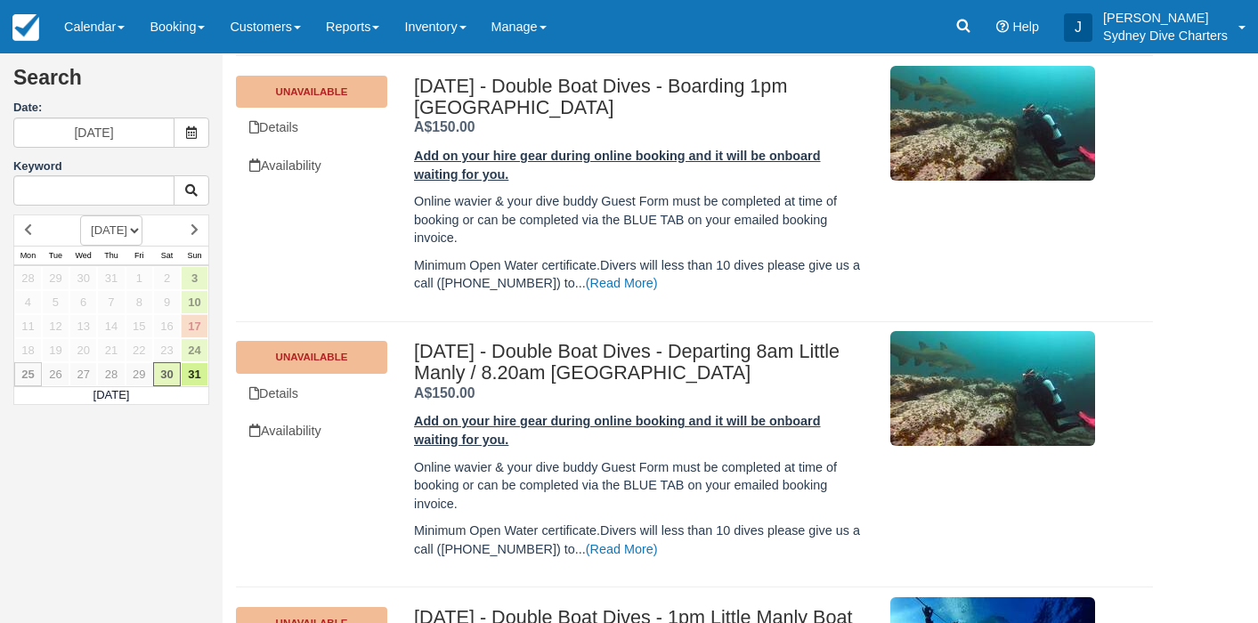
scroll to position [459, 0]
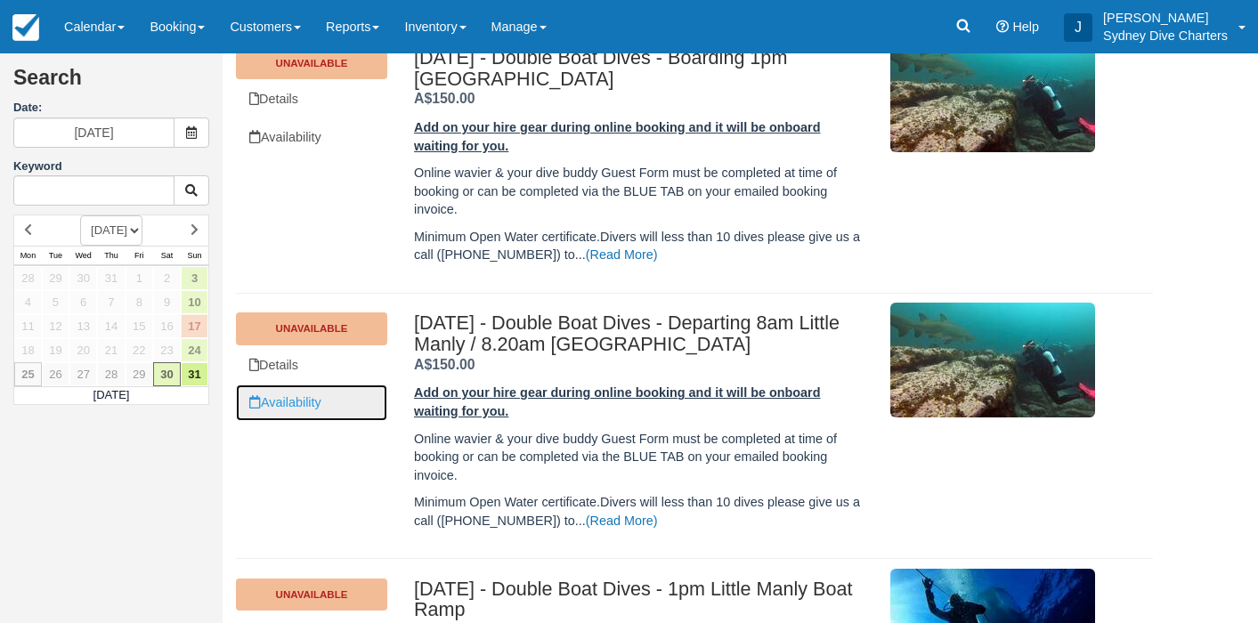
click at [317, 401] on link "Availability" at bounding box center [311, 403] width 151 height 37
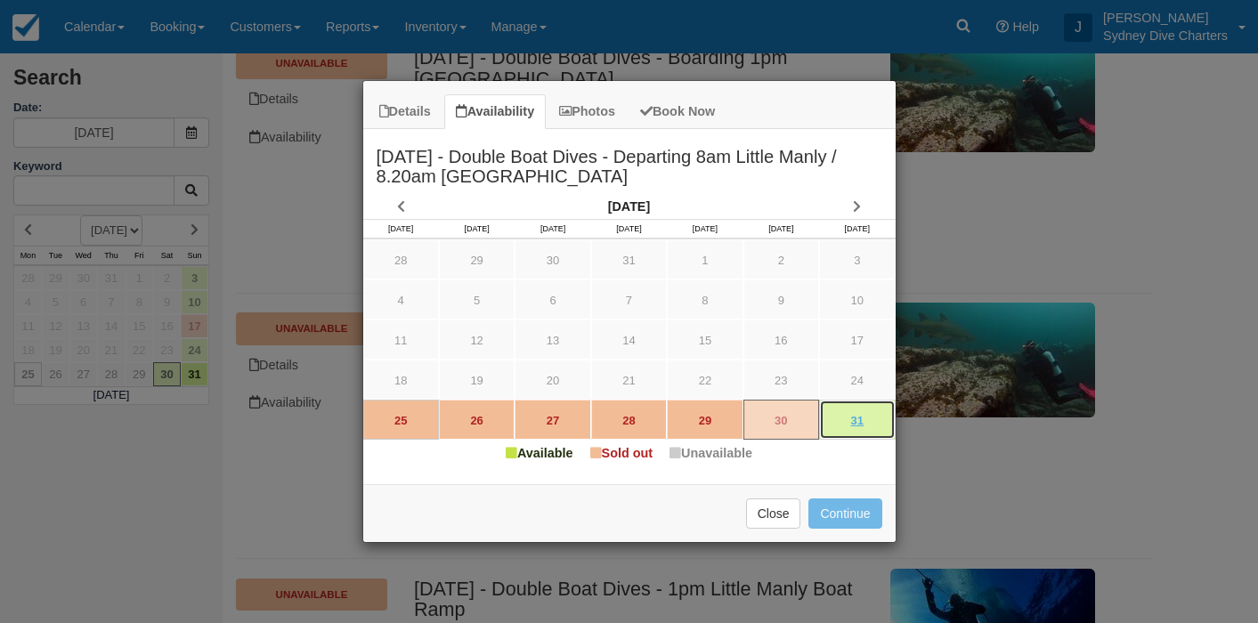
click at [851, 425] on link "31" at bounding box center [857, 420] width 76 height 40
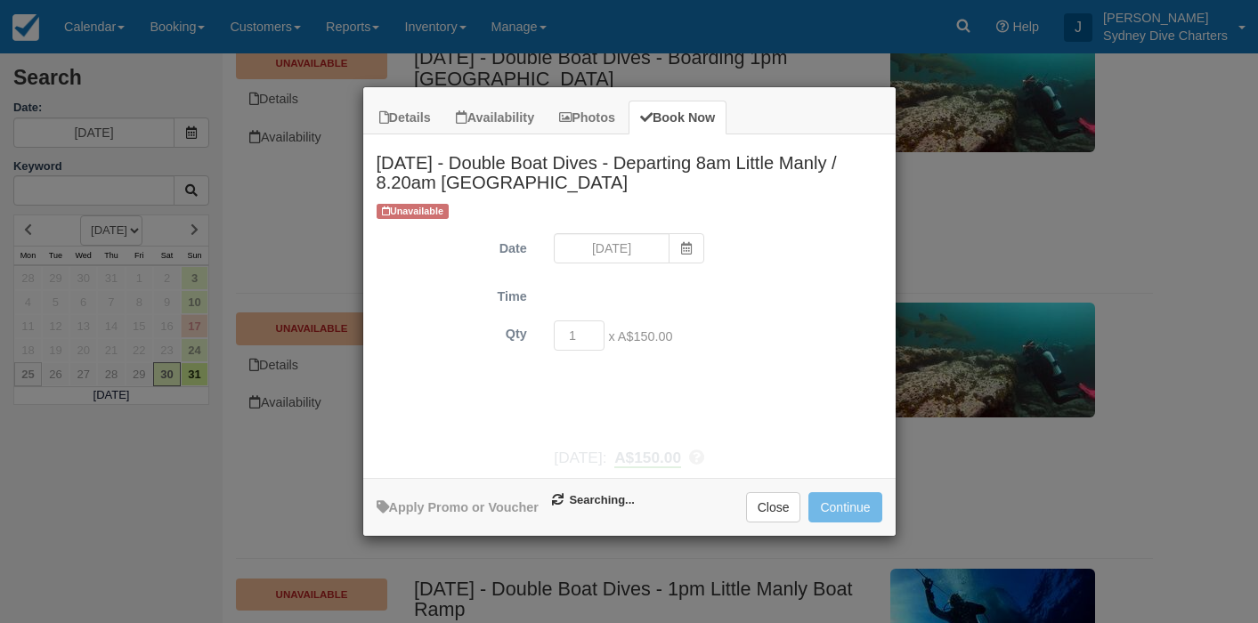
type input "31/08/2025"
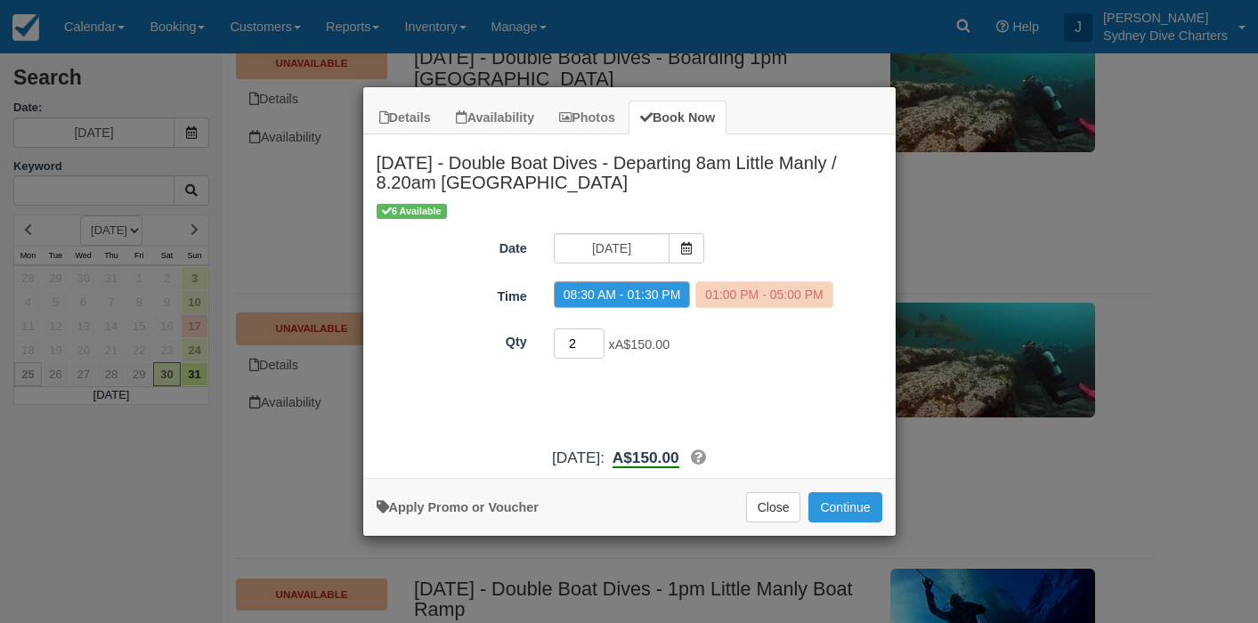
type input "2"
click at [597, 338] on input "2" at bounding box center [580, 344] width 52 height 30
click at [834, 504] on button "Continue" at bounding box center [845, 507] width 73 height 30
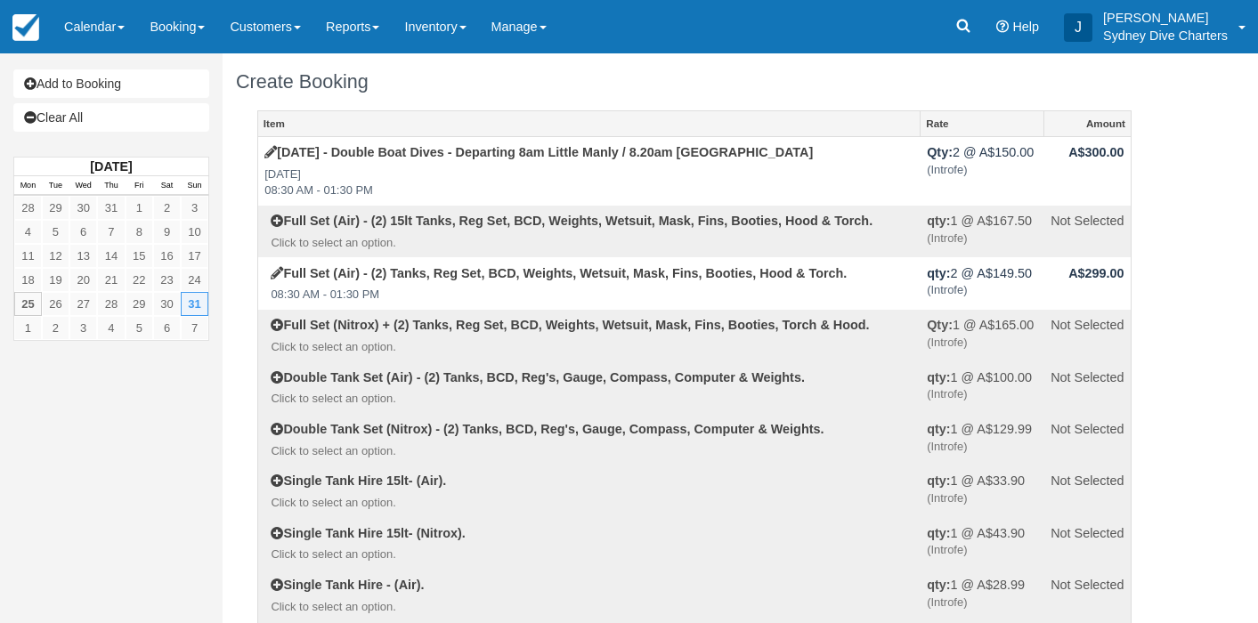
select select "Tropical"
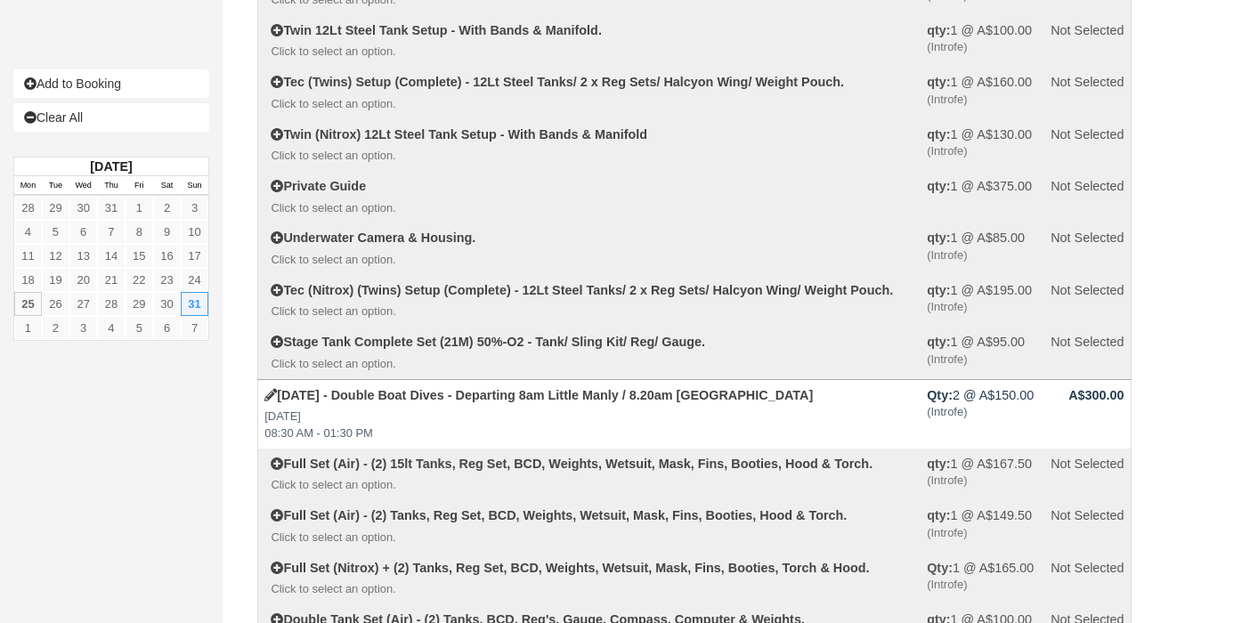
scroll to position [1426, 0]
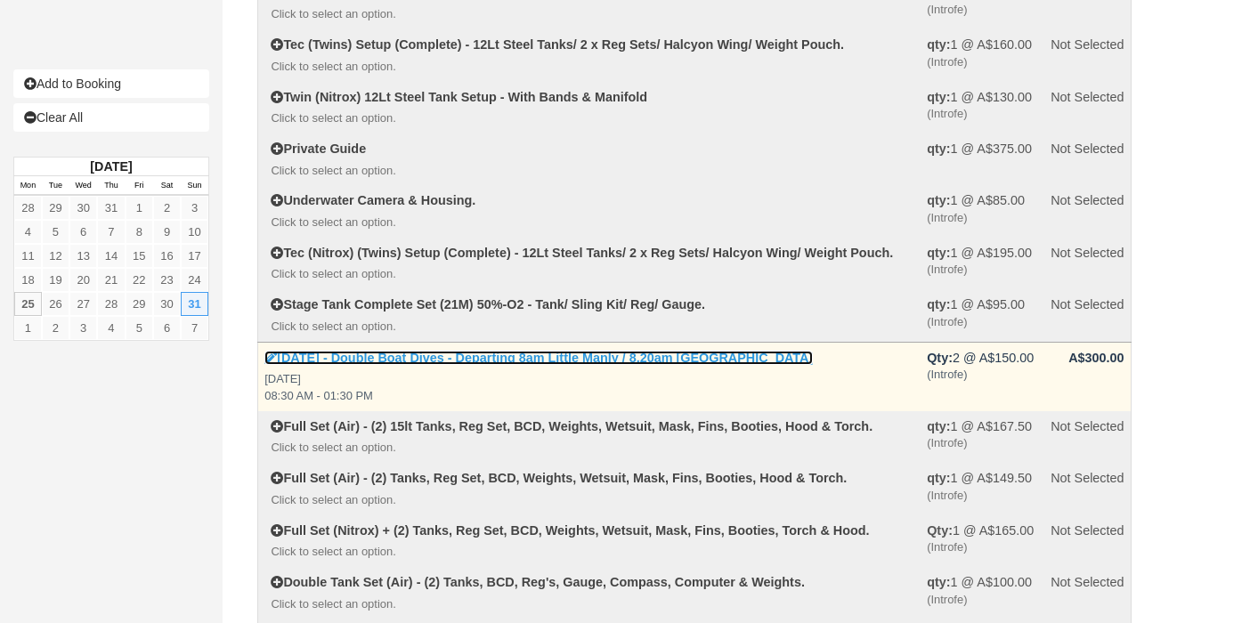
click at [526, 358] on link "Sunday - Double Boat Dives - Departing 8am Little Manly / 8.20am Rose Bay" at bounding box center [538, 358] width 549 height 14
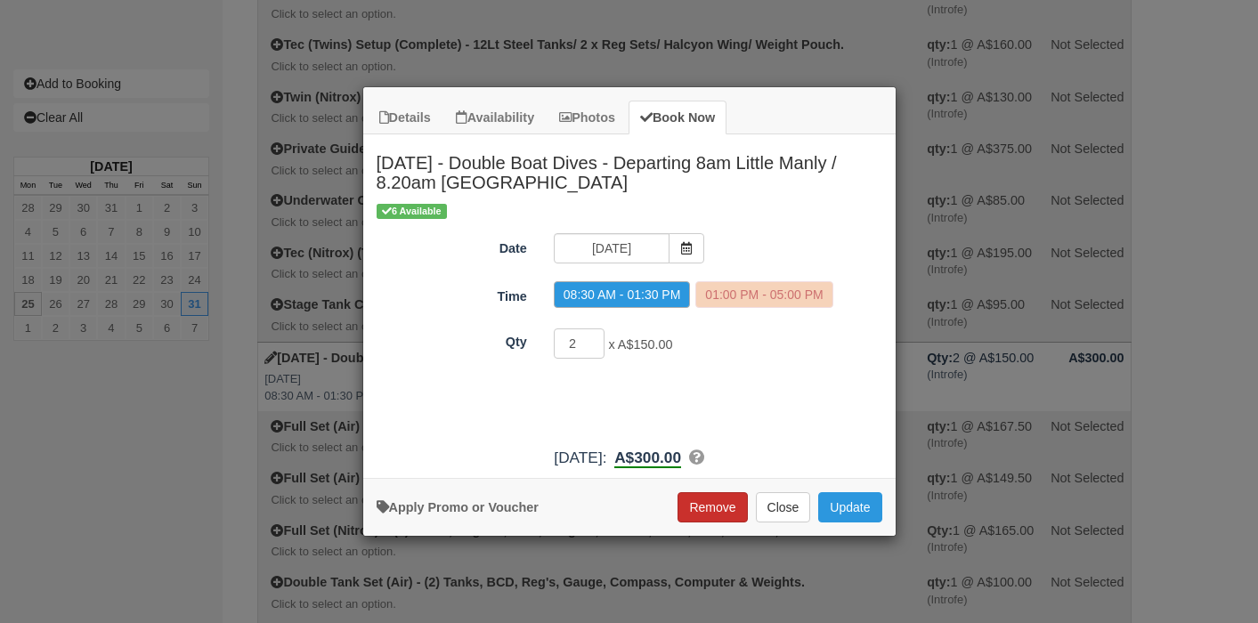
click at [704, 502] on button "Remove" at bounding box center [712, 507] width 69 height 30
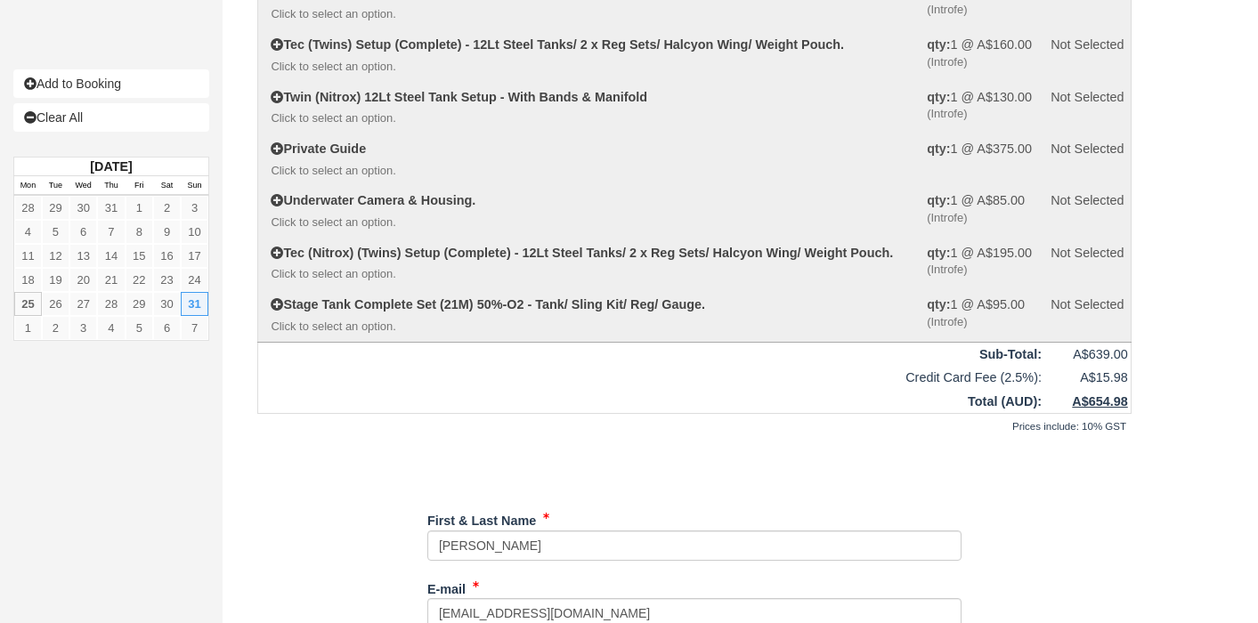
select select "Tropical"
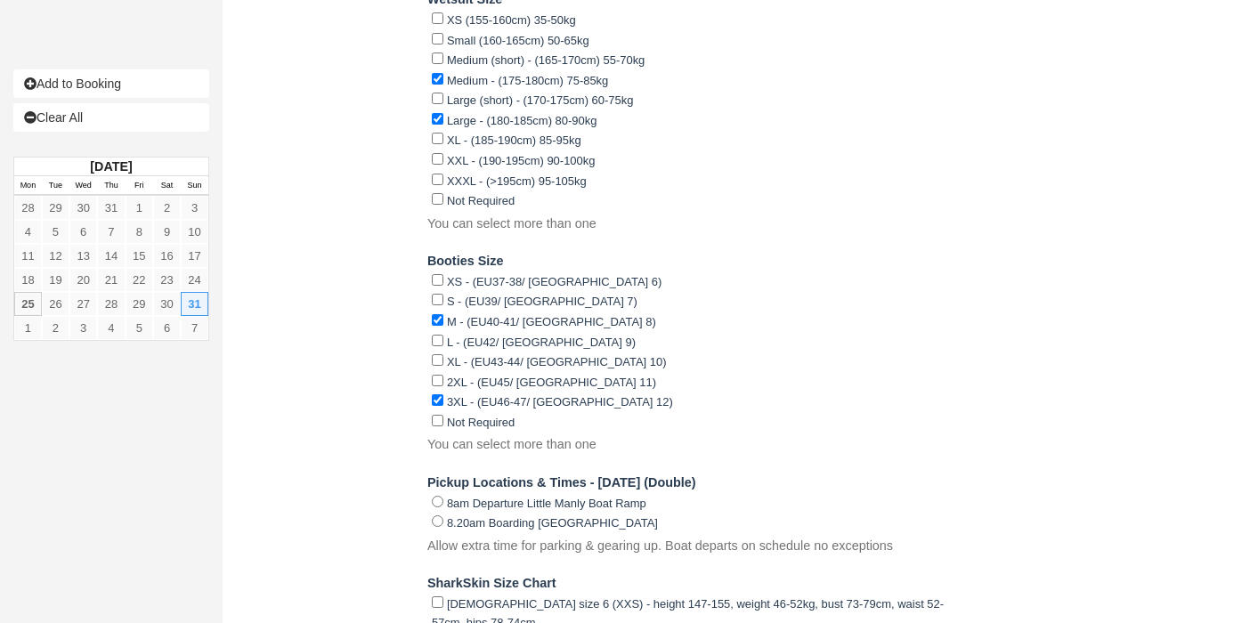
scroll to position [3461, 0]
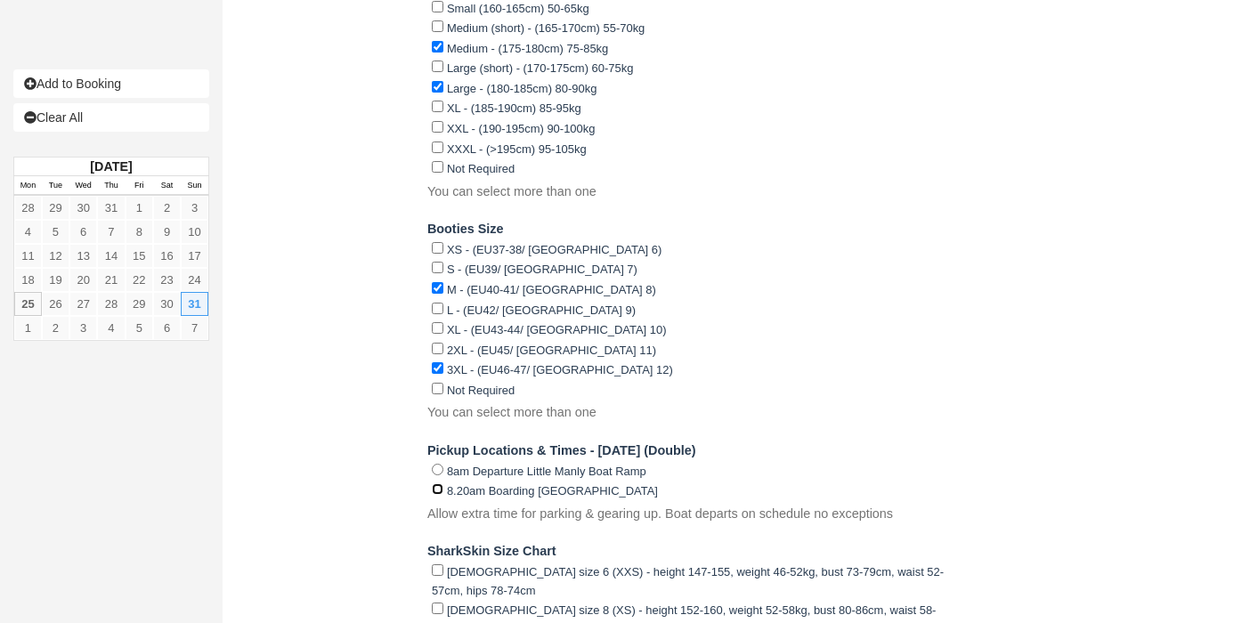
click at [440, 484] on input "8.20am Boarding [GEOGRAPHIC_DATA]" at bounding box center [438, 490] width 12 height 12
radio input "true"
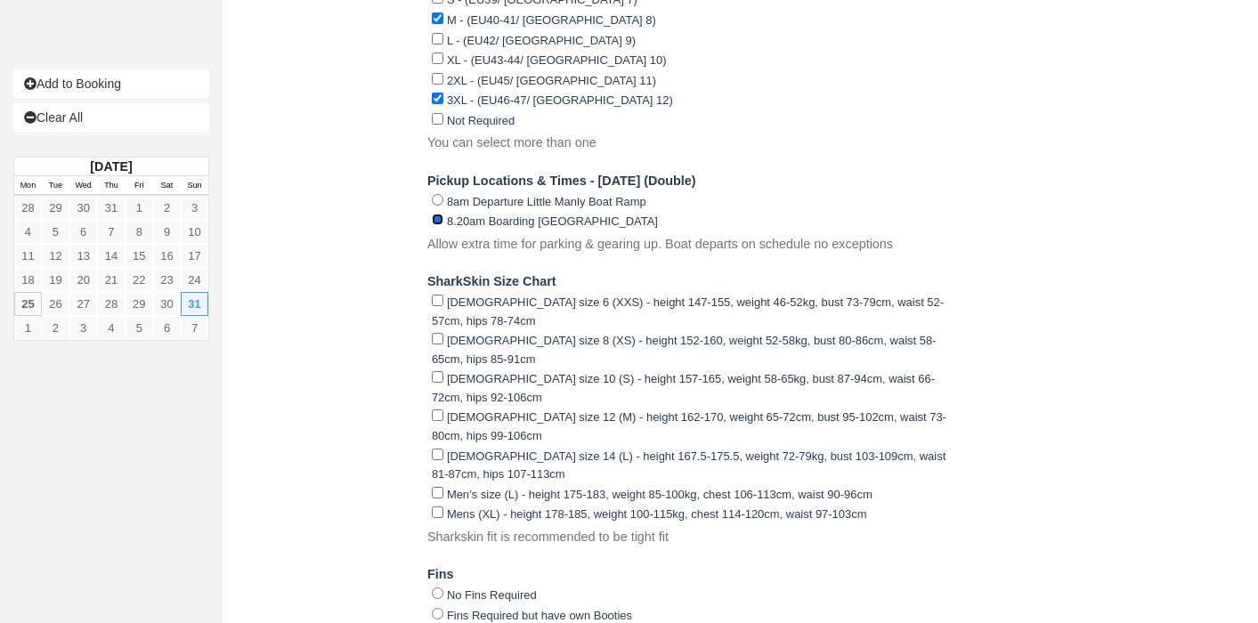
scroll to position [3732, 0]
click at [437, 409] on input "[DEMOGRAPHIC_DATA] size 12 (M) - height 162-170, weight 65-72cm, bust 95-102cm,…" at bounding box center [438, 415] width 12 height 12
checkbox input "true"
click at [438, 448] on input "[DEMOGRAPHIC_DATA] size 14 (L) - height 167.5-175.5, weight 72-79kg, bust 103-1…" at bounding box center [438, 454] width 12 height 12
checkbox input "true"
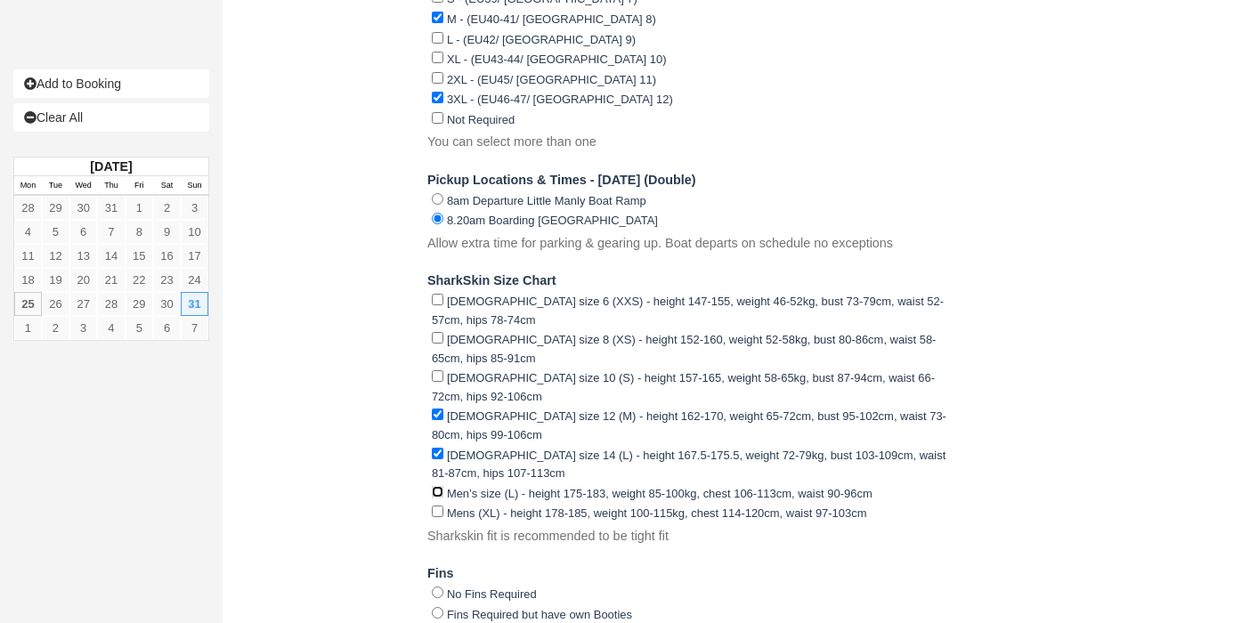
click at [436, 486] on input "Men’s size (L) - height 175-183, weight 85-100kg, chest 106-113cm, waist 90-96cm" at bounding box center [438, 492] width 12 height 12
checkbox input "true"
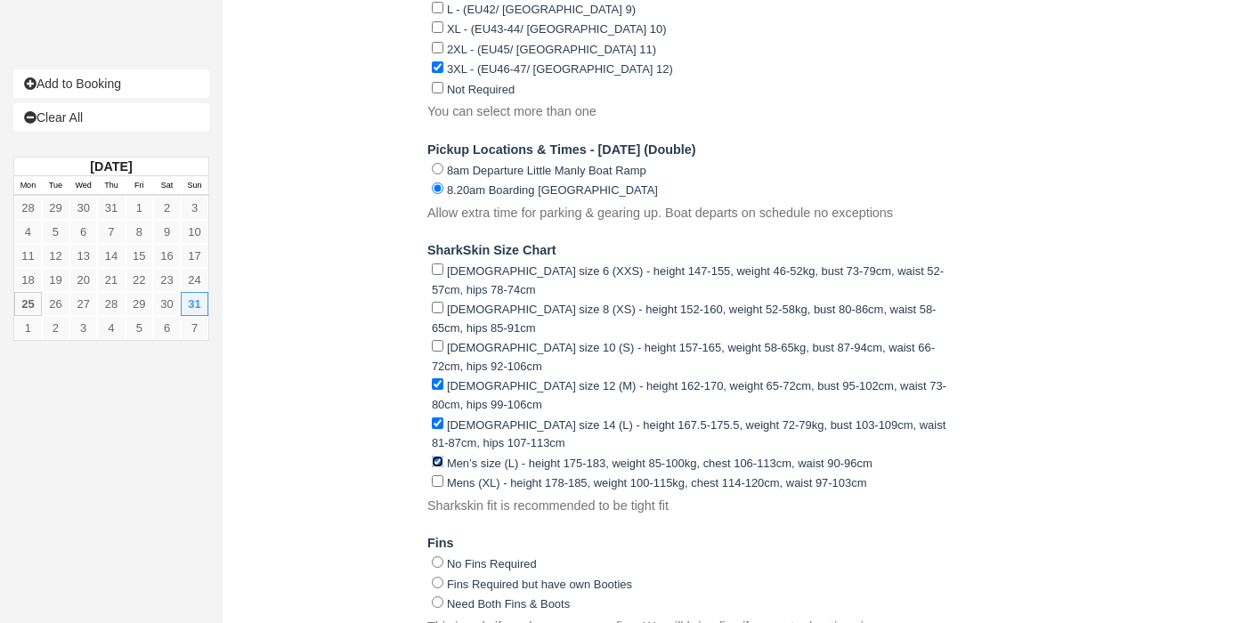
scroll to position [3793, 0]
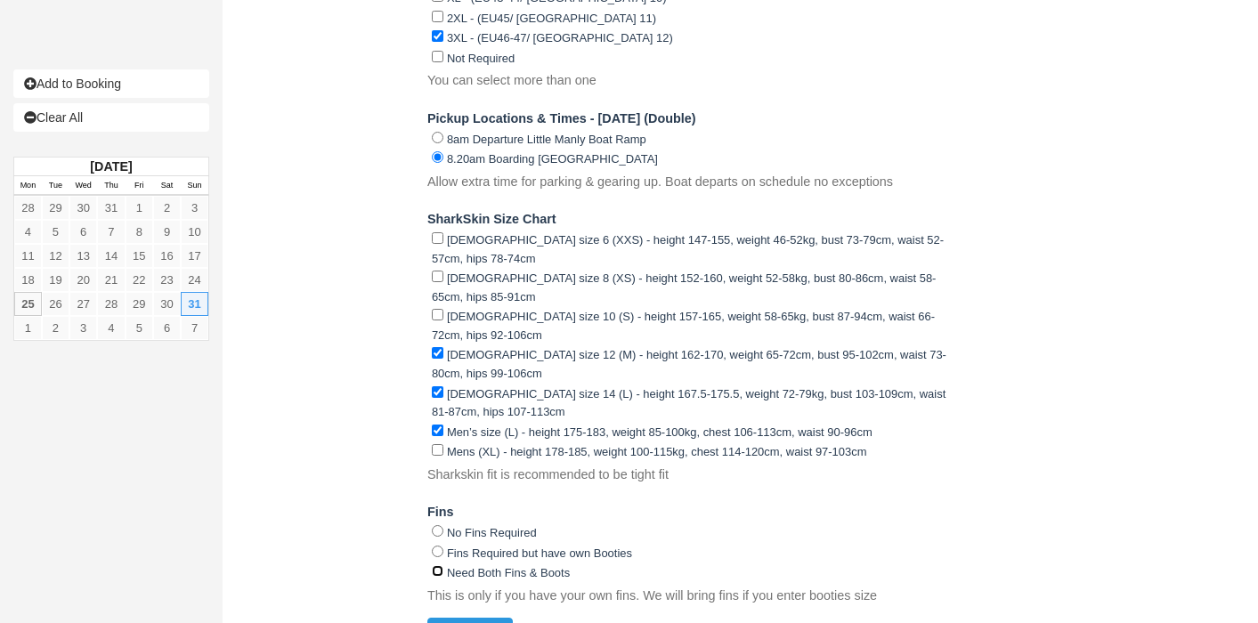
click at [435, 565] on input "Need Both Fins & Boots" at bounding box center [438, 571] width 12 height 12
radio input "true"
click at [490, 618] on button "Continue" at bounding box center [469, 633] width 85 height 30
type input "+61480624930"
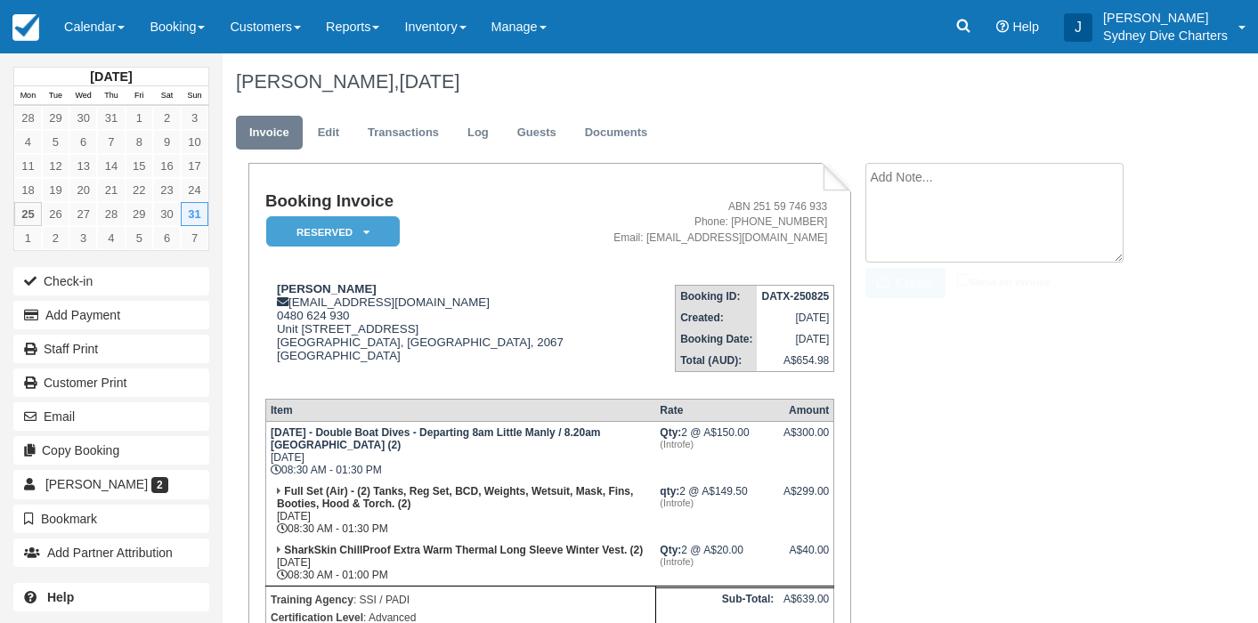
click at [924, 175] on textarea at bounding box center [995, 213] width 258 height 100
type textarea "weather rebooking"
click at [957, 281] on input "Show on invoice" at bounding box center [963, 280] width 12 height 12
checkbox input "true"
click at [921, 289] on button "Create" at bounding box center [906, 283] width 80 height 30
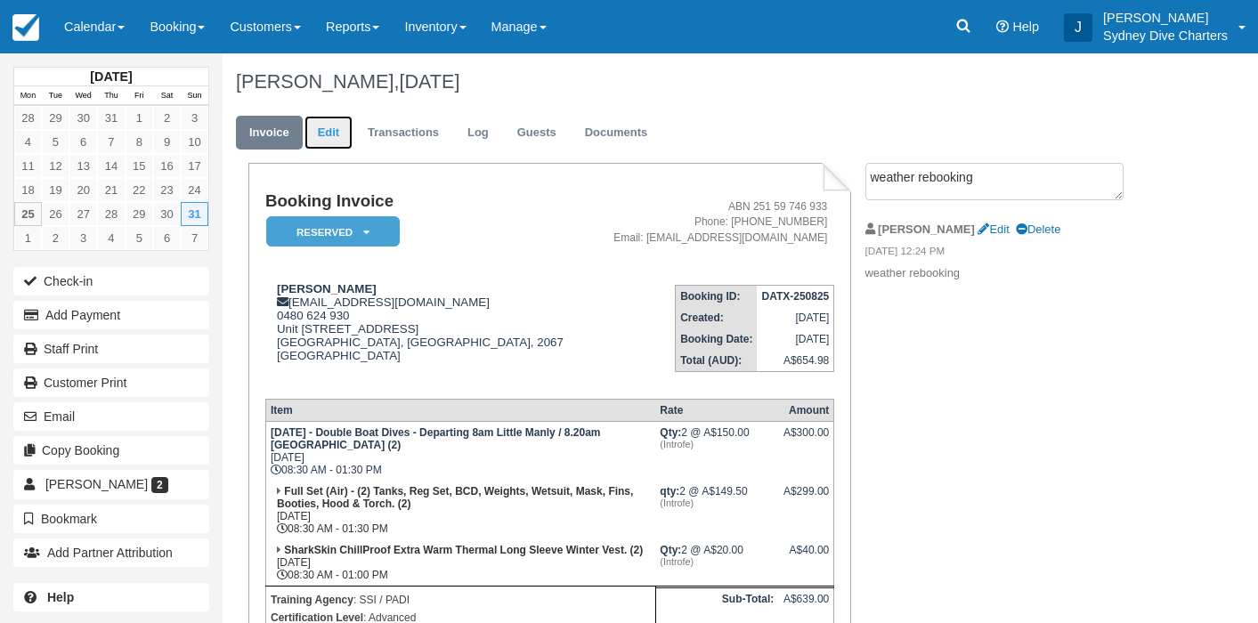
click at [332, 138] on link "Edit" at bounding box center [329, 133] width 48 height 35
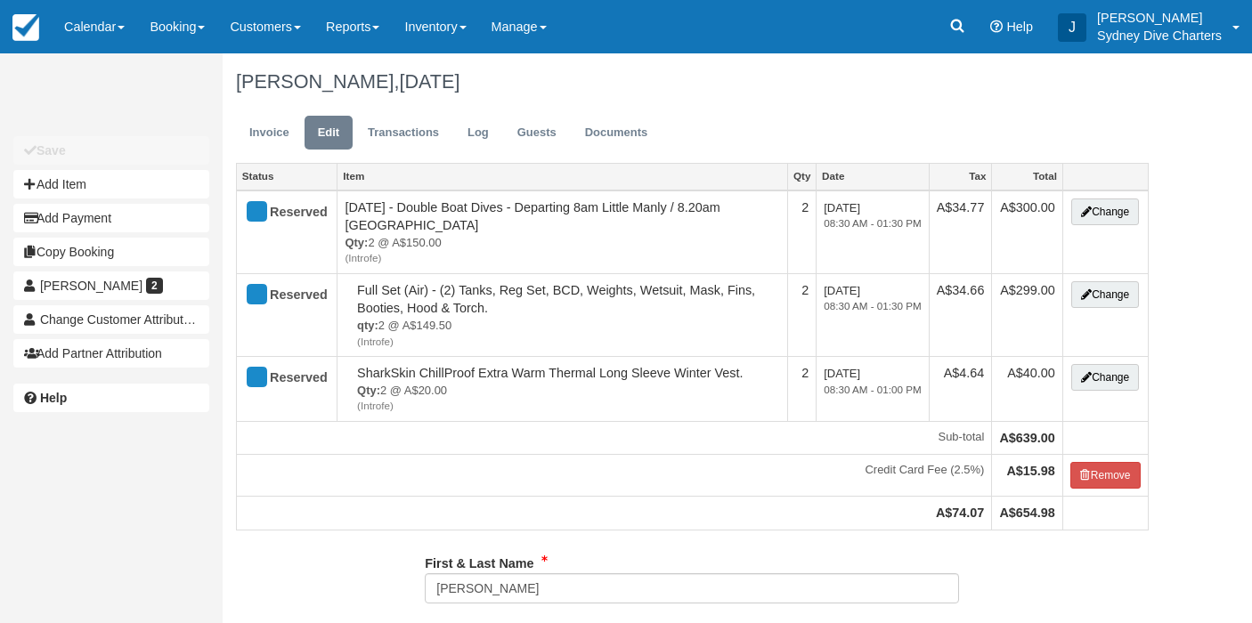
select select "Tropical"
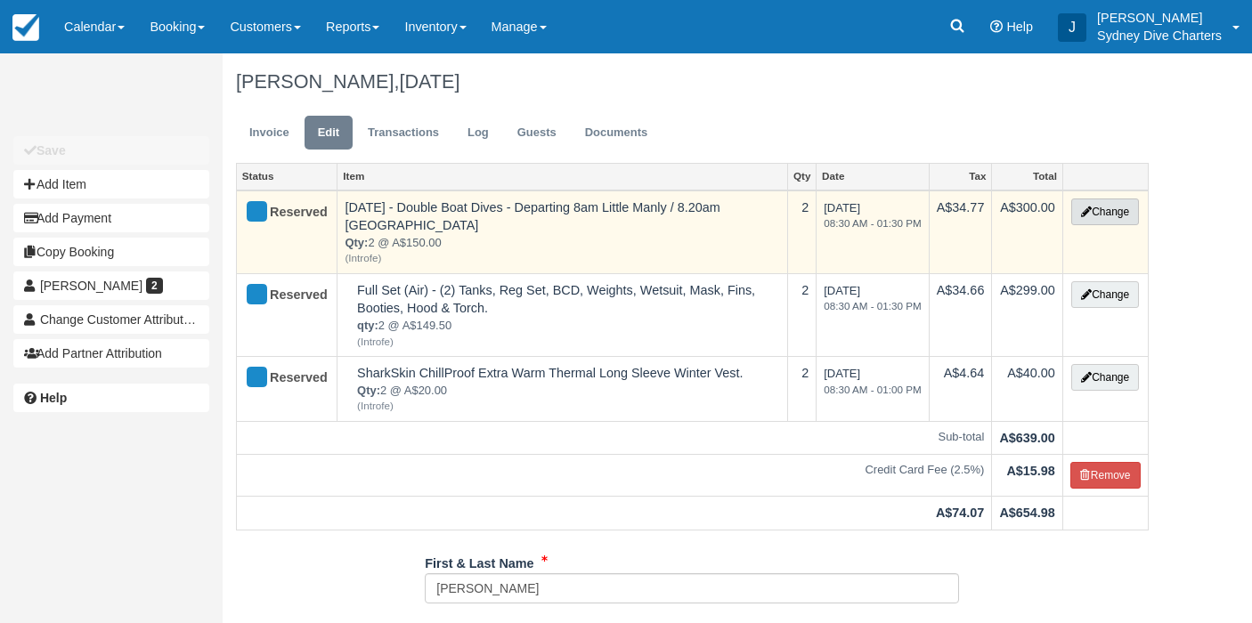
click at [1085, 217] on button "Change" at bounding box center [1105, 212] width 68 height 27
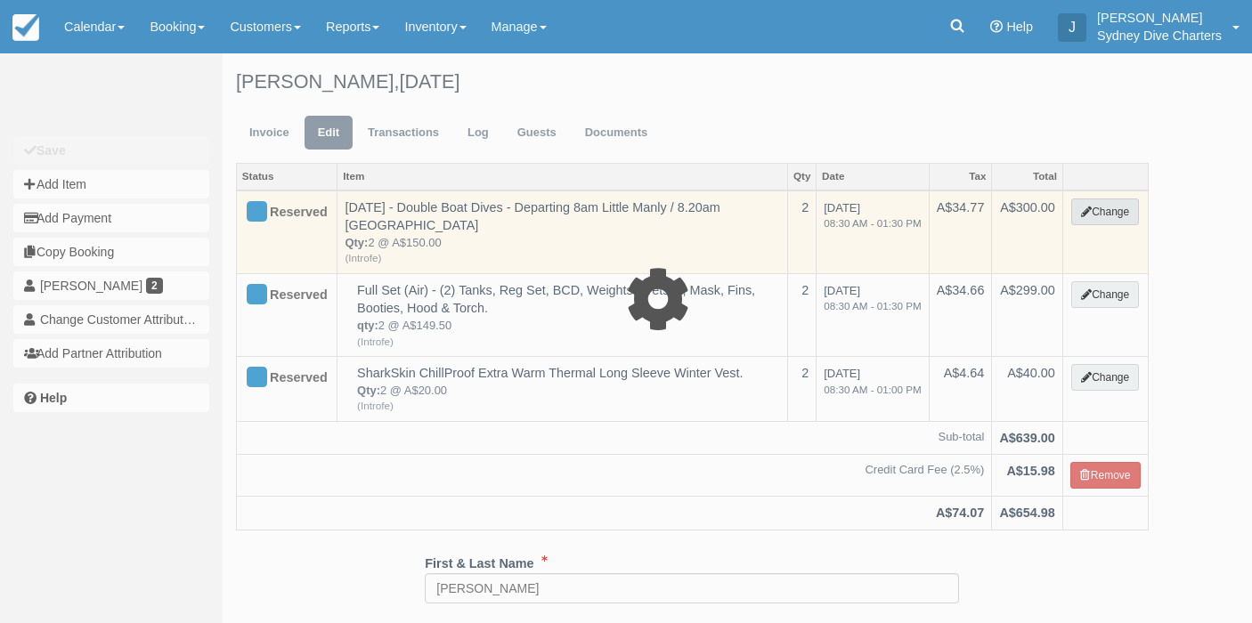
select select "2"
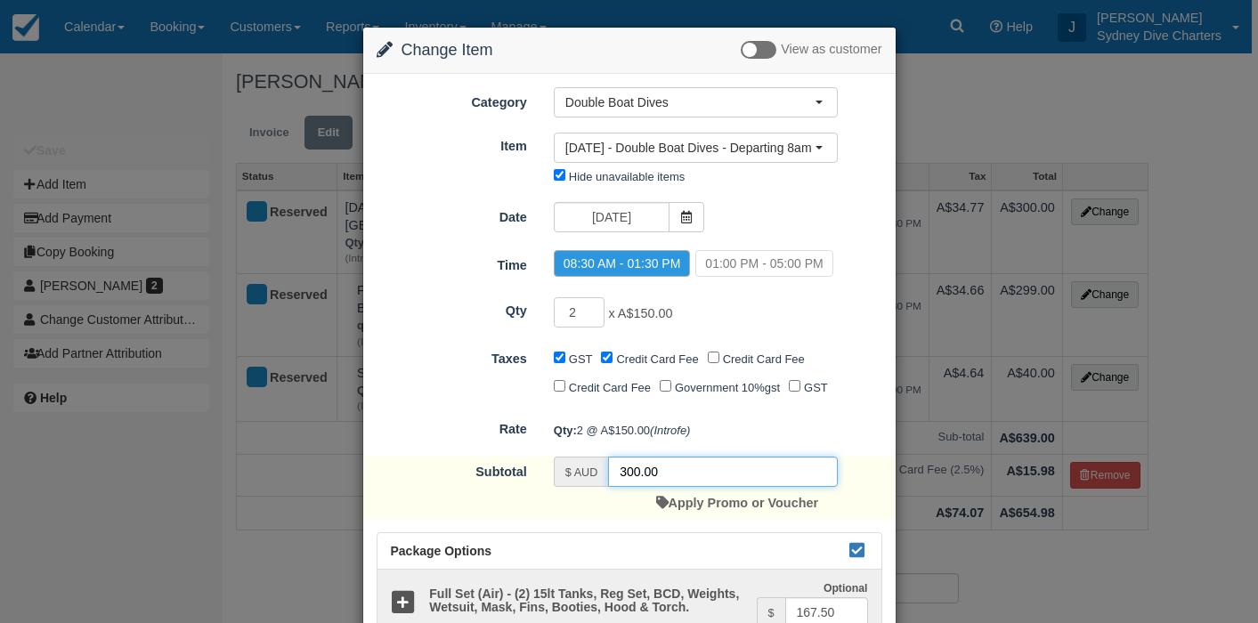
drag, startPoint x: 702, startPoint y: 504, endPoint x: 572, endPoint y: 498, distance: 130.2
click at [572, 487] on div "$ AUD 300.00" at bounding box center [696, 472] width 284 height 30
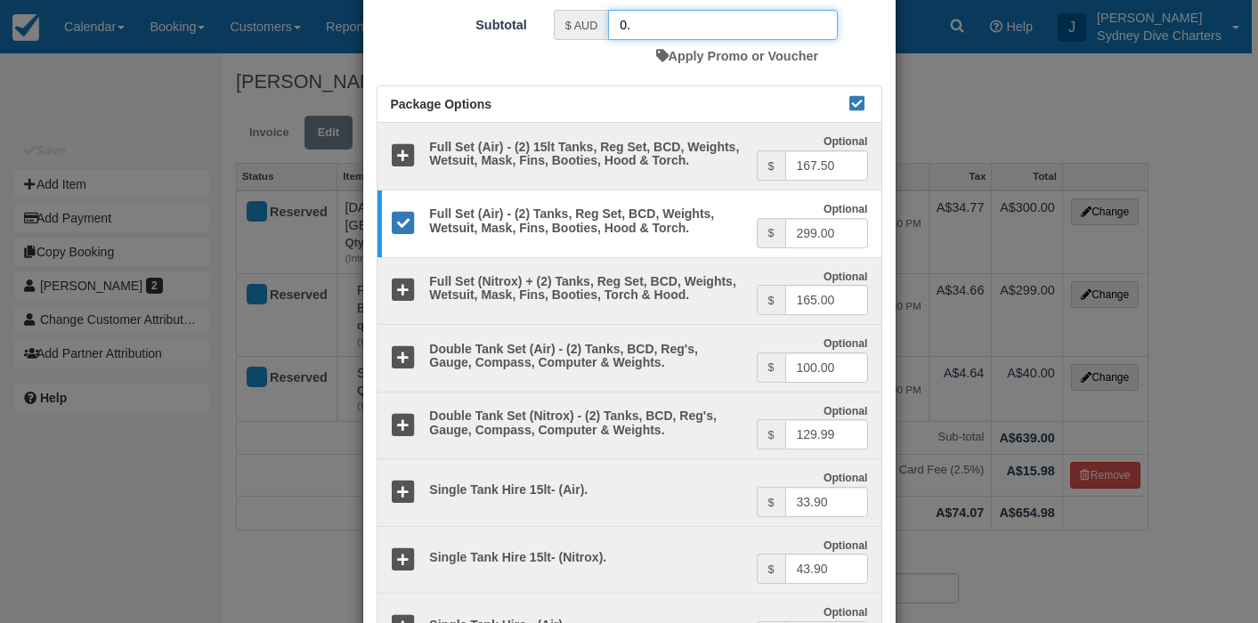
scroll to position [448, 0]
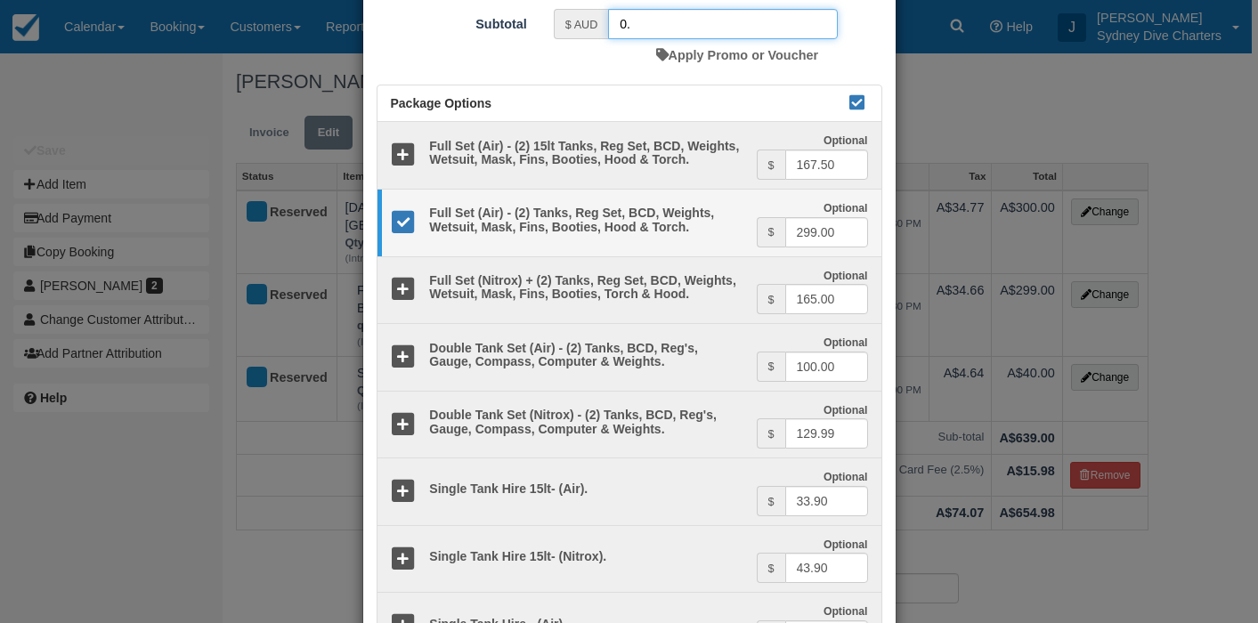
type input "0."
drag, startPoint x: 838, startPoint y: 263, endPoint x: 776, endPoint y: 262, distance: 62.3
click at [776, 248] on div "$ 299.00" at bounding box center [812, 232] width 111 height 30
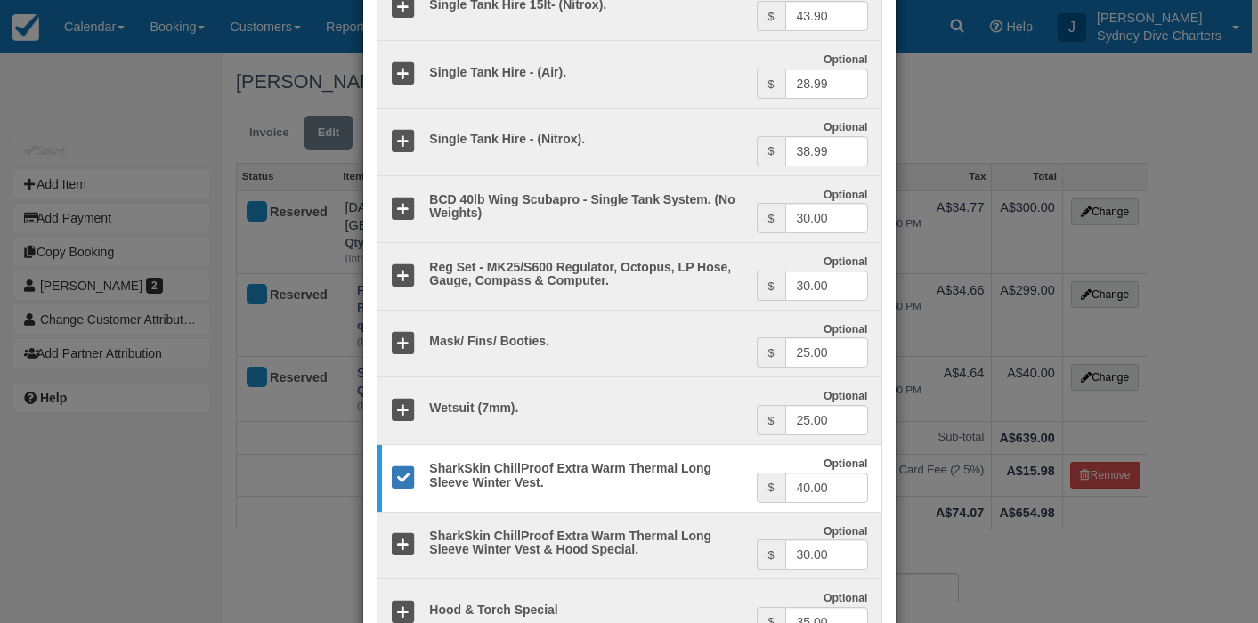
scroll to position [1041, 0]
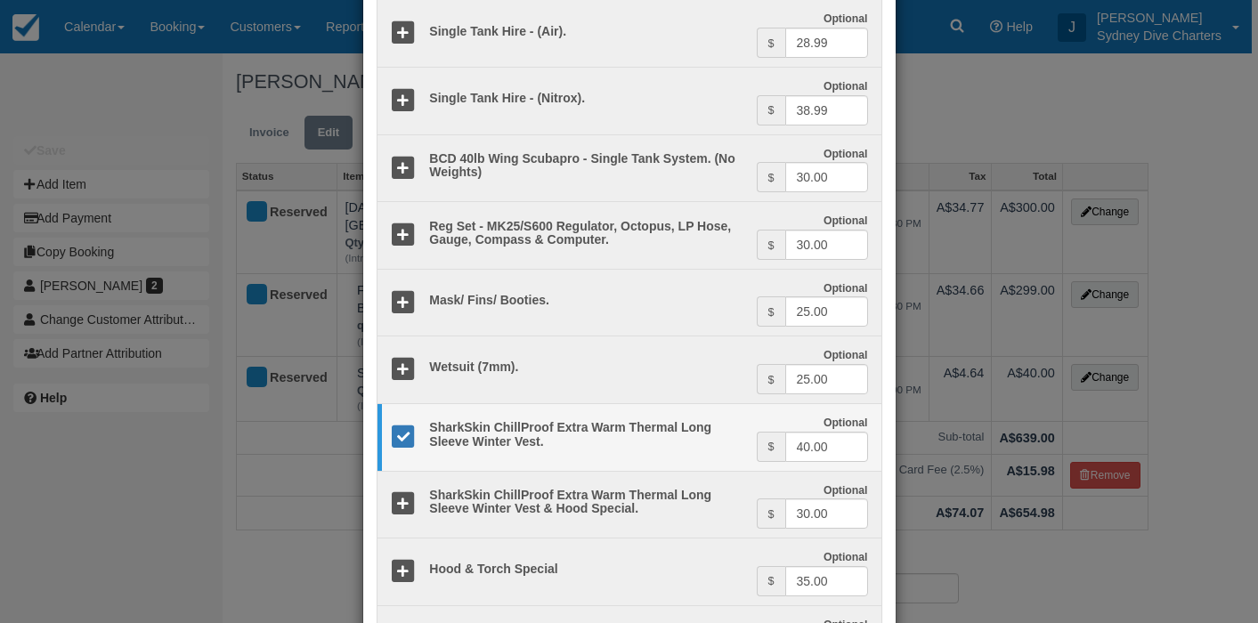
type input "0."
drag, startPoint x: 830, startPoint y: 478, endPoint x: 783, endPoint y: 478, distance: 47.2
click at [785, 462] on input "40.00" at bounding box center [826, 447] width 83 height 30
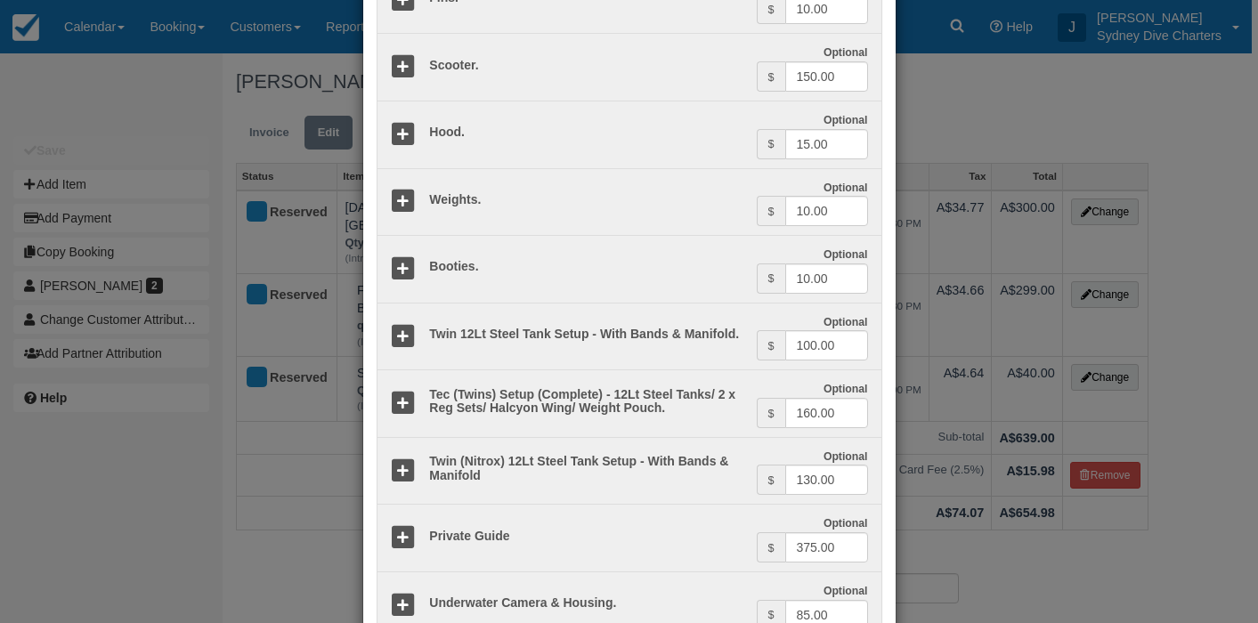
scroll to position [2112, 0]
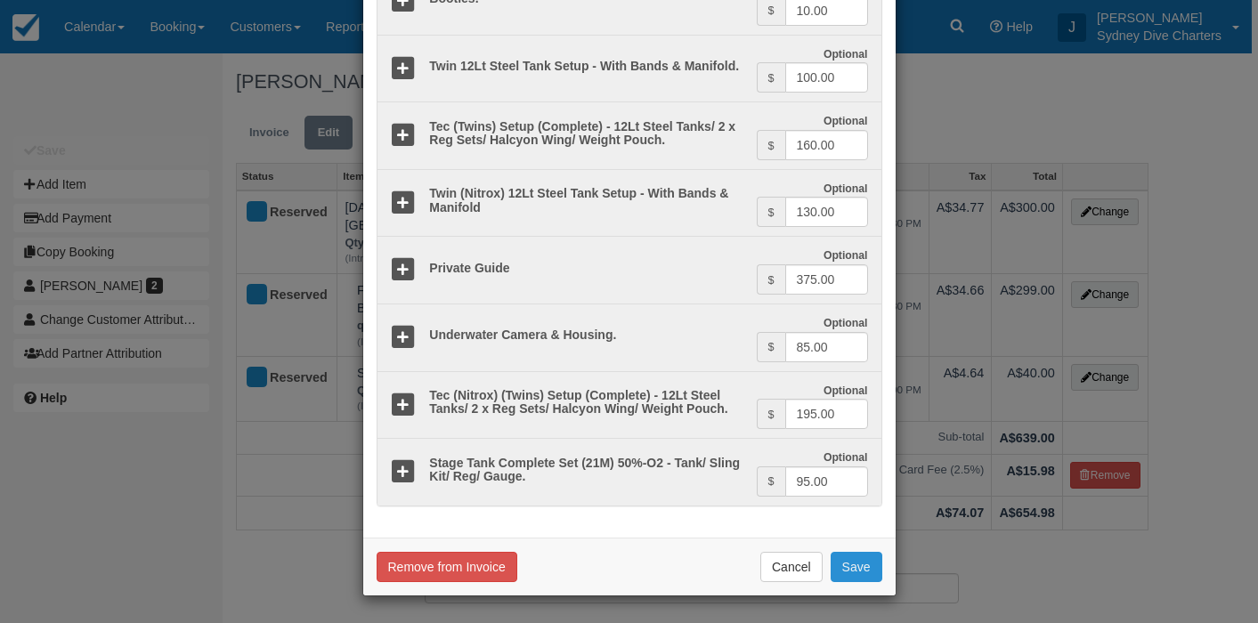
type input "0."
click at [846, 559] on button "Save" at bounding box center [857, 567] width 52 height 30
checkbox input "false"
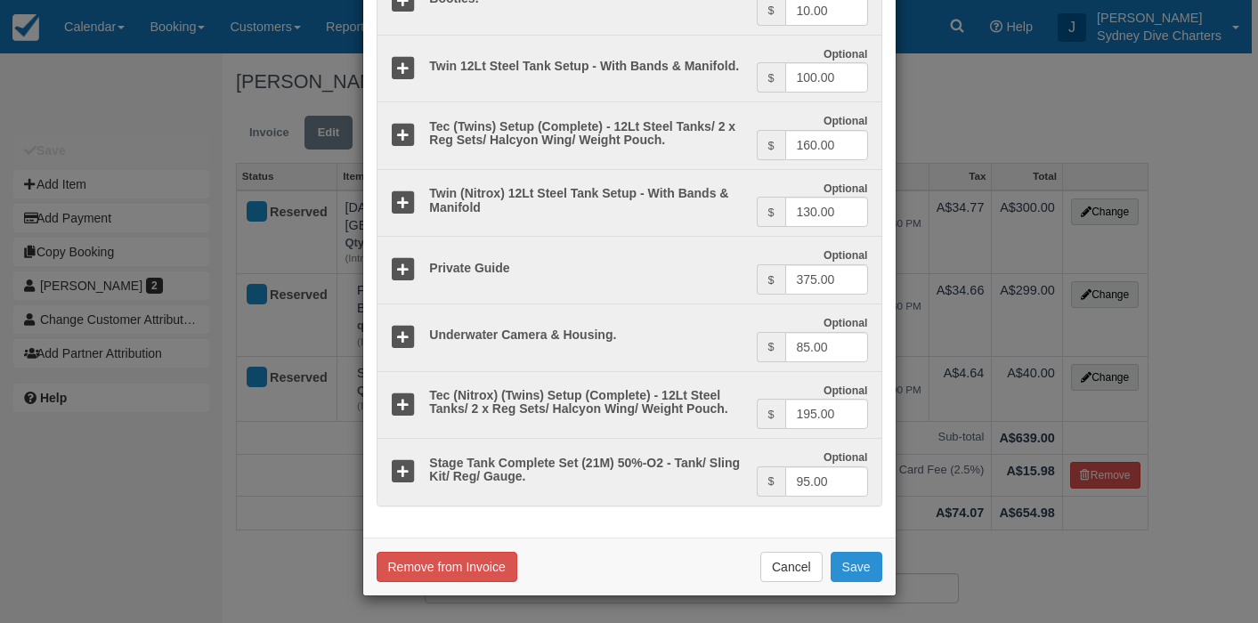
checkbox input "false"
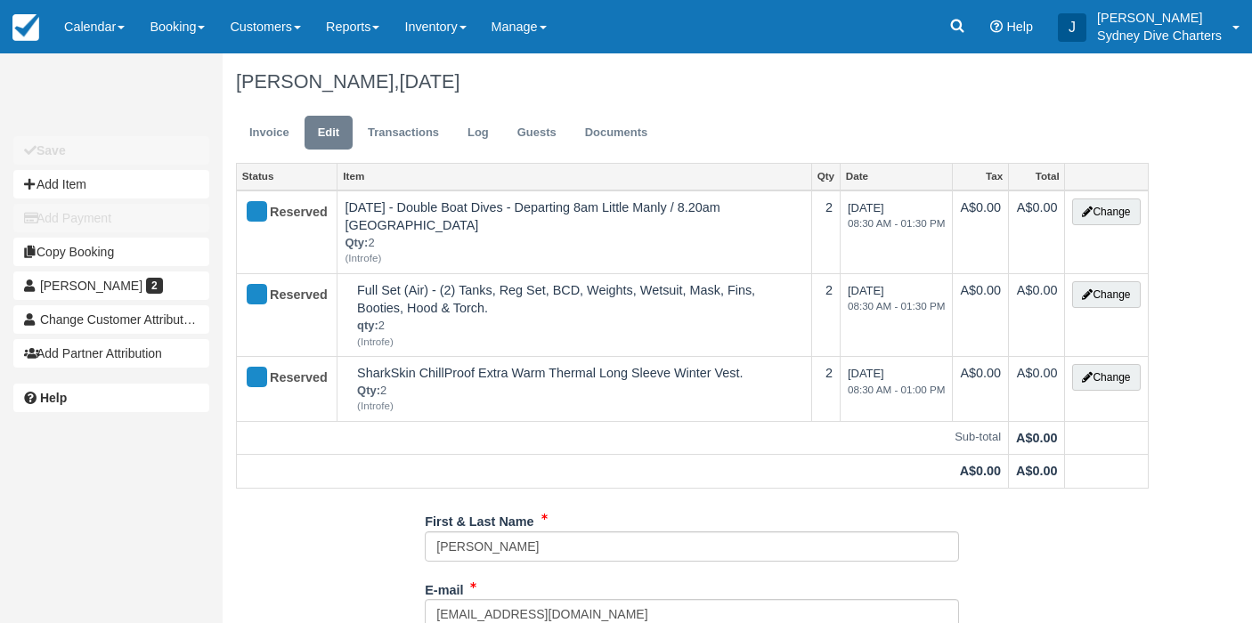
select select "Tropical"
click at [271, 122] on link "Invoice" at bounding box center [269, 133] width 67 height 35
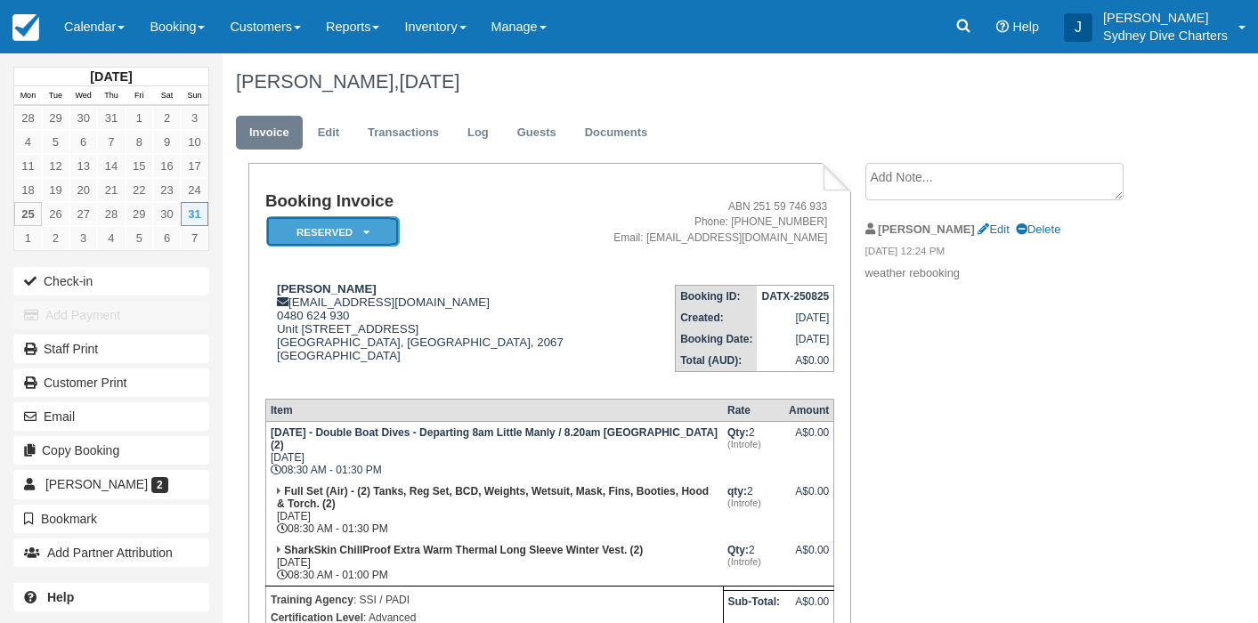
click at [358, 230] on em "Reserved" at bounding box center [333, 231] width 134 height 31
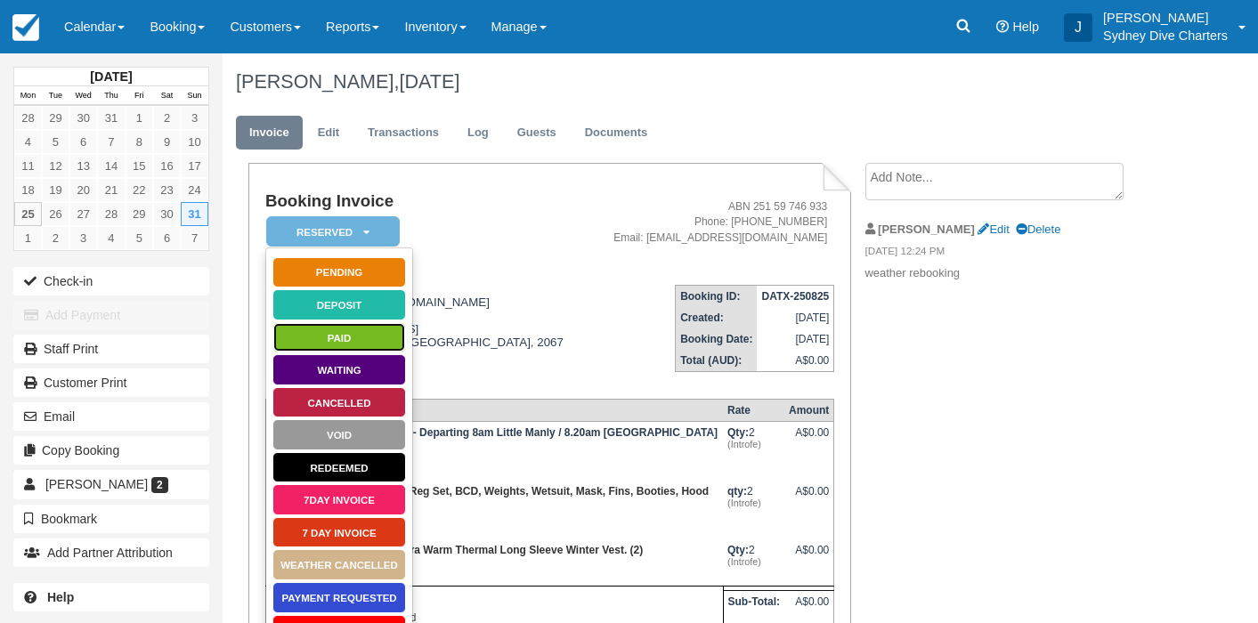
click at [344, 333] on link "Paid" at bounding box center [339, 337] width 134 height 31
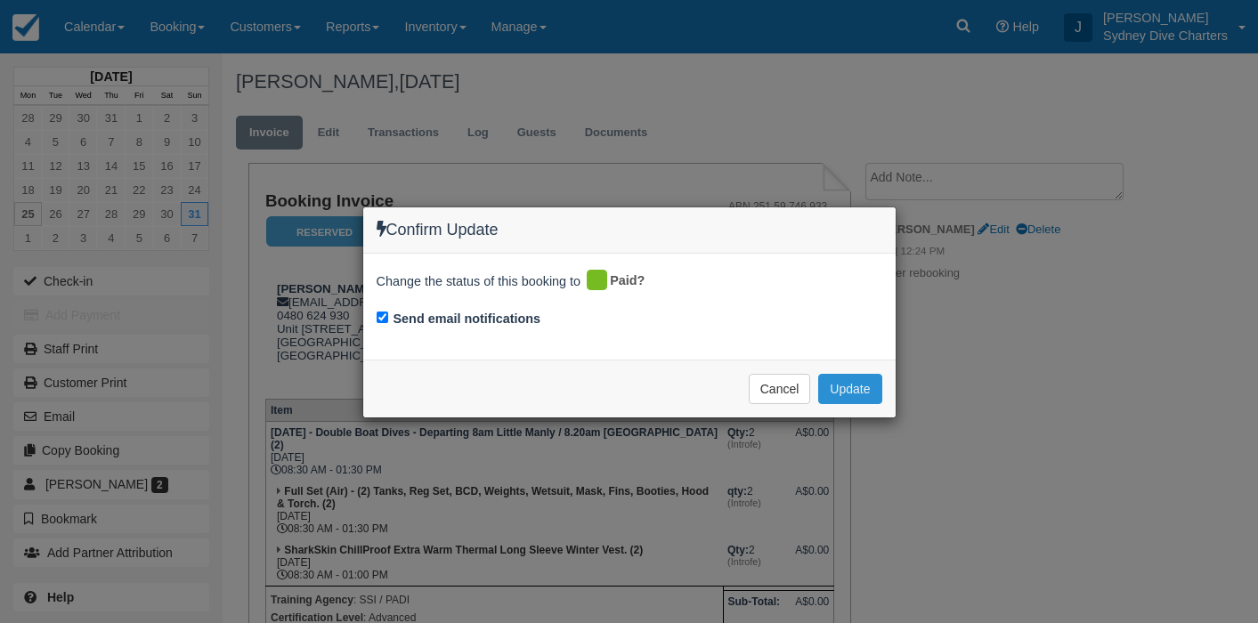
click at [840, 381] on button "Update" at bounding box center [849, 389] width 63 height 30
